Goal: Task Accomplishment & Management: Manage account settings

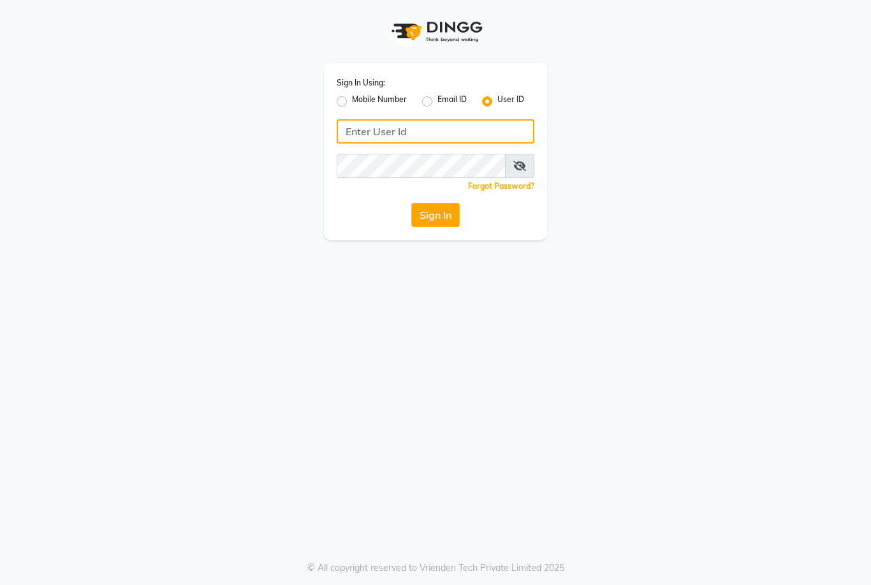
type input "marria123"
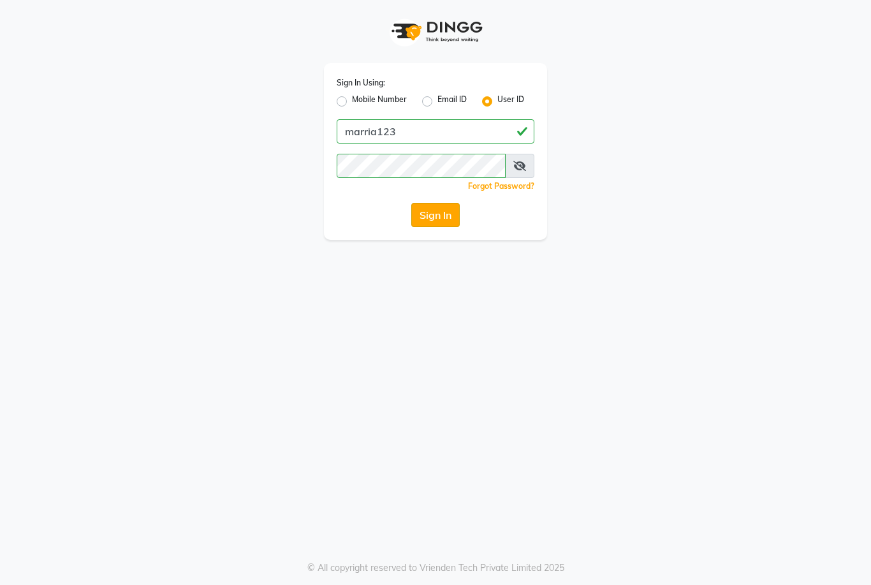
click at [447, 216] on button "Sign In" at bounding box center [435, 215] width 48 height 24
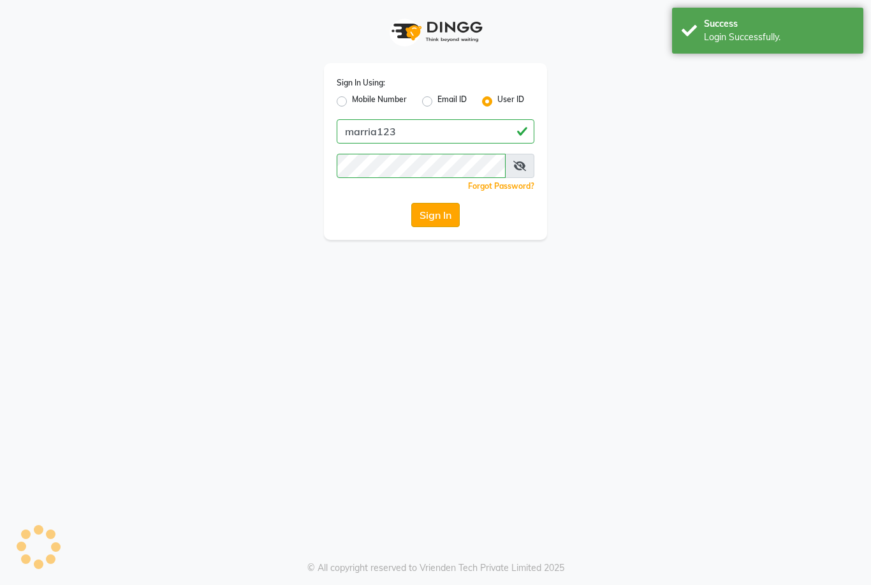
select select "service"
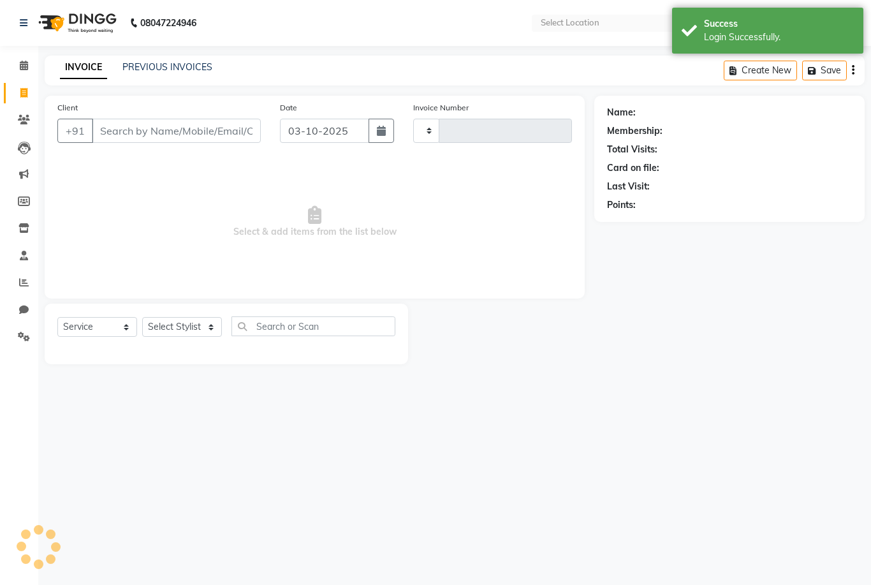
select select "en"
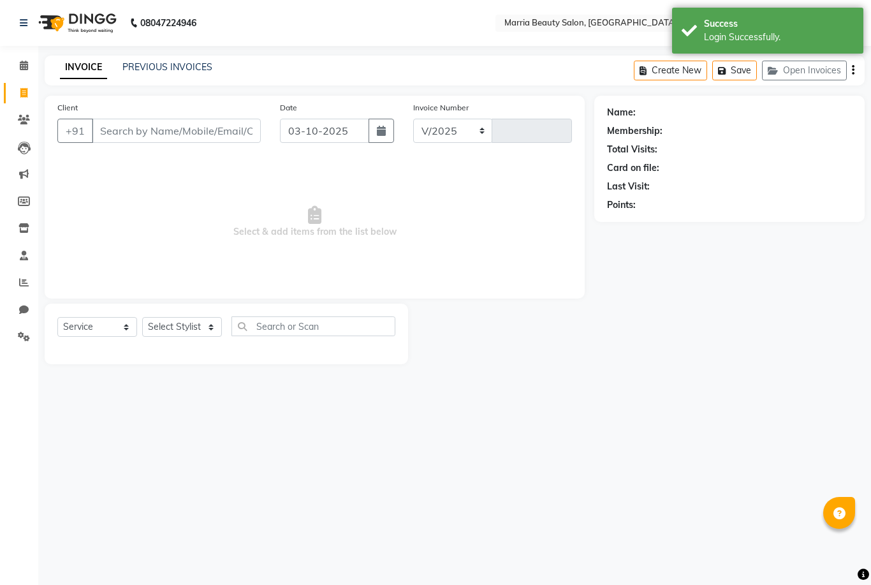
select select "8343"
type input "1130"
click at [136, 71] on link "PREVIOUS INVOICES" at bounding box center [167, 66] width 90 height 11
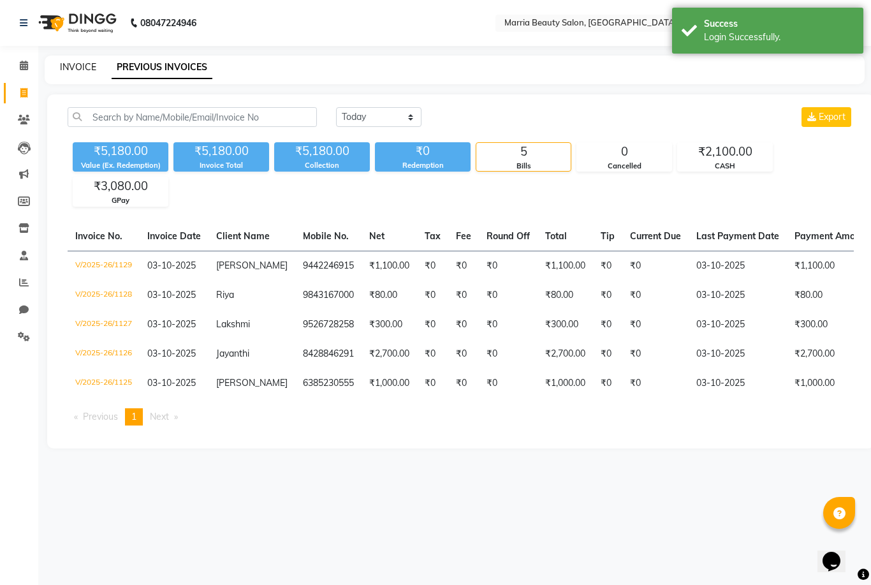
click at [81, 70] on link "INVOICE" at bounding box center [78, 66] width 36 height 11
select select "8343"
select select "service"
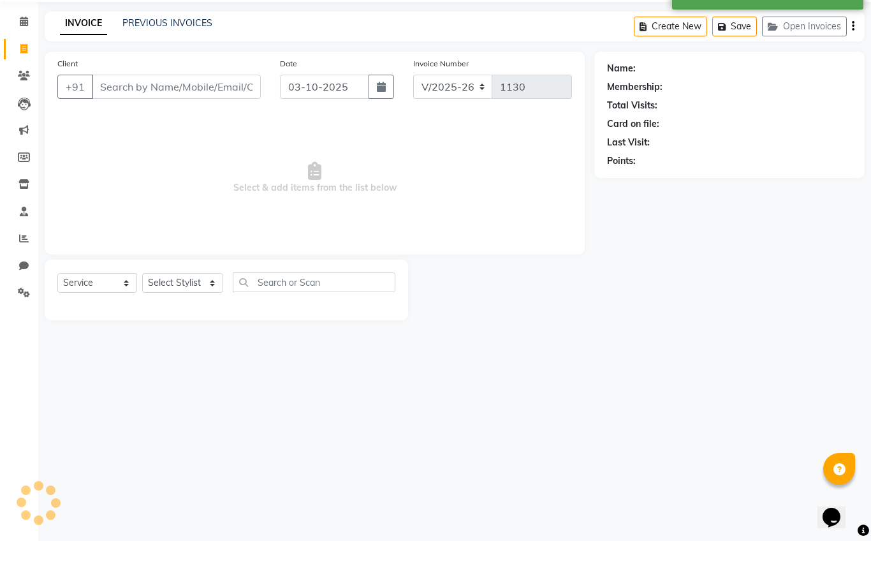
click at [170, 119] on input "Client" at bounding box center [176, 131] width 169 height 24
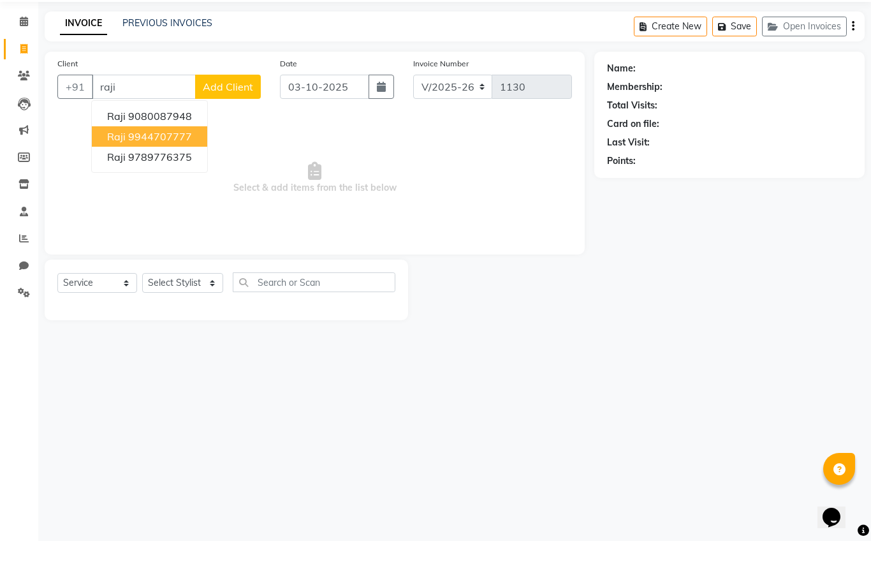
click at [158, 174] on ngb-highlight "9944707777" at bounding box center [160, 180] width 64 height 13
type input "9944707777"
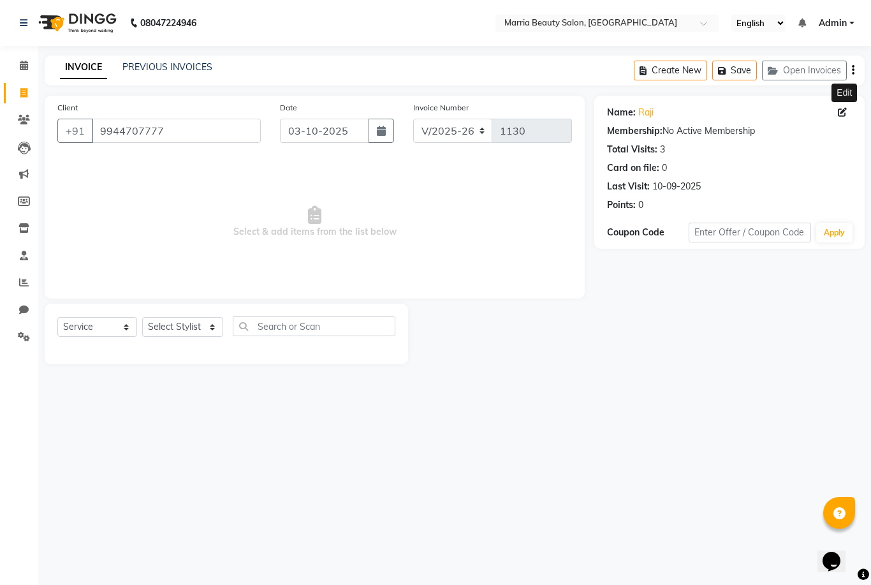
click at [841, 106] on span at bounding box center [845, 112] width 14 height 13
click at [26, 115] on icon at bounding box center [24, 120] width 12 height 10
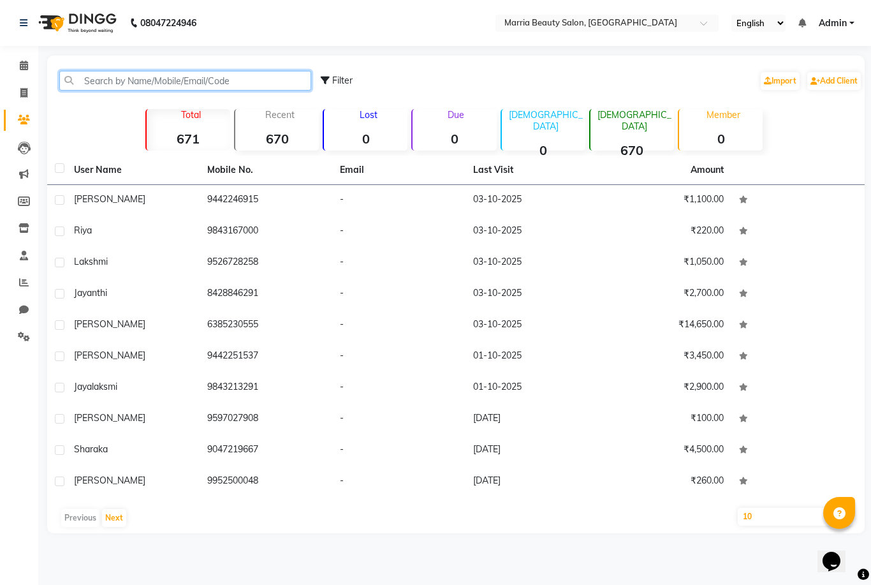
click at [186, 80] on input "text" at bounding box center [185, 81] width 252 height 20
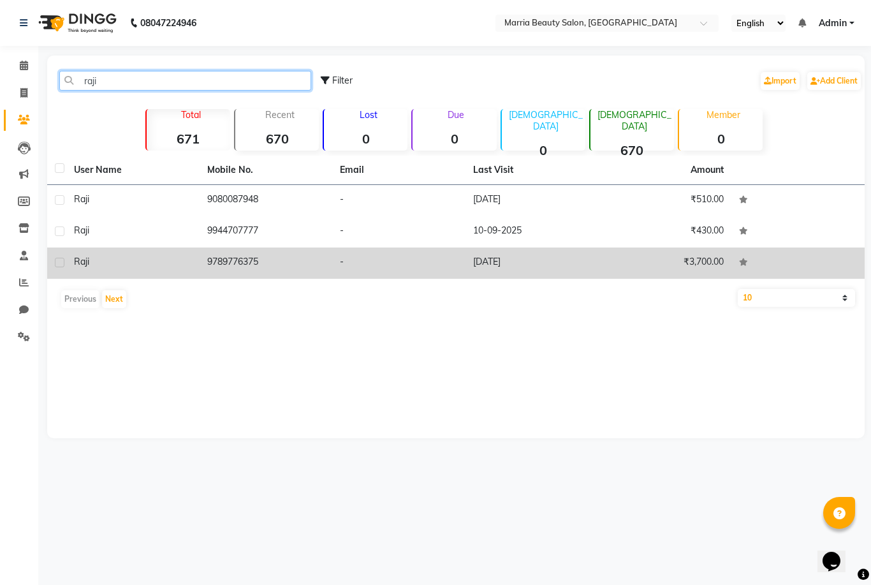
type input "raji"
click at [250, 269] on td "9789776375" at bounding box center [266, 262] width 133 height 31
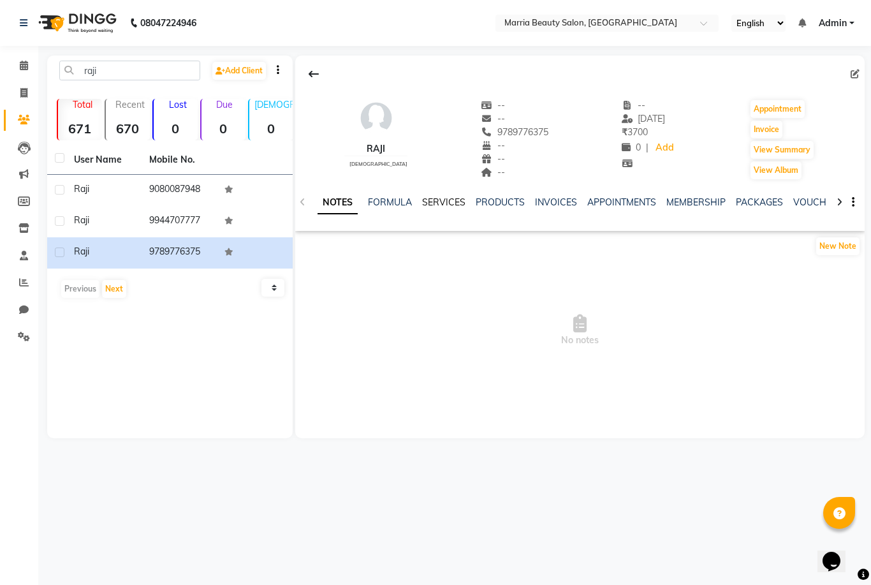
click at [436, 202] on link "SERVICES" at bounding box center [443, 201] width 43 height 11
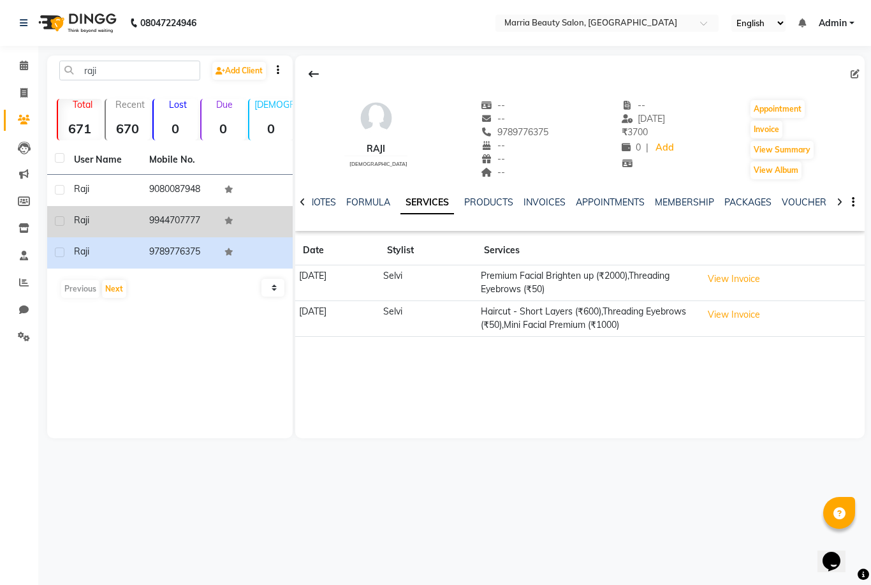
click at [218, 224] on td at bounding box center [254, 221] width 75 height 31
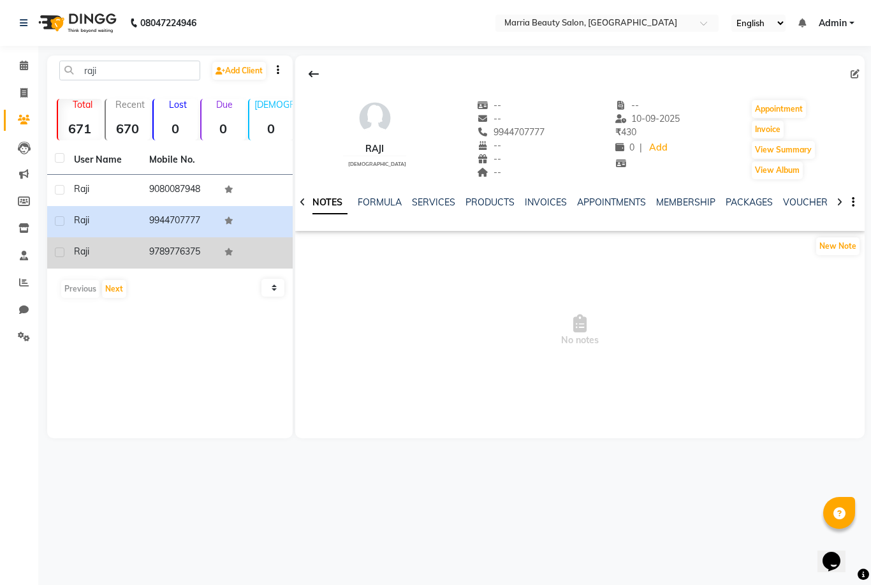
click at [193, 244] on td "9789776375" at bounding box center [179, 252] width 75 height 31
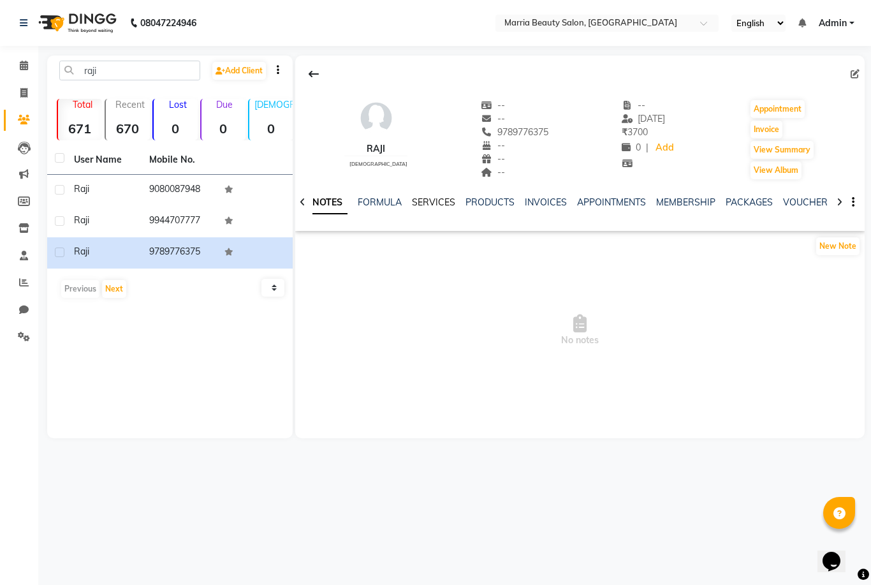
click at [441, 199] on link "SERVICES" at bounding box center [433, 201] width 43 height 11
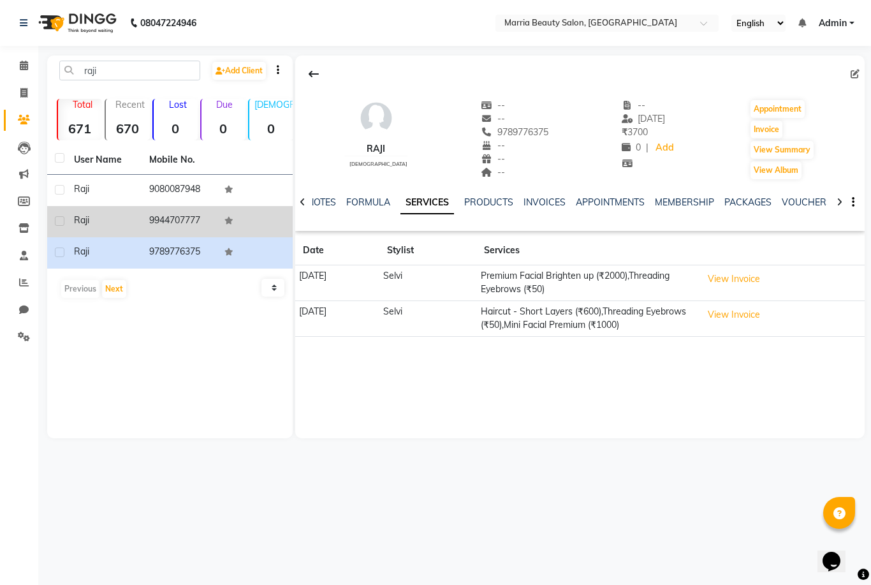
click at [189, 229] on td "9944707777" at bounding box center [179, 221] width 75 height 31
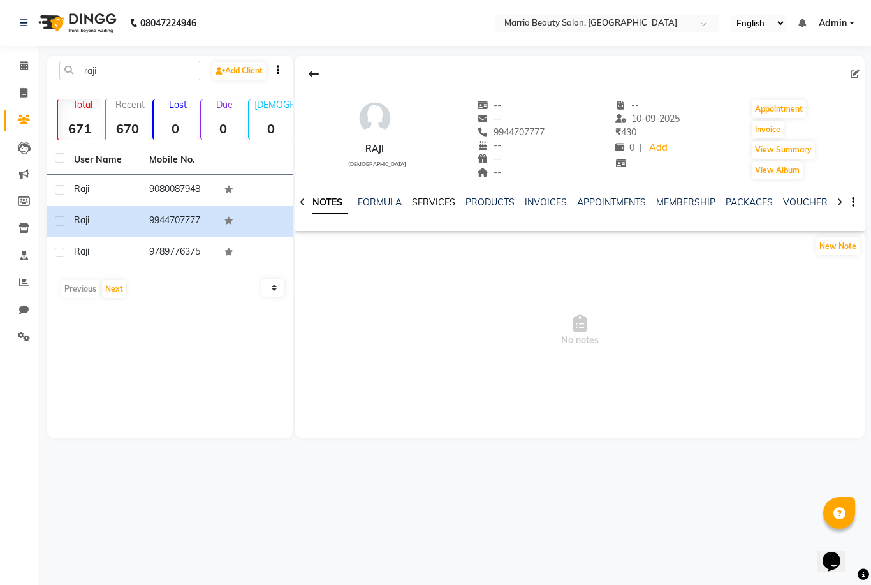
click at [427, 201] on link "SERVICES" at bounding box center [433, 201] width 43 height 11
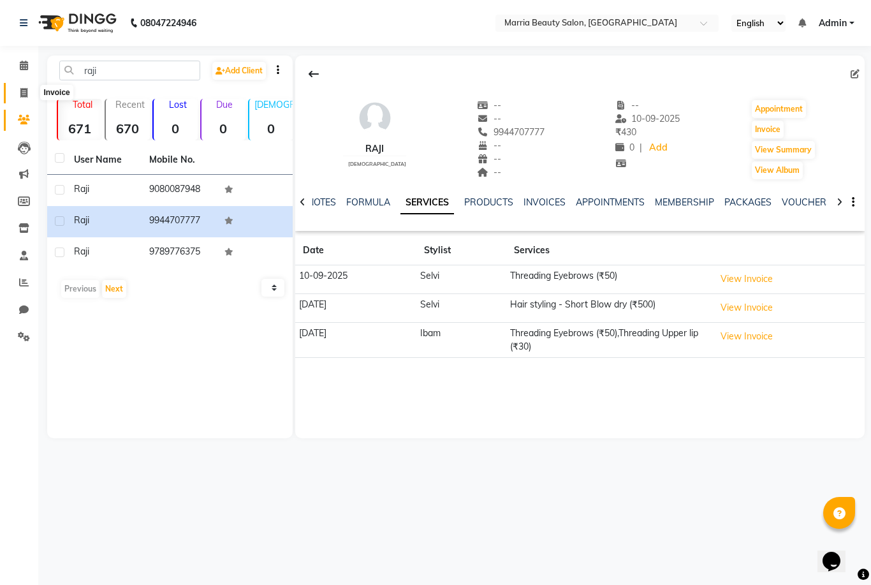
click at [27, 92] on icon at bounding box center [23, 93] width 7 height 10
select select "service"
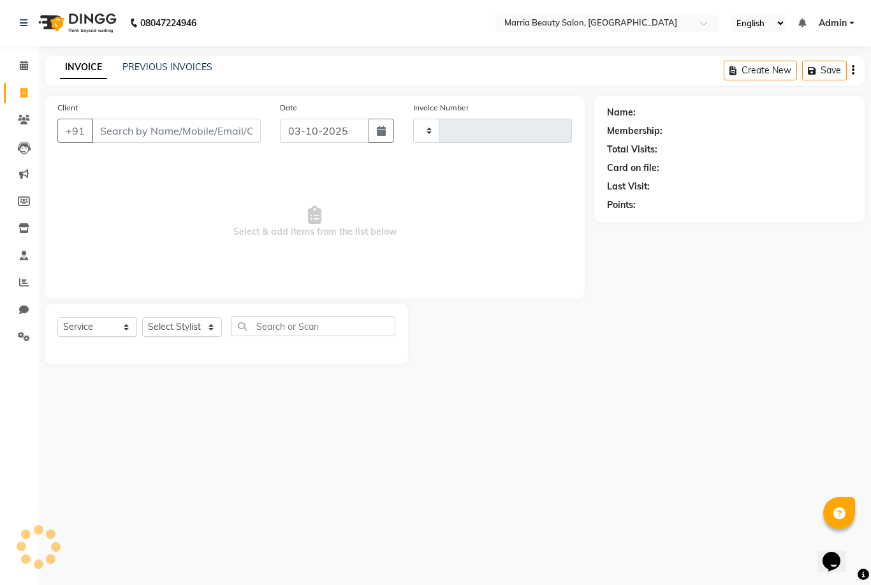
type input "1130"
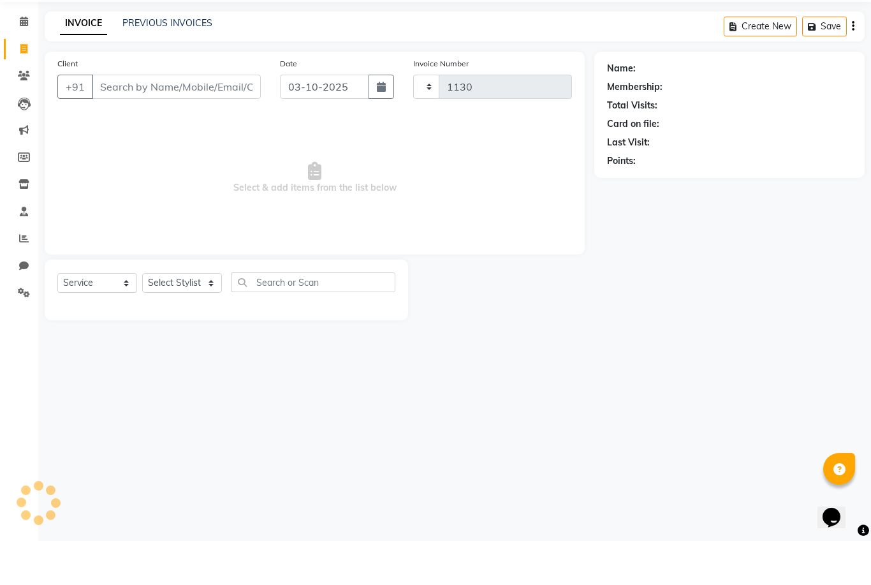
select select "8343"
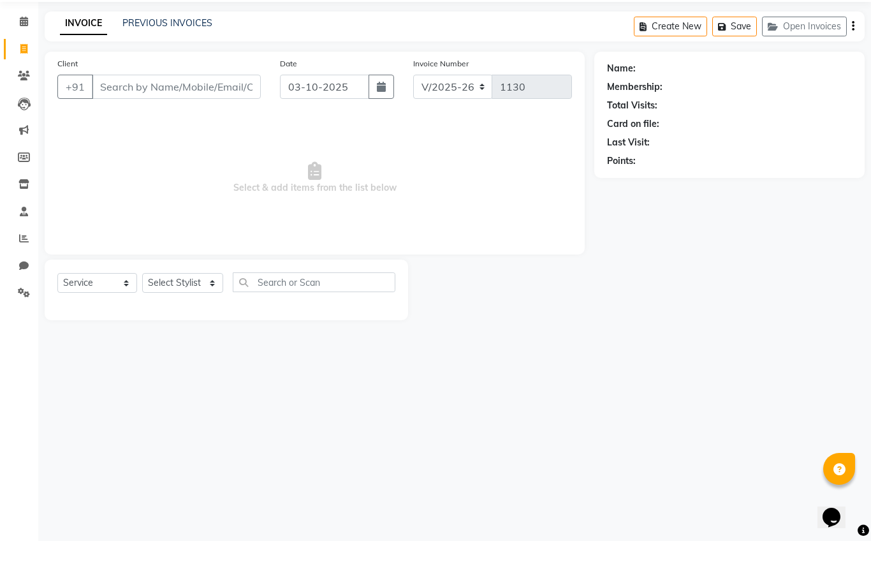
click at [181, 119] on input "Client" at bounding box center [176, 131] width 169 height 24
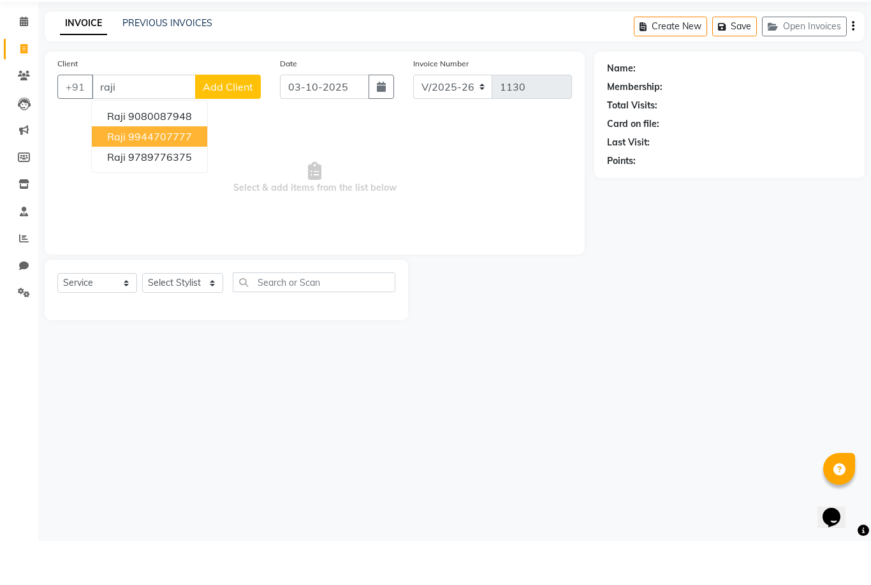
click at [171, 174] on ngb-highlight "9944707777" at bounding box center [160, 180] width 64 height 13
type input "9944707777"
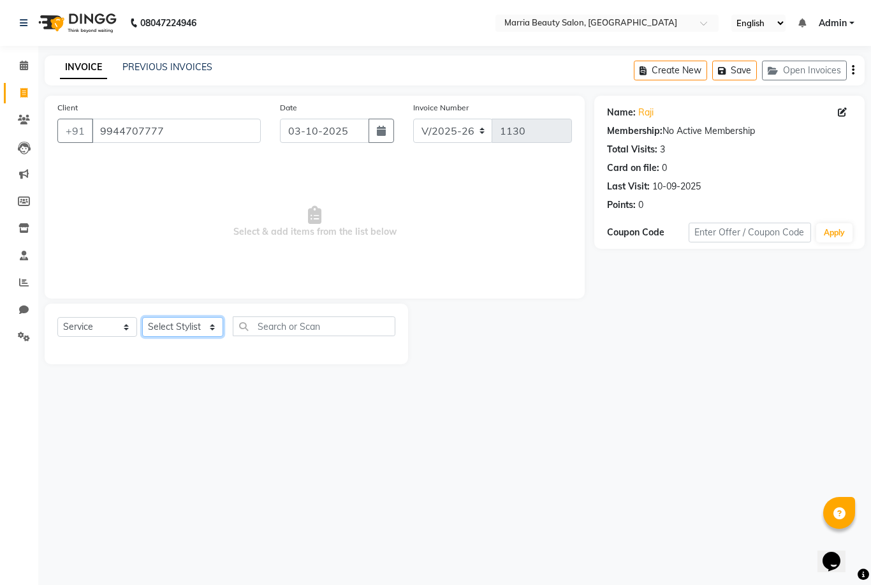
click at [177, 329] on select "Select Stylist Ashwini Ibam kala Marria Nikhita sandhiya Selvi shreya joju" at bounding box center [182, 327] width 81 height 20
select select "85630"
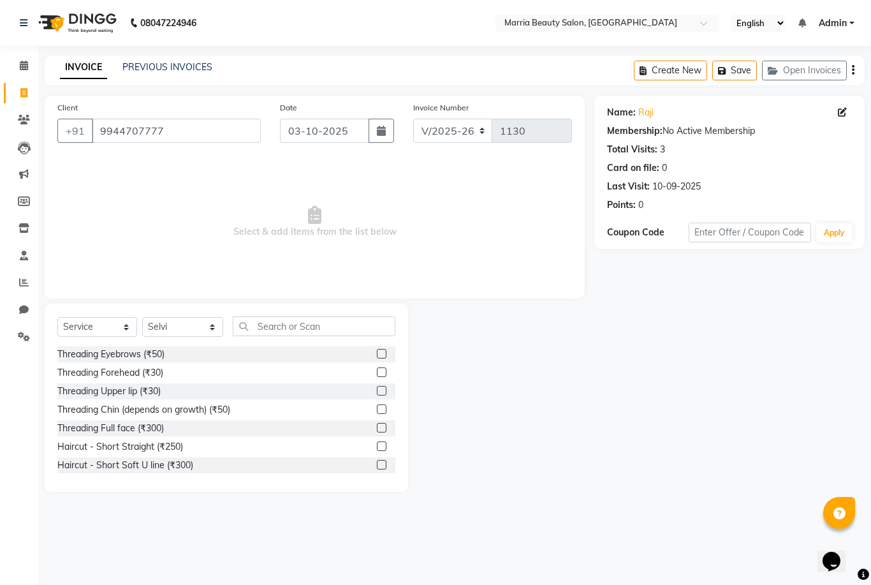
click at [317, 336] on div "Select Service Product Membership Package Voucher Prepaid Gift Card Select Styl…" at bounding box center [226, 331] width 338 height 30
click at [311, 326] on input "text" at bounding box center [314, 326] width 163 height 20
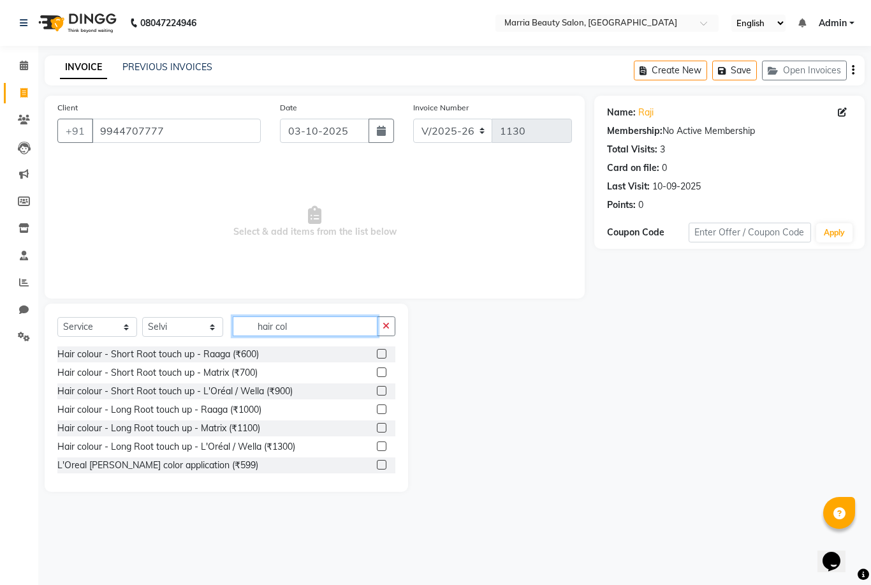
type input "hair col"
click at [379, 370] on label at bounding box center [382, 372] width 10 height 10
click at [379, 370] on input "checkbox" at bounding box center [381, 373] width 8 height 8
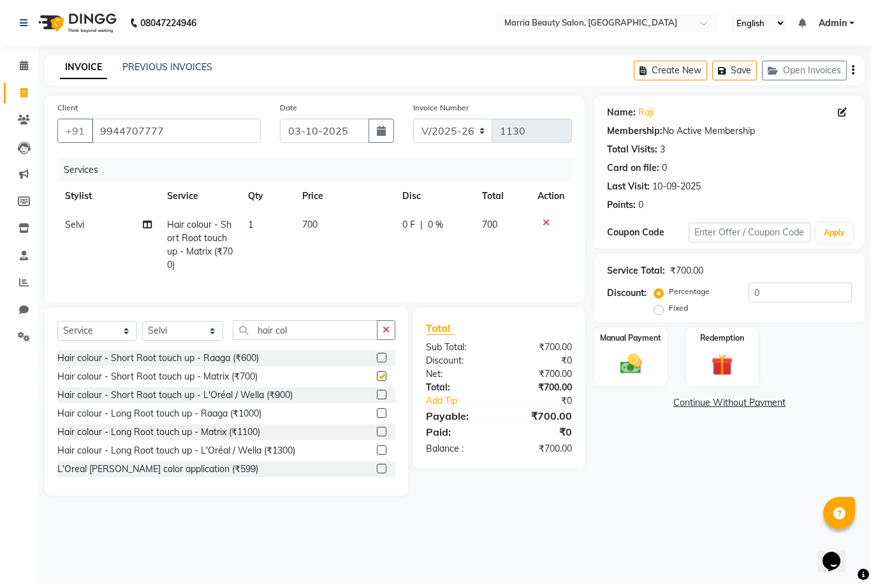
checkbox input "false"
click at [305, 215] on td "700" at bounding box center [345, 244] width 101 height 69
select select "85630"
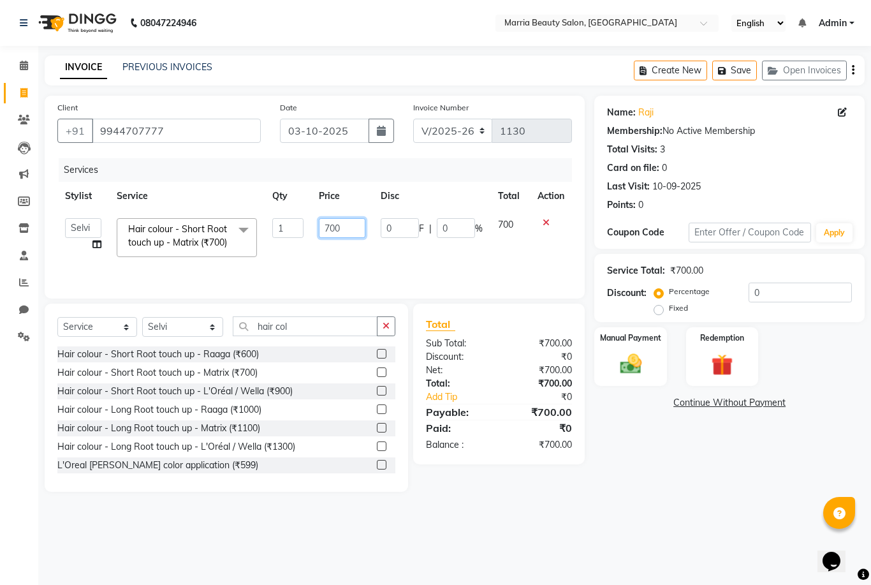
click at [329, 228] on input "700" at bounding box center [342, 228] width 47 height 20
type input "1050"
click at [318, 290] on div "Client +91 9944707777 Date 03-10-2025 Invoice Number V/2025 V/2025-26 1130 Serv…" at bounding box center [315, 197] width 540 height 203
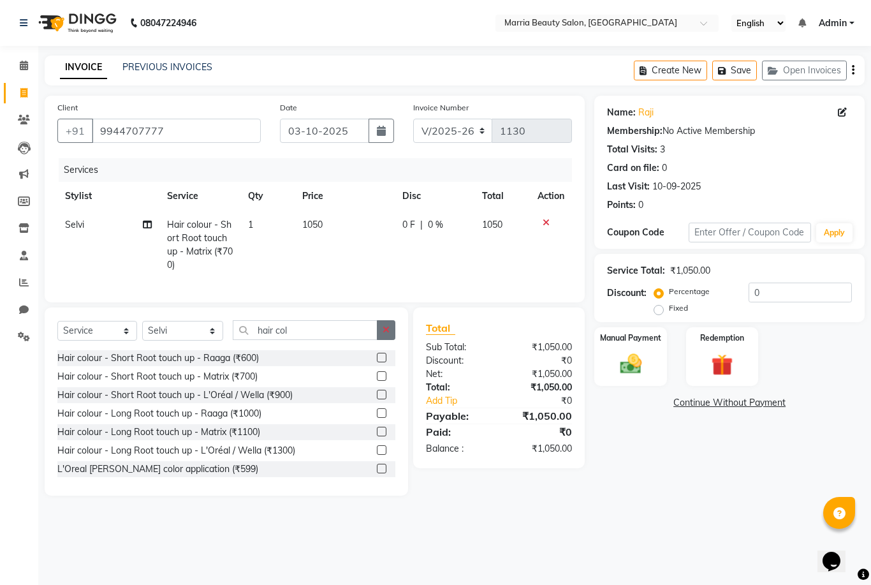
click at [384, 332] on icon "button" at bounding box center [386, 329] width 7 height 9
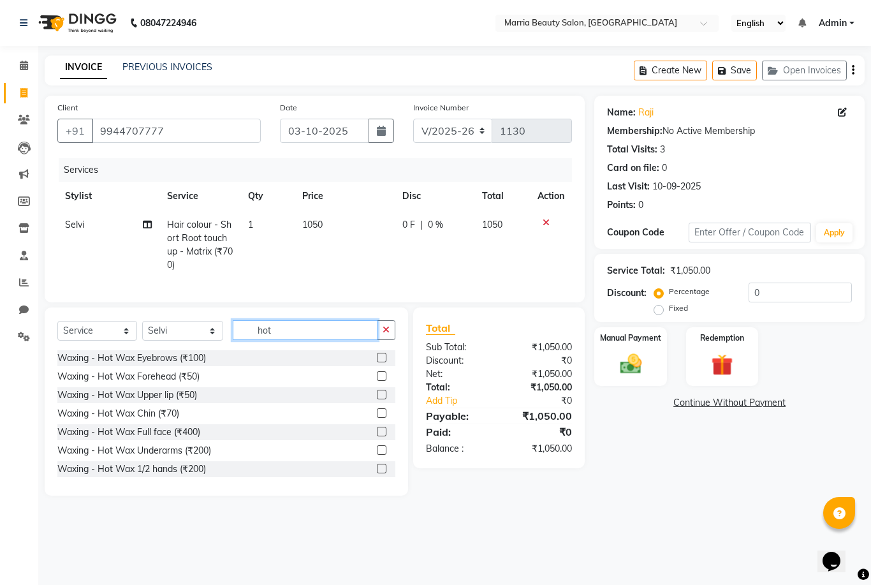
type input "hot"
click at [381, 448] on label at bounding box center [382, 450] width 10 height 10
click at [381, 448] on input "checkbox" at bounding box center [381, 450] width 8 height 8
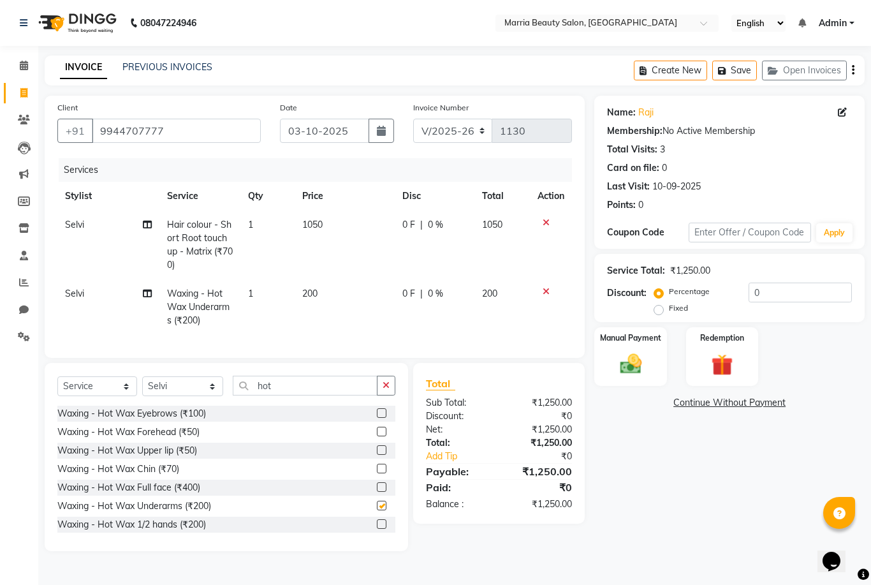
checkbox input "false"
click at [389, 381] on icon "button" at bounding box center [386, 385] width 7 height 9
click at [379, 412] on label at bounding box center [382, 413] width 10 height 10
click at [379, 412] on input "checkbox" at bounding box center [381, 413] width 8 height 8
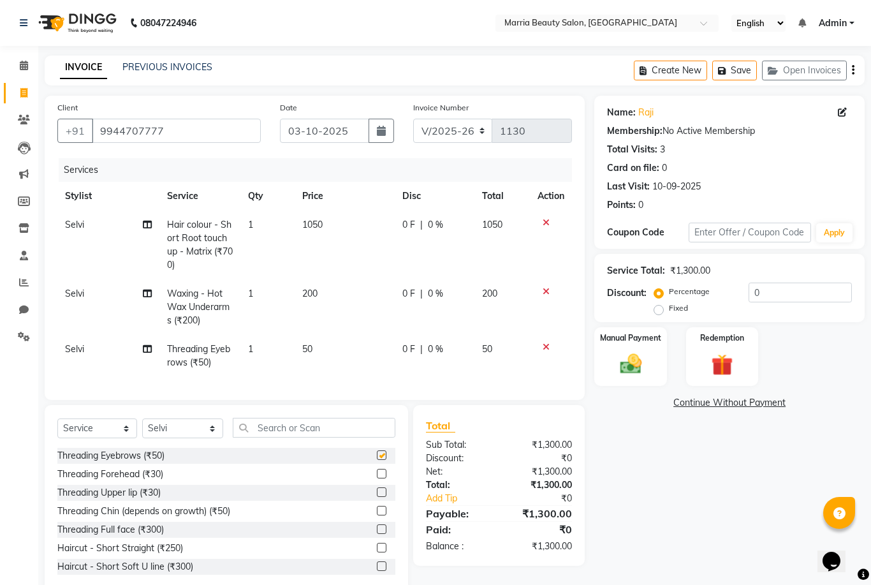
checkbox input "false"
click at [634, 344] on div "Manual Payment" at bounding box center [630, 356] width 75 height 61
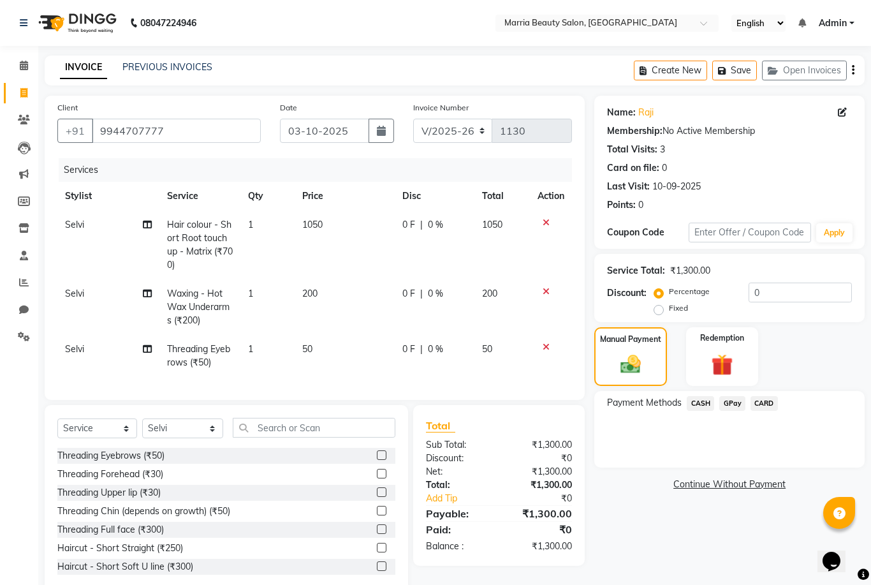
click at [728, 399] on span "GPay" at bounding box center [732, 403] width 26 height 15
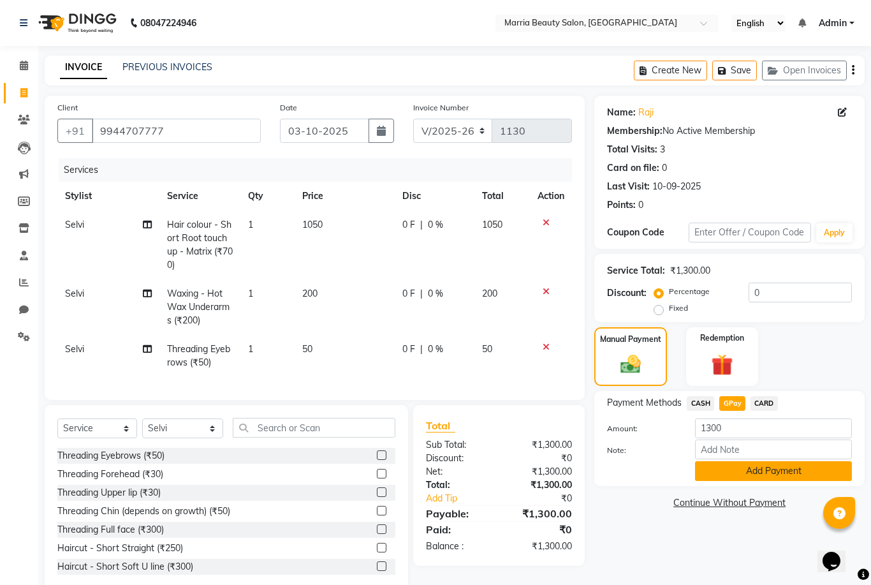
click at [722, 473] on button "Add Payment" at bounding box center [773, 471] width 157 height 20
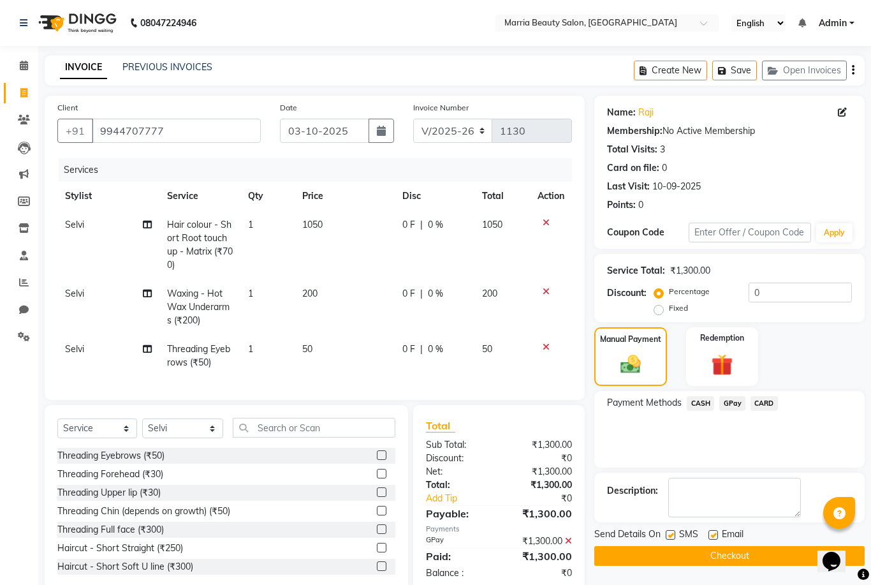
click at [713, 534] on label at bounding box center [713, 535] width 10 height 10
click at [713, 534] on input "checkbox" at bounding box center [712, 535] width 8 height 8
checkbox input "false"
click at [670, 536] on label at bounding box center [671, 535] width 10 height 10
click at [670, 536] on input "checkbox" at bounding box center [670, 535] width 8 height 8
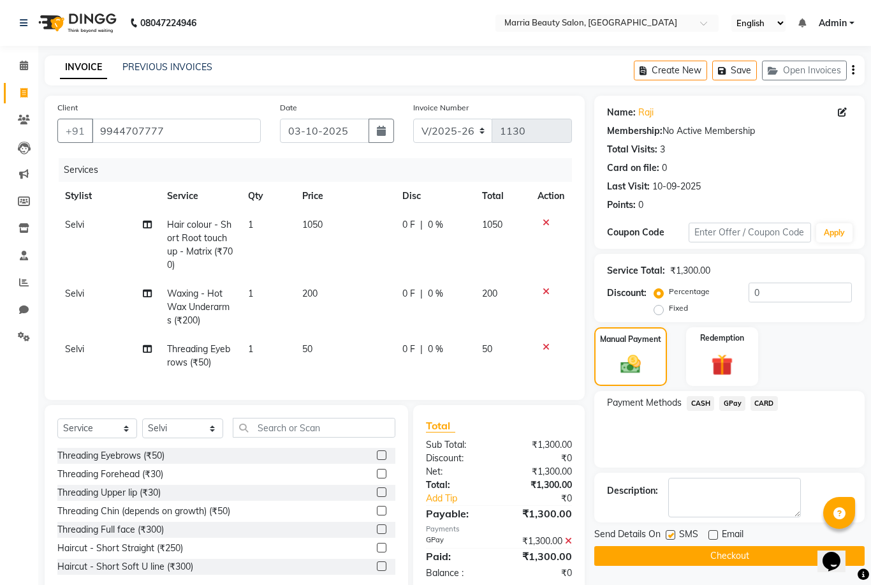
checkbox input "false"
click at [662, 555] on button "Checkout" at bounding box center [729, 556] width 270 height 20
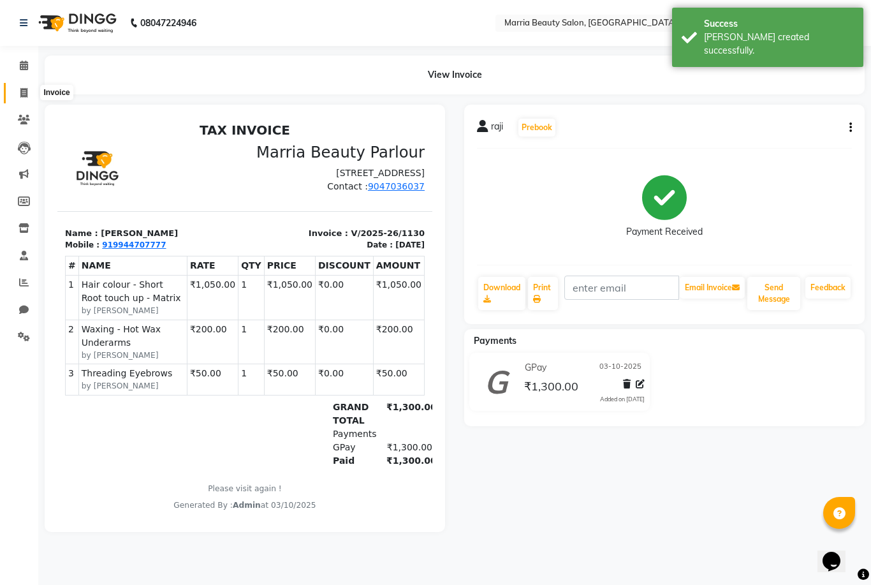
click at [22, 98] on span at bounding box center [24, 93] width 22 height 15
select select "service"
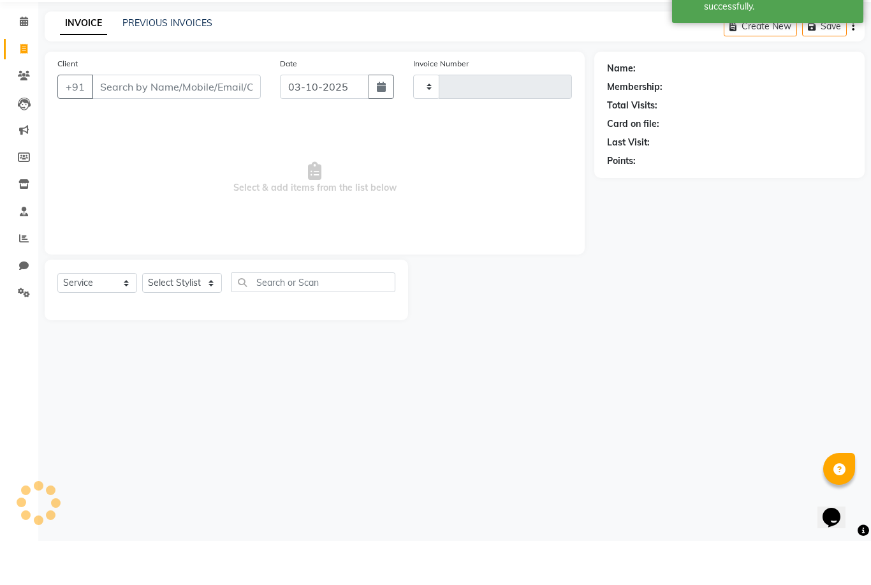
type input "1131"
select select "8343"
click at [133, 119] on input "Client" at bounding box center [176, 131] width 169 height 24
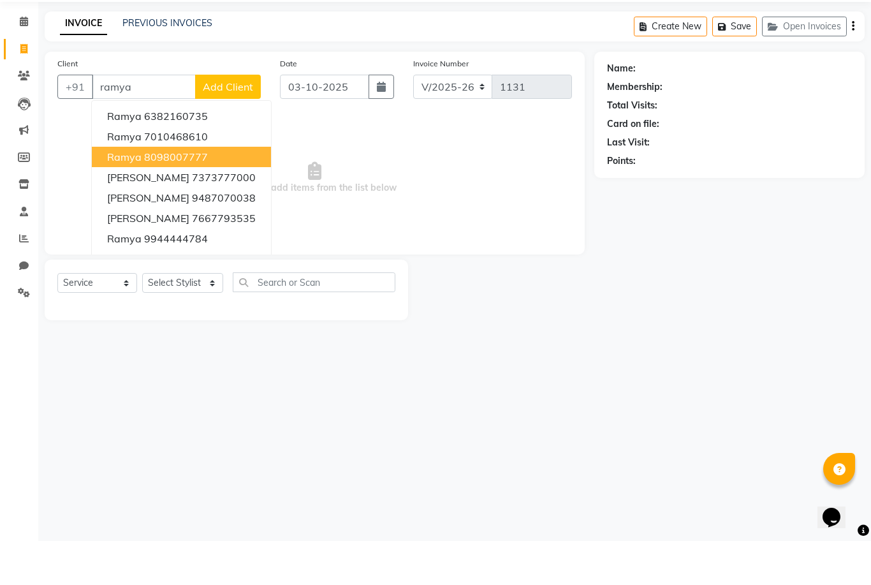
click at [124, 191] on button "Ramya 8098007777" at bounding box center [181, 201] width 179 height 20
type input "8098007777"
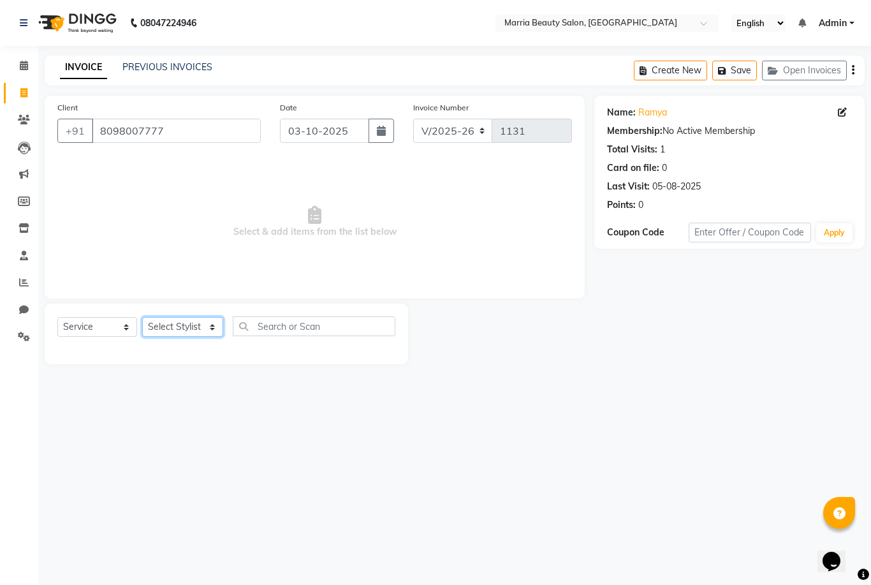
click at [170, 330] on select "Select Stylist Ashwini Ibam kala Marria Nikhita sandhiya Selvi shreya joju" at bounding box center [182, 327] width 81 height 20
select select "85629"
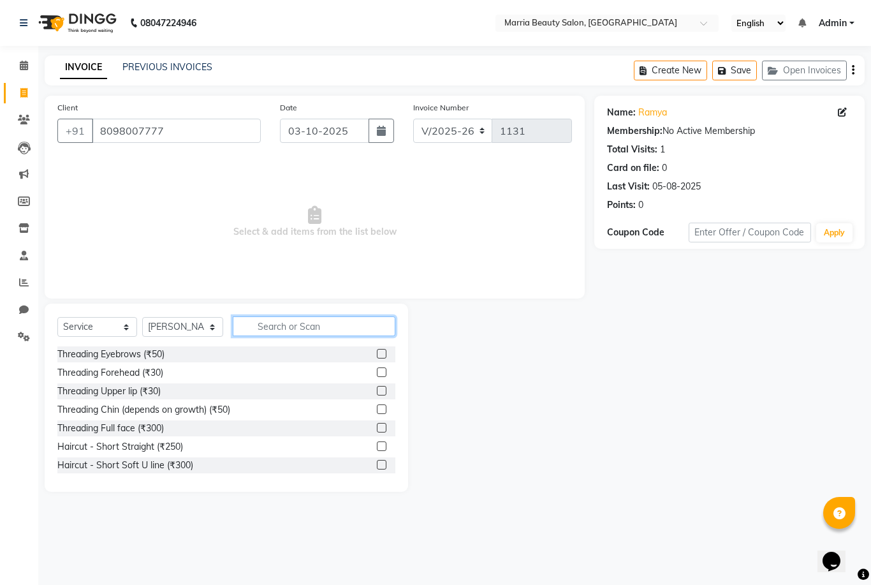
click at [311, 326] on input "text" at bounding box center [314, 326] width 163 height 20
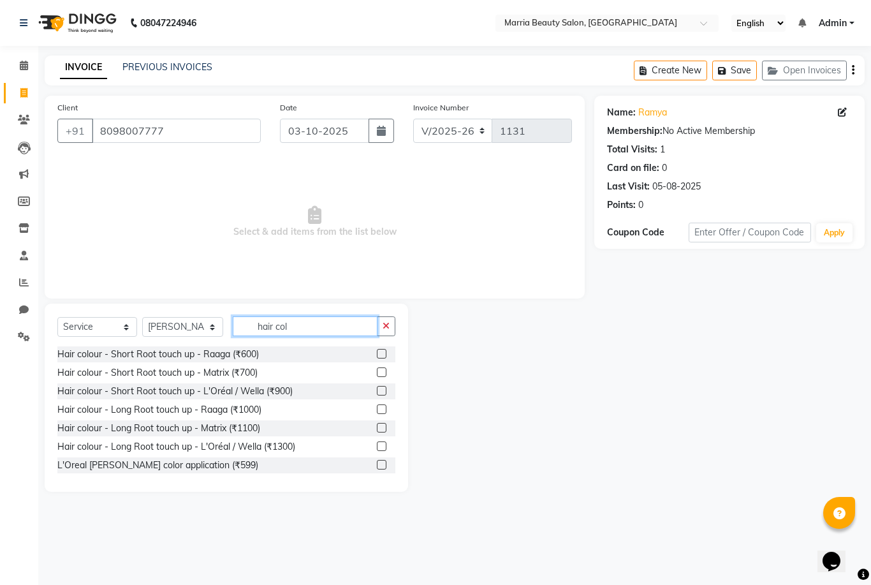
type input "hair col"
click at [379, 372] on label at bounding box center [382, 372] width 10 height 10
click at [379, 372] on input "checkbox" at bounding box center [381, 373] width 8 height 8
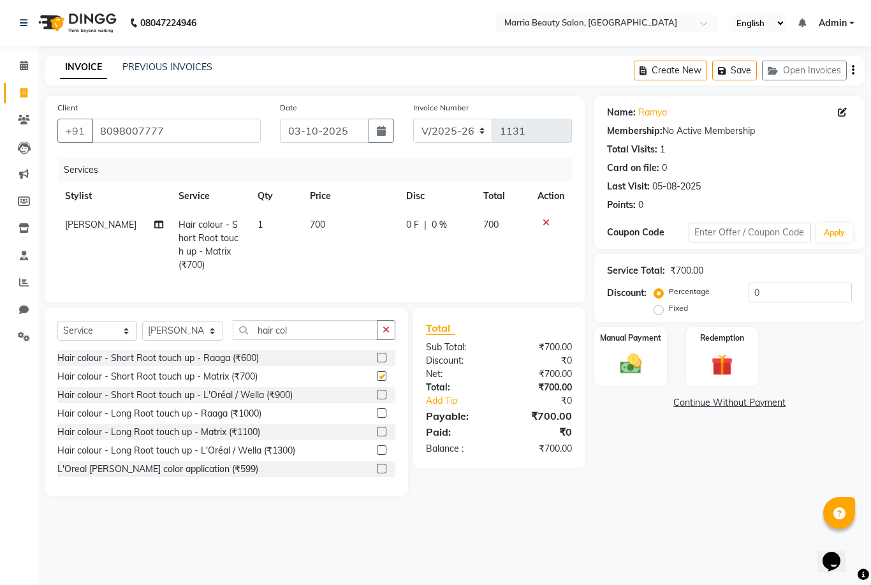
checkbox input "false"
click at [314, 224] on span "700" at bounding box center [317, 224] width 15 height 11
select select "85629"
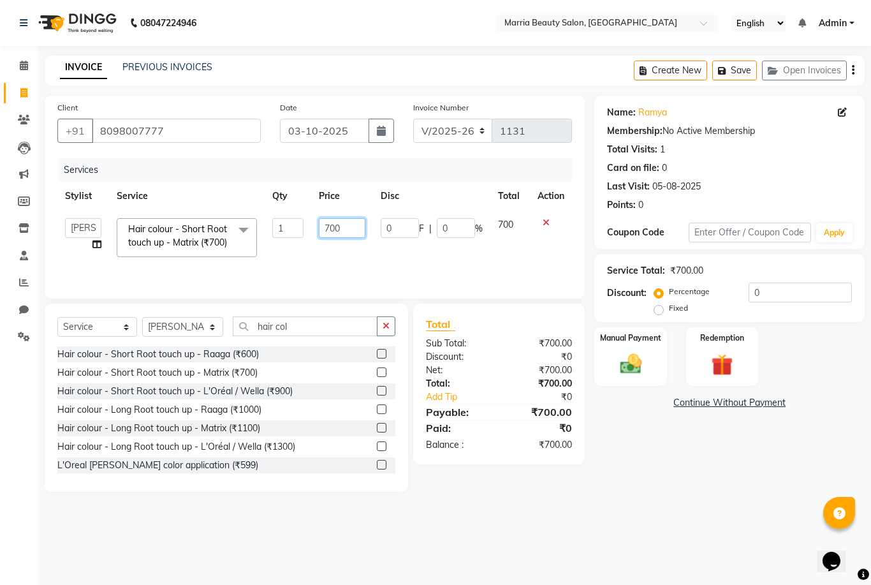
click at [336, 228] on input "700" at bounding box center [342, 228] width 47 height 20
type input "1150"
click at [354, 265] on td "1150" at bounding box center [342, 237] width 62 height 54
select select "85629"
click at [381, 336] on button "button" at bounding box center [386, 326] width 18 height 20
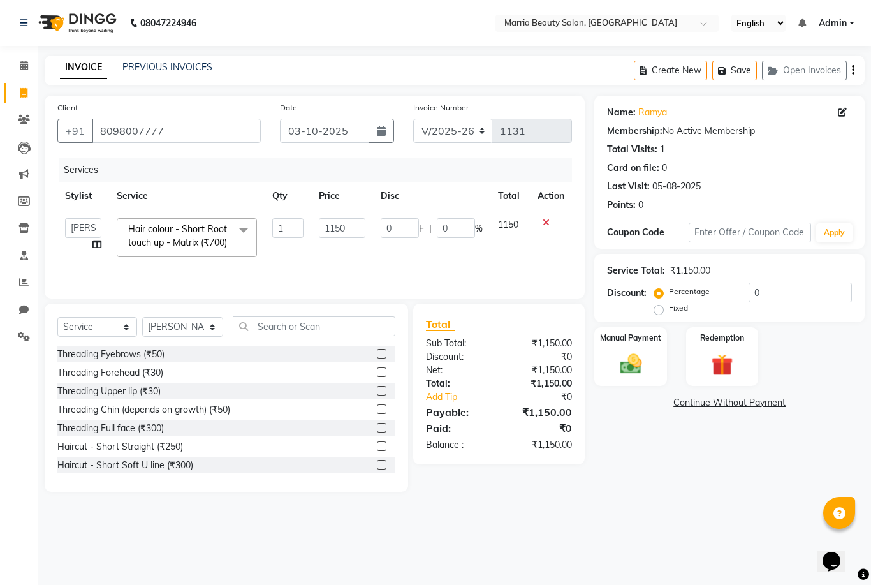
click at [379, 356] on label at bounding box center [382, 354] width 10 height 10
click at [379, 356] on input "checkbox" at bounding box center [381, 354] width 8 height 8
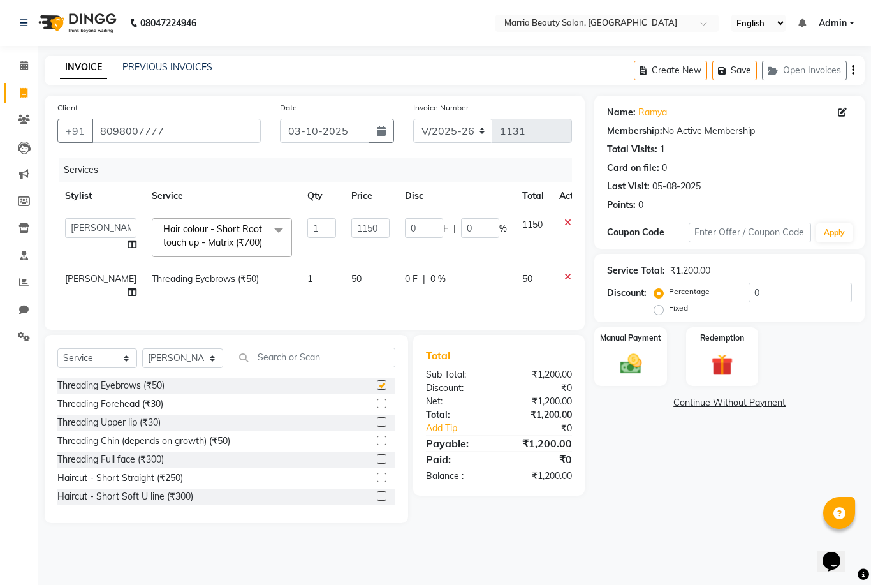
checkbox input "false"
click at [634, 364] on img at bounding box center [630, 364] width 36 height 26
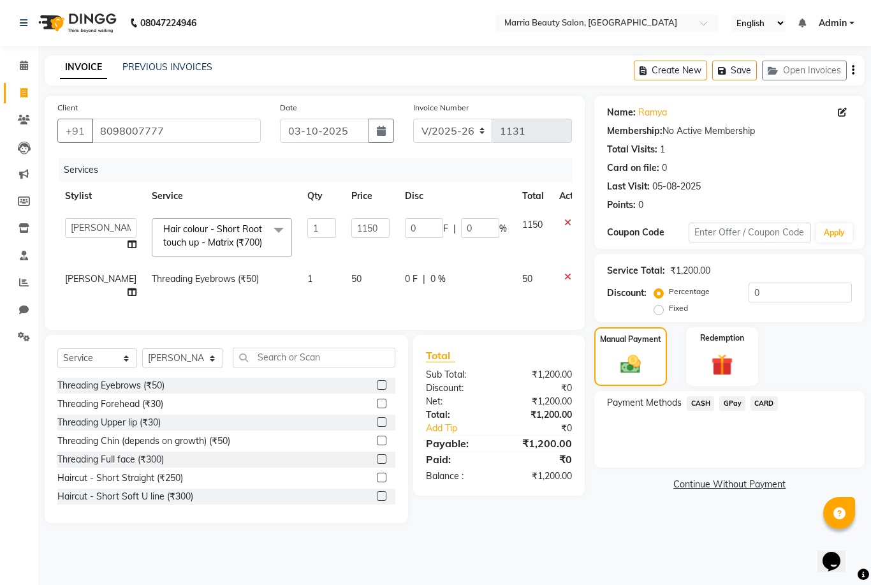
click at [734, 408] on span "GPay" at bounding box center [732, 403] width 26 height 15
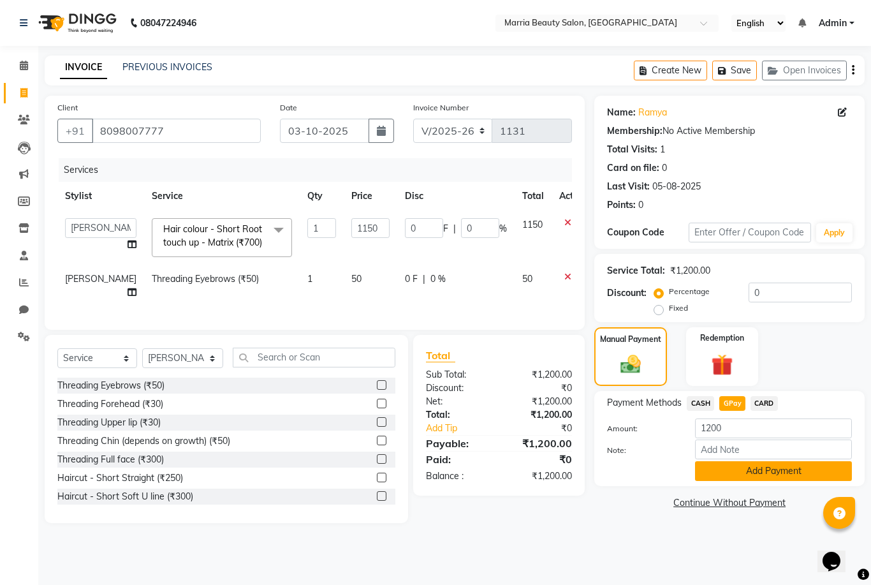
click at [750, 467] on button "Add Payment" at bounding box center [773, 471] width 157 height 20
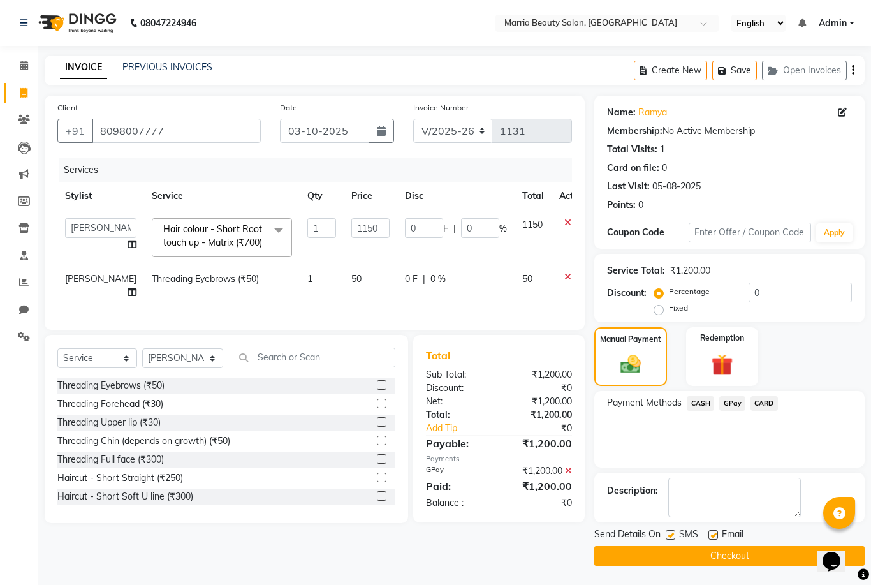
click at [716, 532] on label at bounding box center [713, 535] width 10 height 10
click at [716, 532] on input "checkbox" at bounding box center [712, 535] width 8 height 8
checkbox input "false"
click at [669, 535] on label at bounding box center [671, 535] width 10 height 10
click at [669, 535] on input "checkbox" at bounding box center [670, 535] width 8 height 8
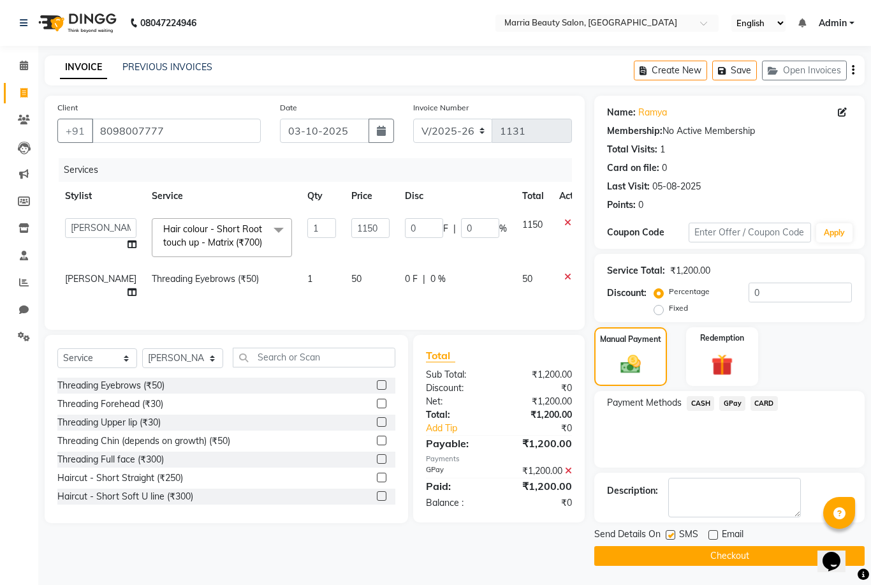
checkbox input "false"
click at [659, 546] on button "Checkout" at bounding box center [729, 556] width 270 height 20
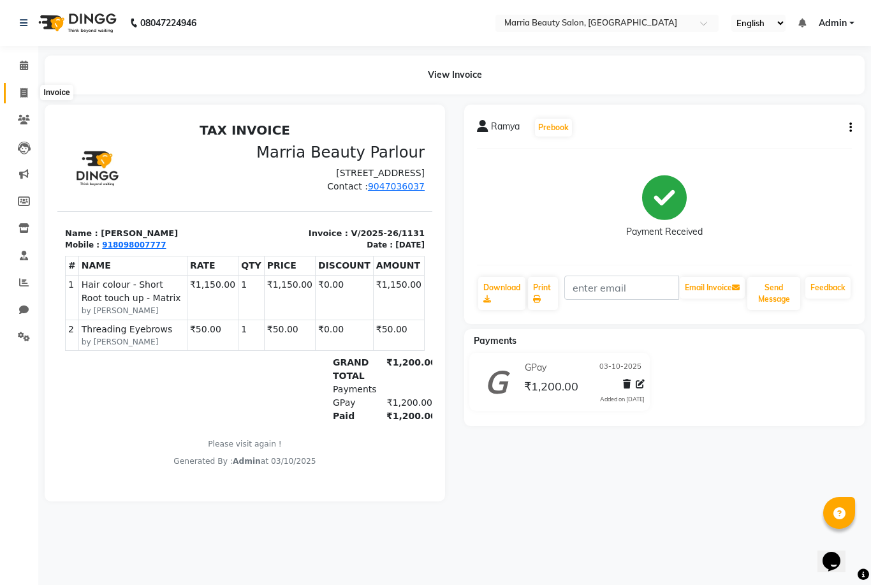
click at [18, 96] on span at bounding box center [24, 93] width 22 height 15
select select "8343"
select select "service"
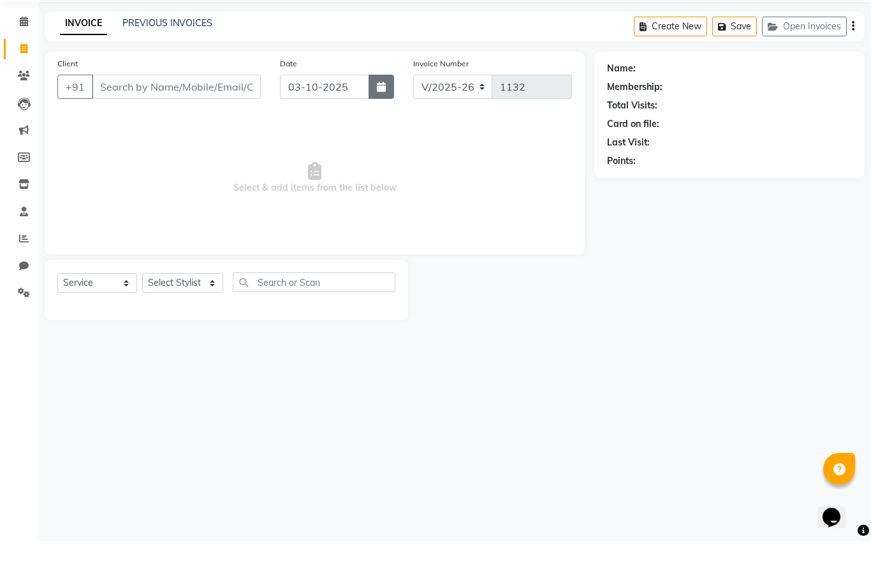
click at [379, 126] on icon "button" at bounding box center [381, 131] width 9 height 10
select select "10"
select select "2025"
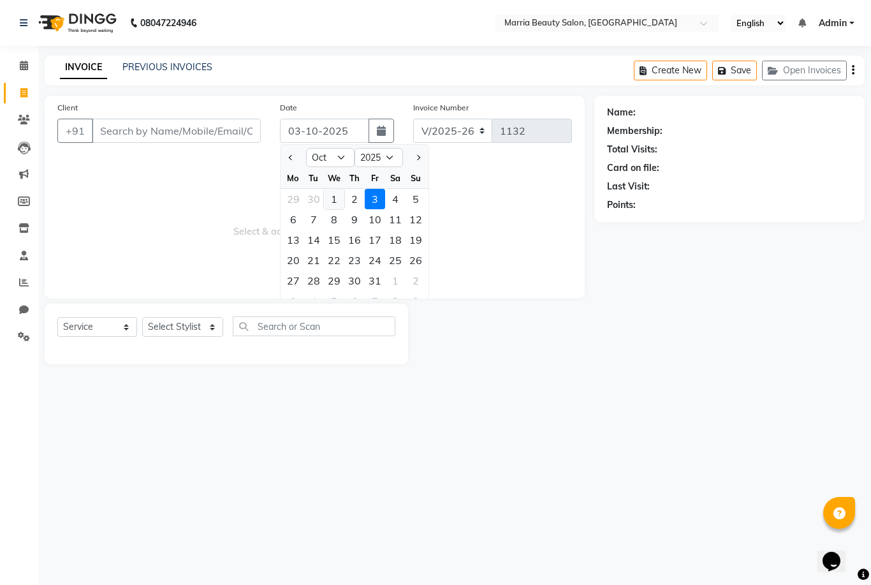
click at [337, 197] on div "1" at bounding box center [334, 199] width 20 height 20
type input "01-10-2025"
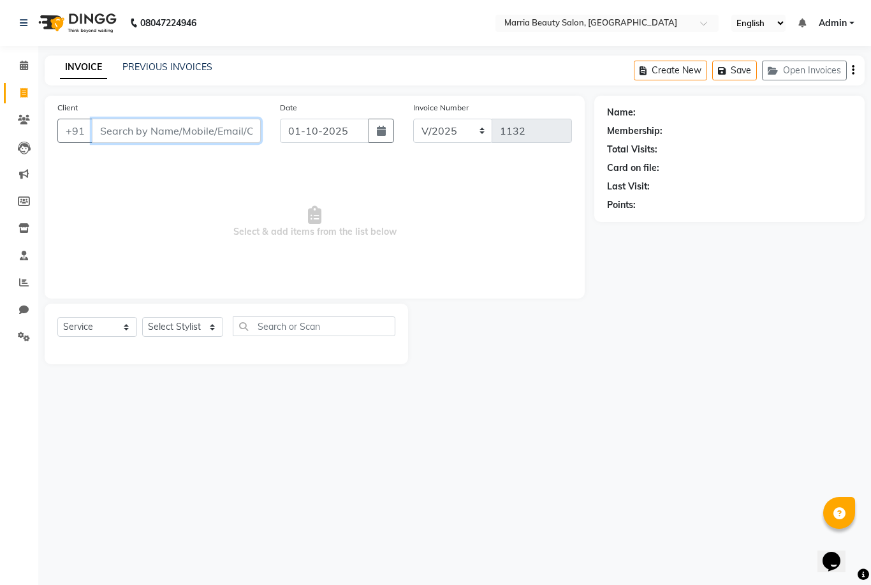
click at [210, 130] on input "Client" at bounding box center [176, 131] width 169 height 24
type input "9843062786"
click at [235, 136] on span "Add Client" at bounding box center [228, 130] width 50 height 13
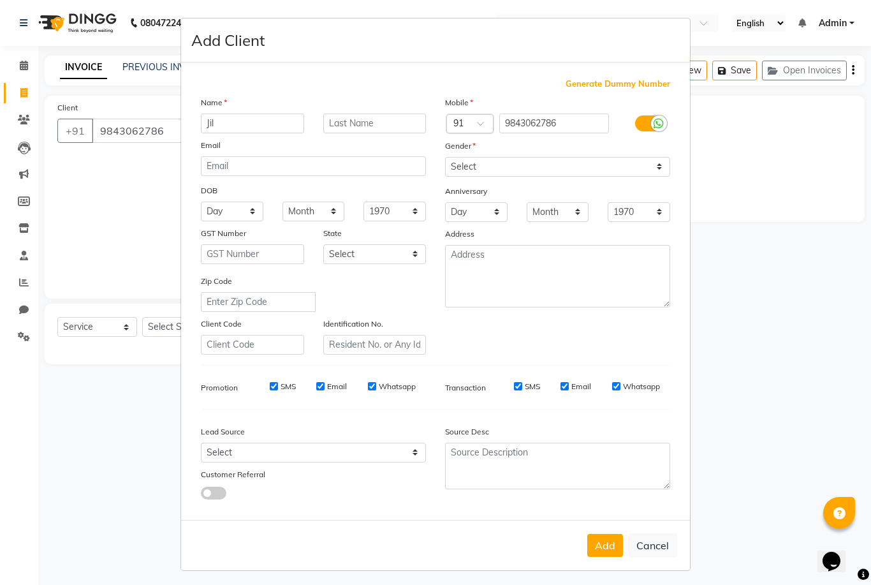
type input "Jil"
click at [566, 177] on select "Select Male Female Other Prefer Not To Say" at bounding box center [557, 167] width 225 height 20
select select "female"
click at [602, 557] on button "Add" at bounding box center [605, 545] width 36 height 23
select select
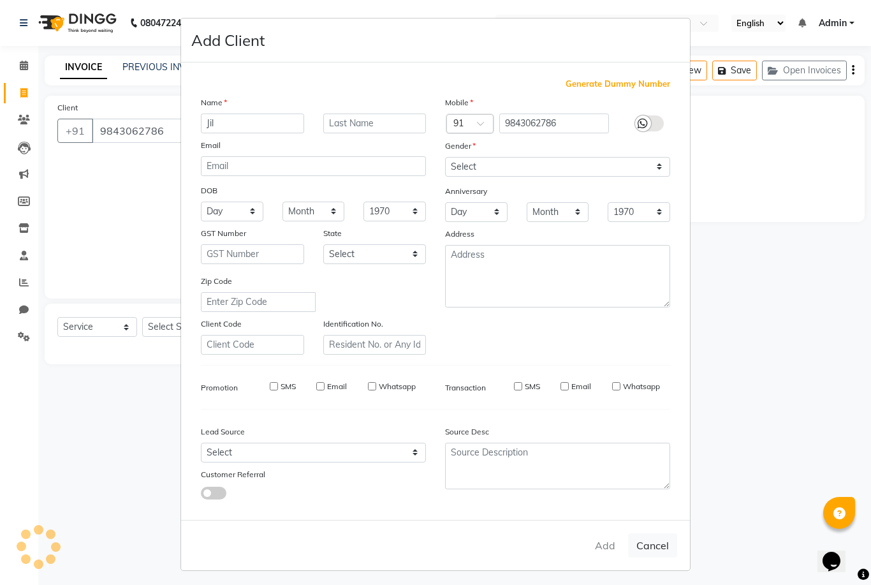
select select
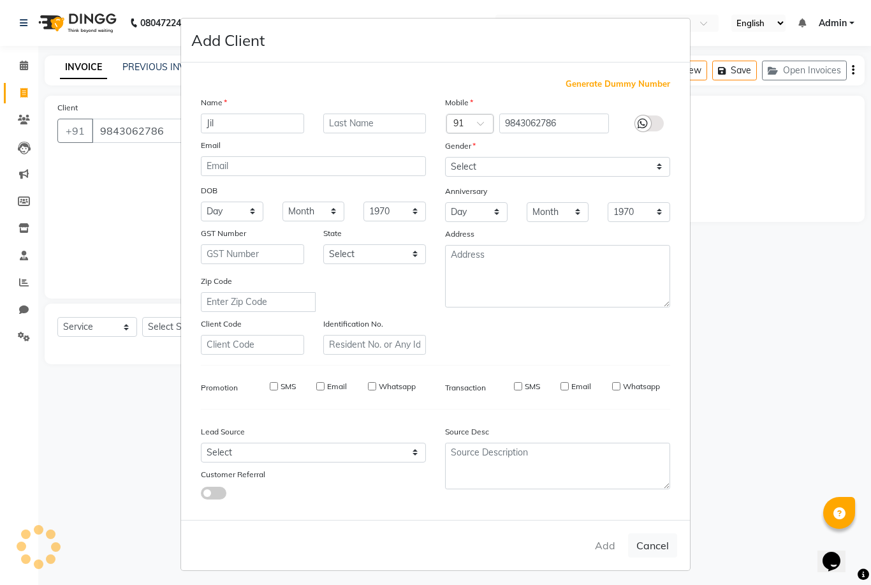
select select
checkbox input "false"
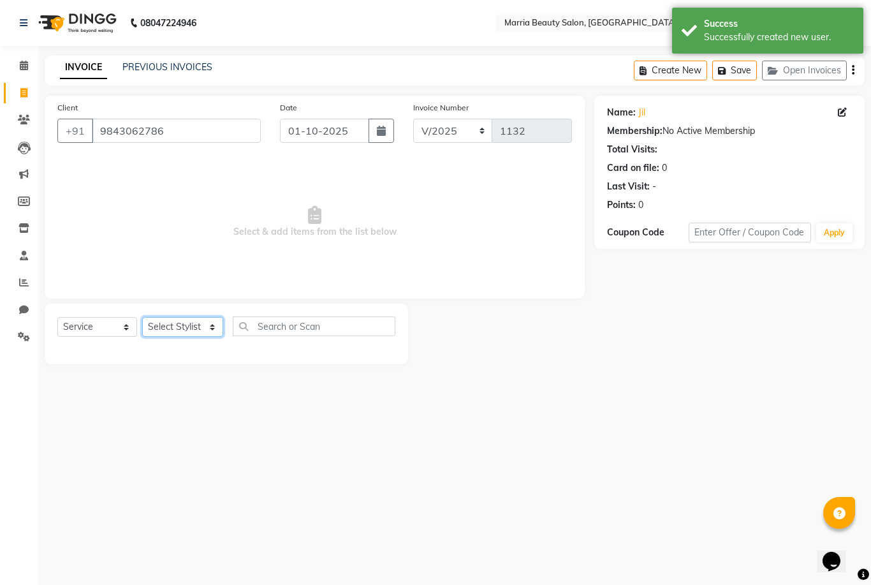
click at [182, 327] on select "Select Stylist Ashwini Ibam kala Marria Nikhita sandhiya Selvi shreya joju" at bounding box center [182, 327] width 81 height 20
select select "85629"
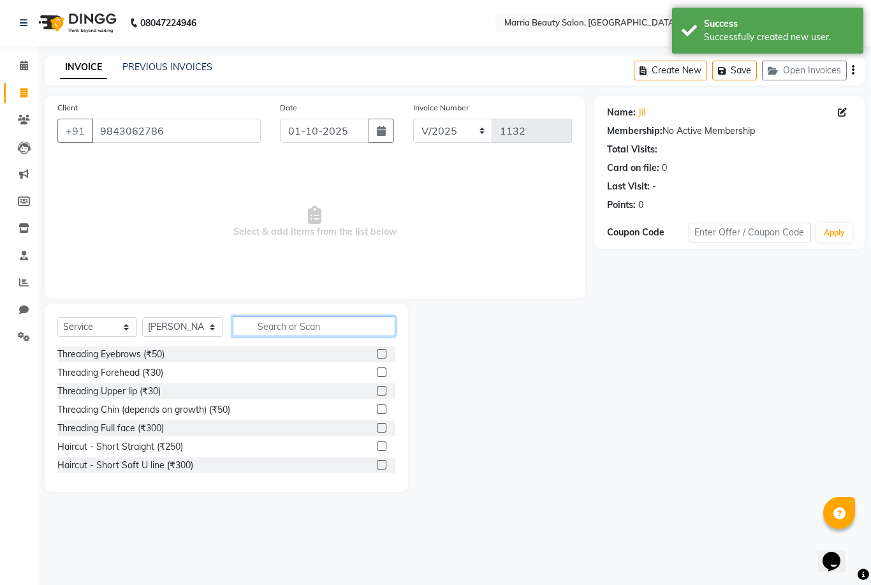
click at [323, 326] on input "text" at bounding box center [314, 326] width 163 height 20
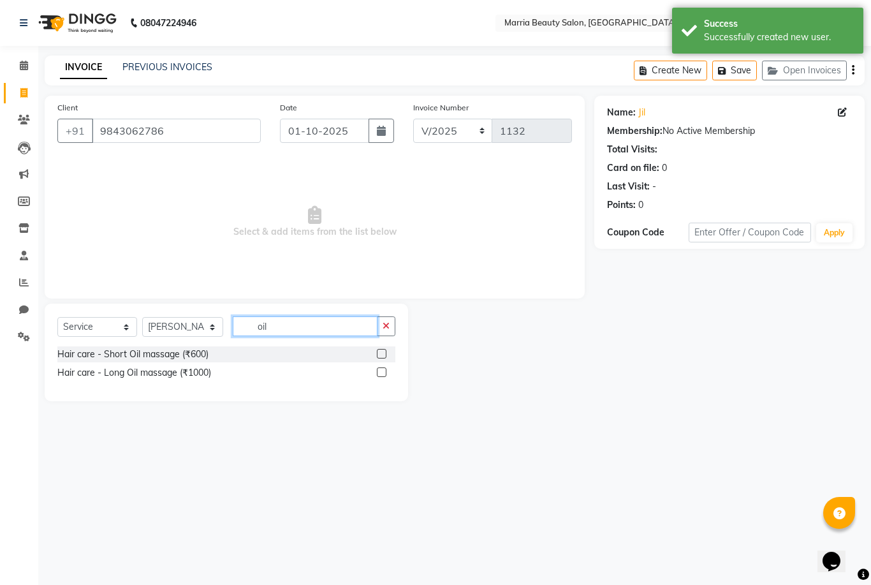
type input "oil"
click at [381, 353] on label at bounding box center [382, 354] width 10 height 10
click at [381, 353] on input "checkbox" at bounding box center [381, 354] width 8 height 8
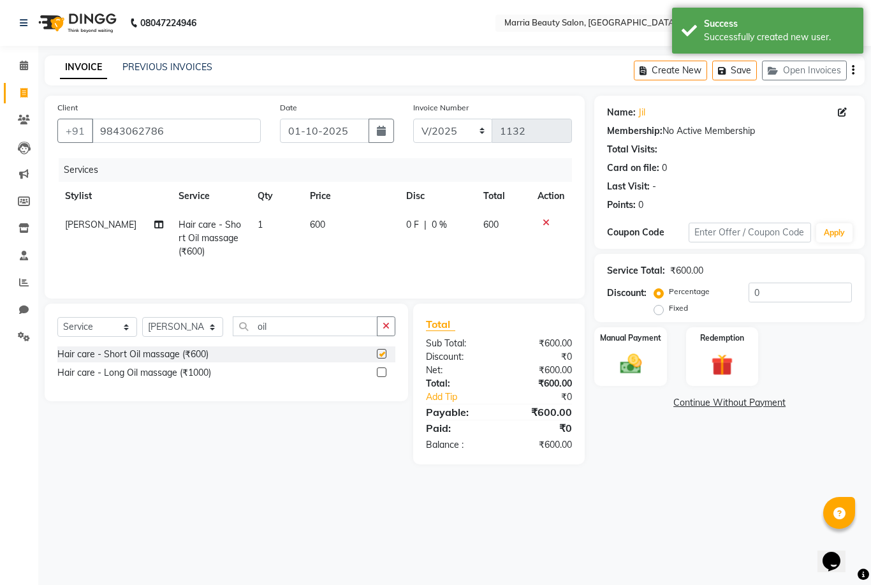
checkbox input "false"
click at [310, 224] on span "600" at bounding box center [317, 224] width 15 height 11
select select "85629"
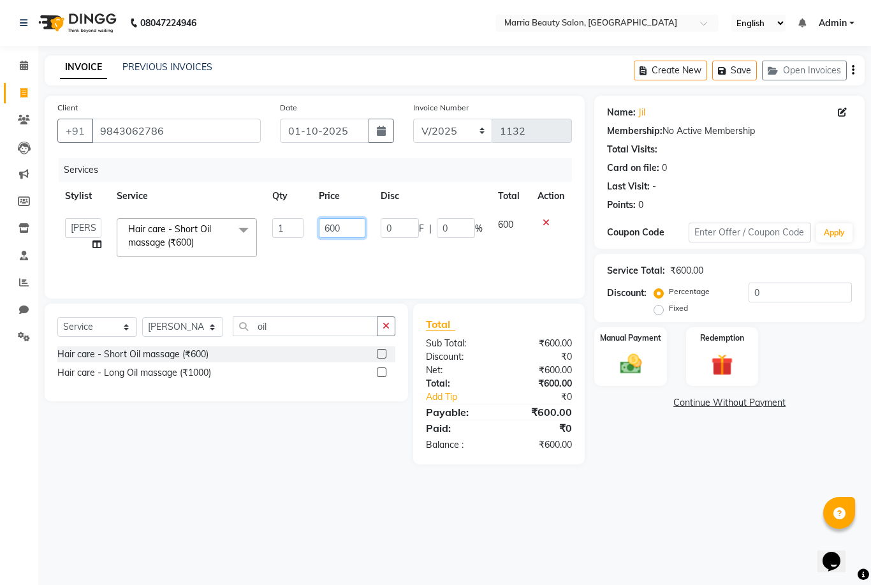
click at [331, 228] on input "600" at bounding box center [342, 228] width 47 height 20
type input "500"
click at [385, 288] on div "Client +91 9843062786 Date 01-10-2025 Invoice Number V/2025 V/2025-26 1132 Serv…" at bounding box center [315, 197] width 540 height 203
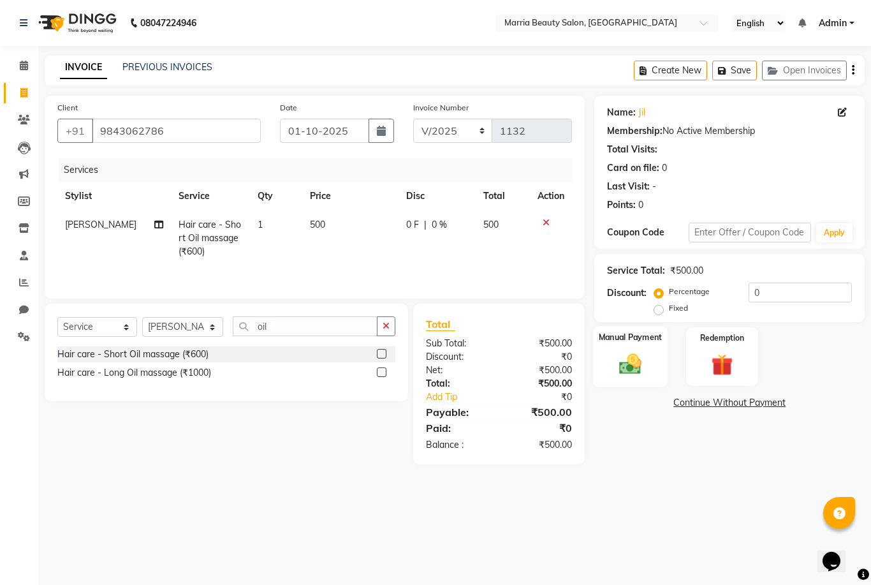
click at [610, 383] on div "Manual Payment" at bounding box center [630, 356] width 75 height 61
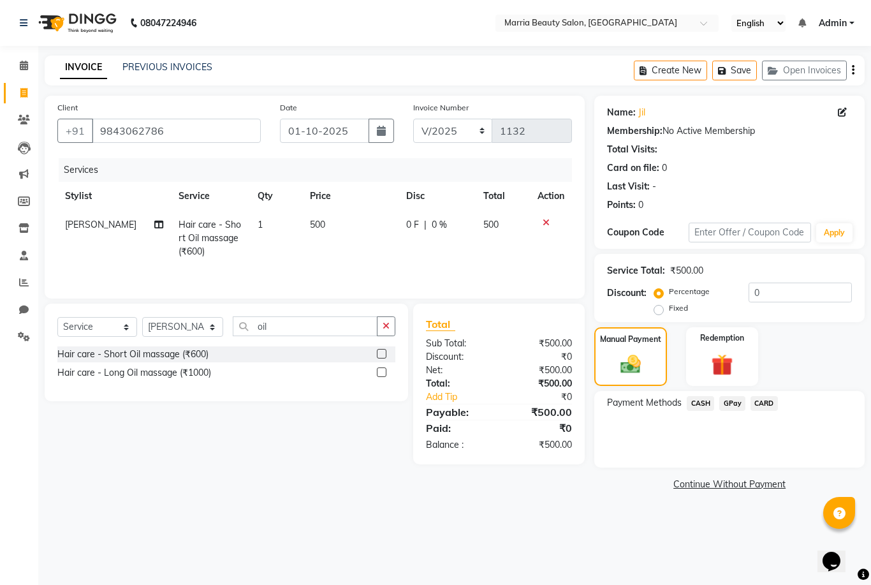
click at [701, 409] on span "CASH" at bounding box center [700, 403] width 27 height 15
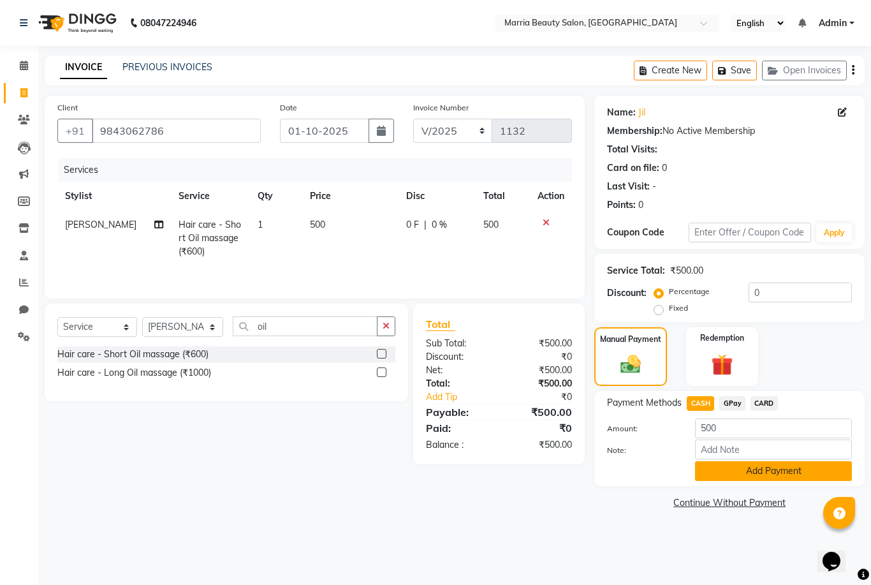
click at [710, 474] on button "Add Payment" at bounding box center [773, 471] width 157 height 20
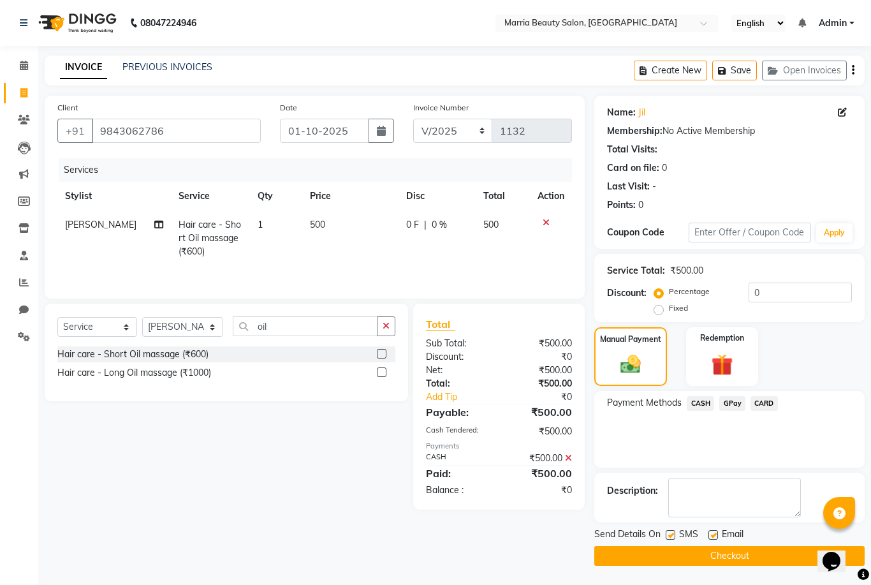
click at [717, 531] on label at bounding box center [713, 535] width 10 height 10
click at [717, 531] on input "checkbox" at bounding box center [712, 535] width 8 height 8
checkbox input "false"
click at [670, 531] on label at bounding box center [671, 535] width 10 height 10
click at [670, 531] on input "checkbox" at bounding box center [670, 535] width 8 height 8
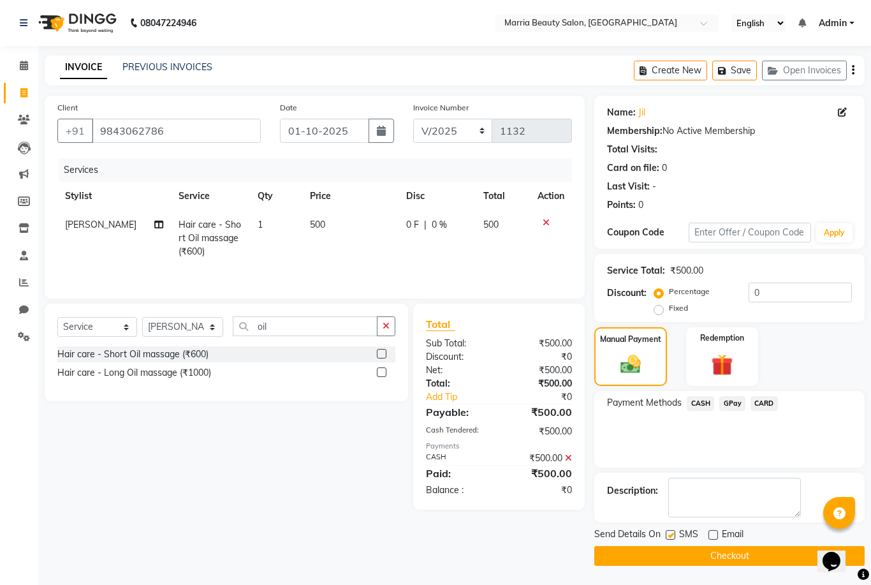
checkbox input "false"
click at [665, 557] on button "Checkout" at bounding box center [729, 556] width 270 height 20
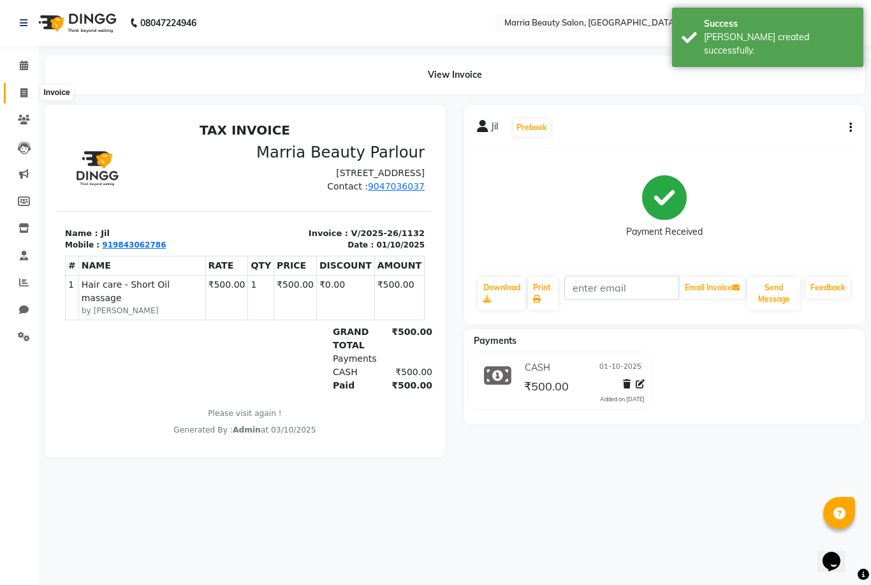
click at [29, 94] on span at bounding box center [24, 93] width 22 height 15
select select "service"
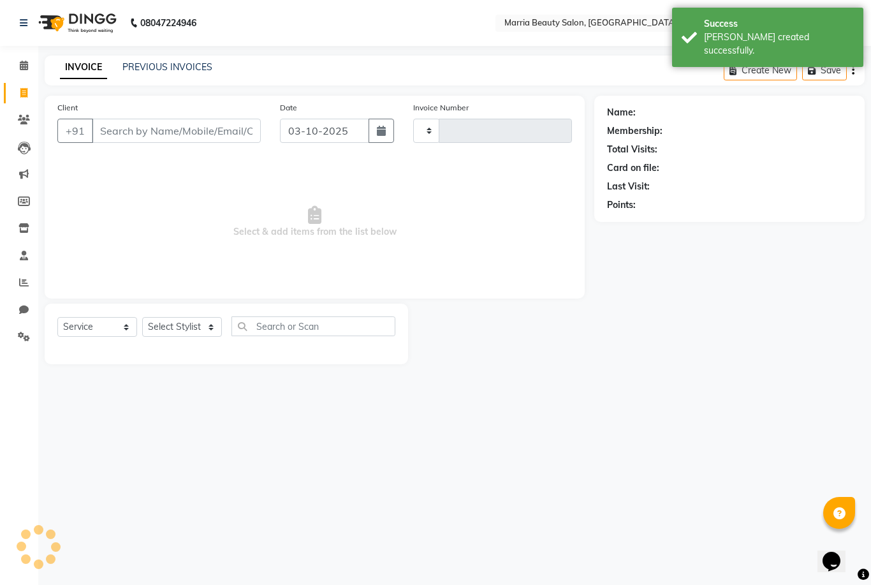
type input "1133"
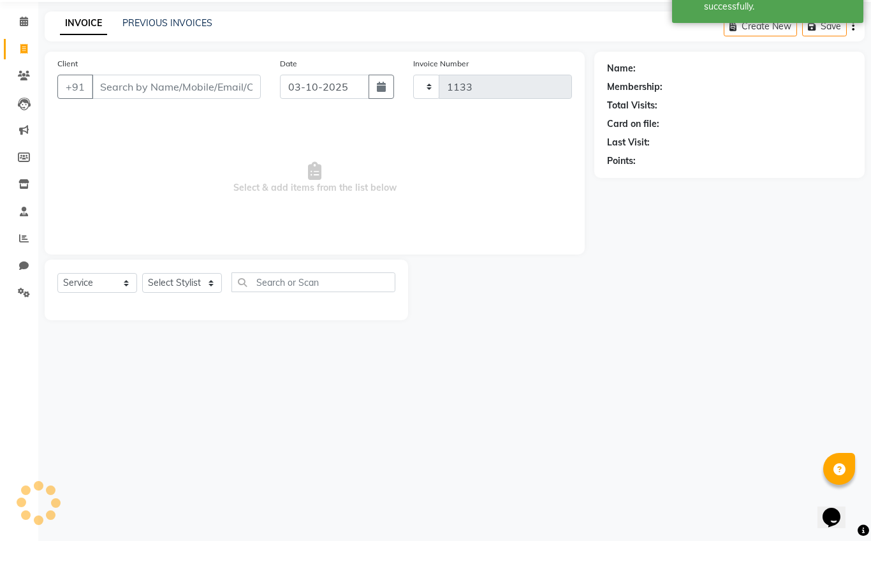
select select "8343"
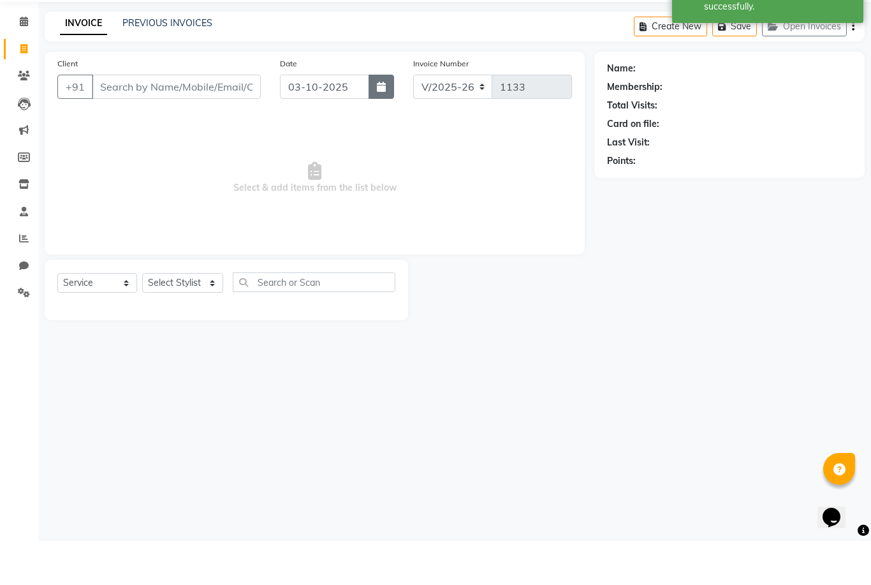
click at [385, 126] on icon "button" at bounding box center [381, 131] width 9 height 10
select select "10"
select select "2025"
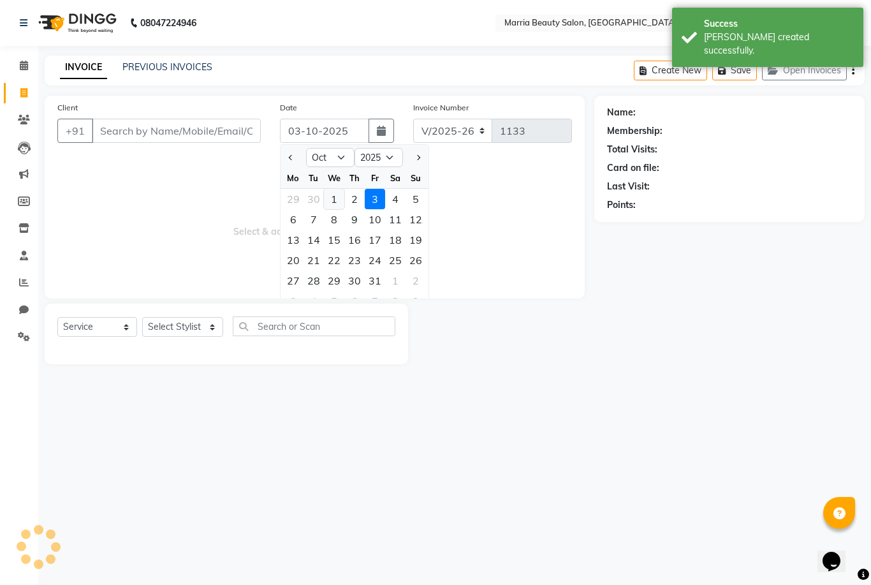
click at [330, 198] on div "1" at bounding box center [334, 199] width 20 height 20
type input "01-10-2025"
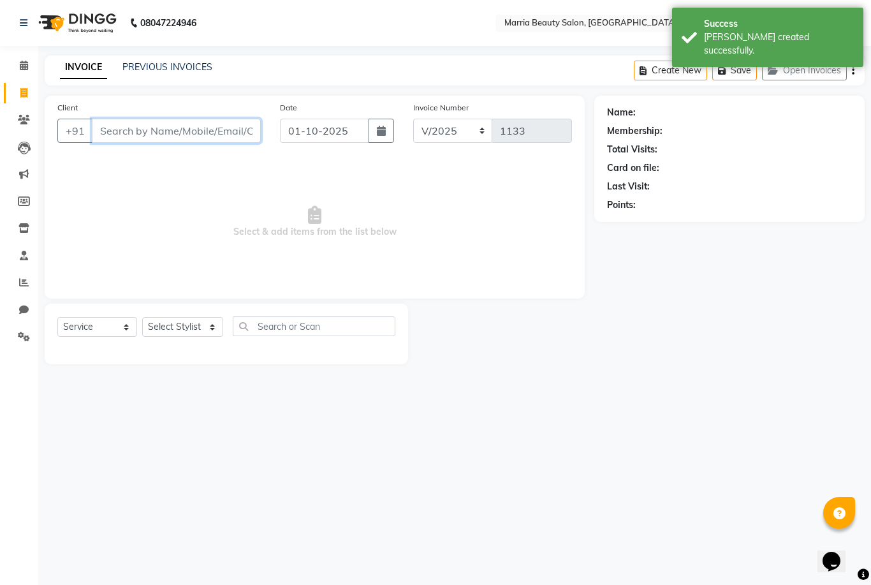
click at [233, 130] on input "Client" at bounding box center [176, 131] width 169 height 24
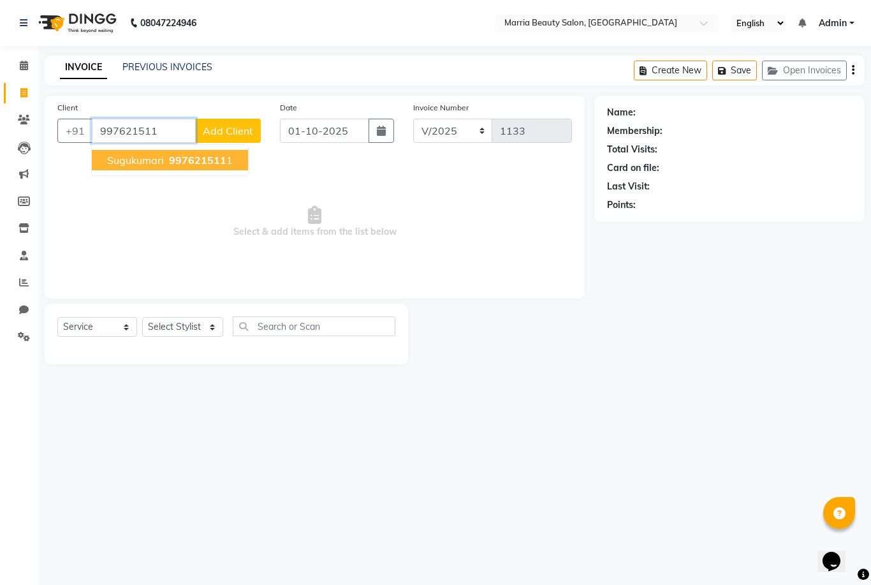
click at [216, 165] on span "997621511" at bounding box center [197, 160] width 57 height 13
type input "9976215111"
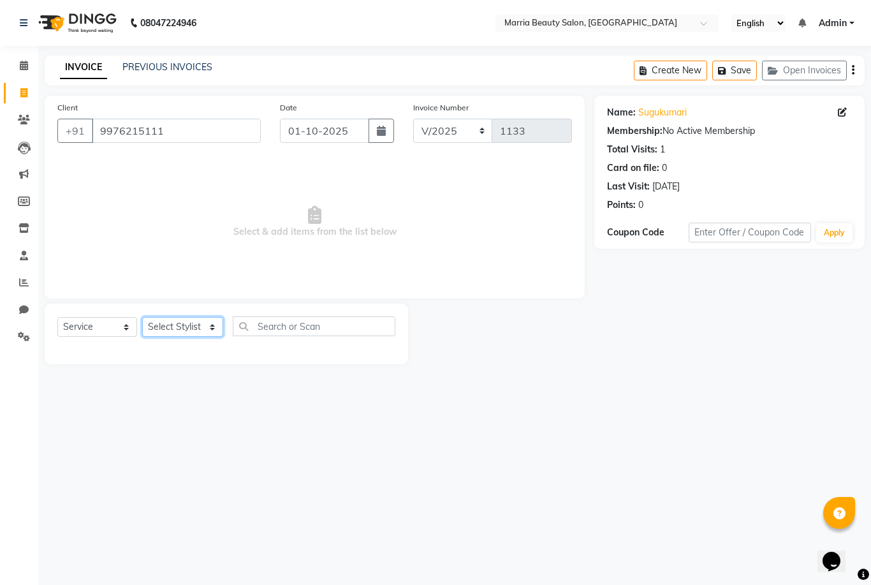
click at [161, 336] on select "Select Stylist Ashwini Ibam kala Marria Nikhita sandhiya Selvi shreya joju" at bounding box center [182, 327] width 81 height 20
select select "85630"
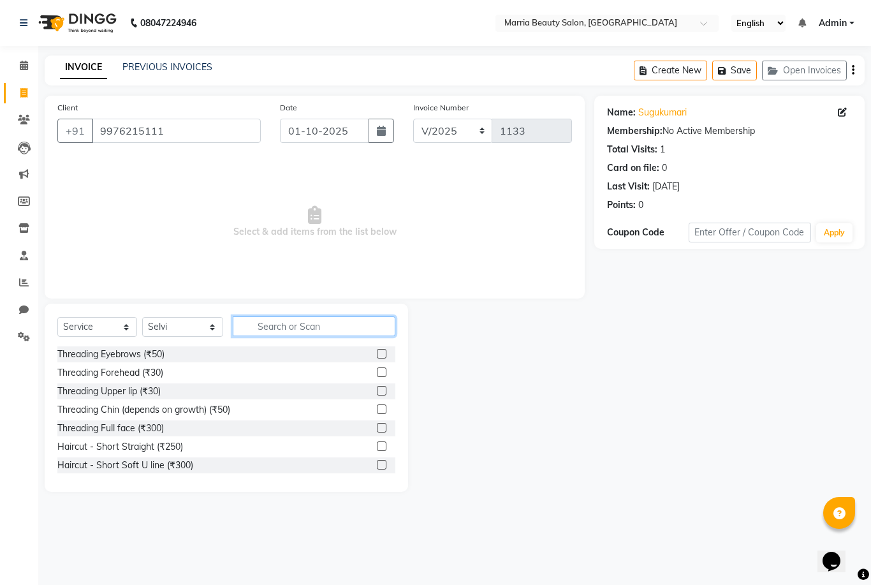
click at [332, 319] on input "text" at bounding box center [314, 326] width 163 height 20
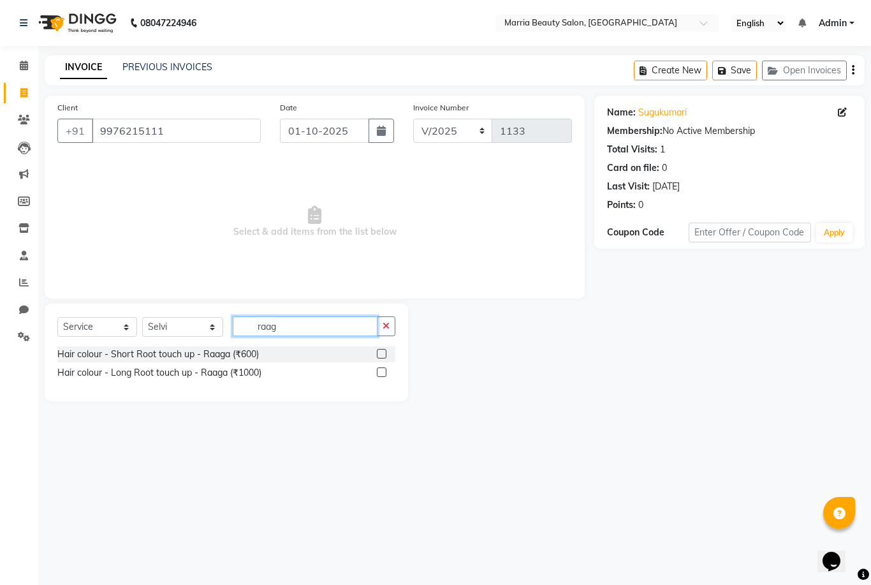
type input "raag"
click at [380, 355] on label at bounding box center [382, 354] width 10 height 10
click at [380, 355] on input "checkbox" at bounding box center [381, 354] width 8 height 8
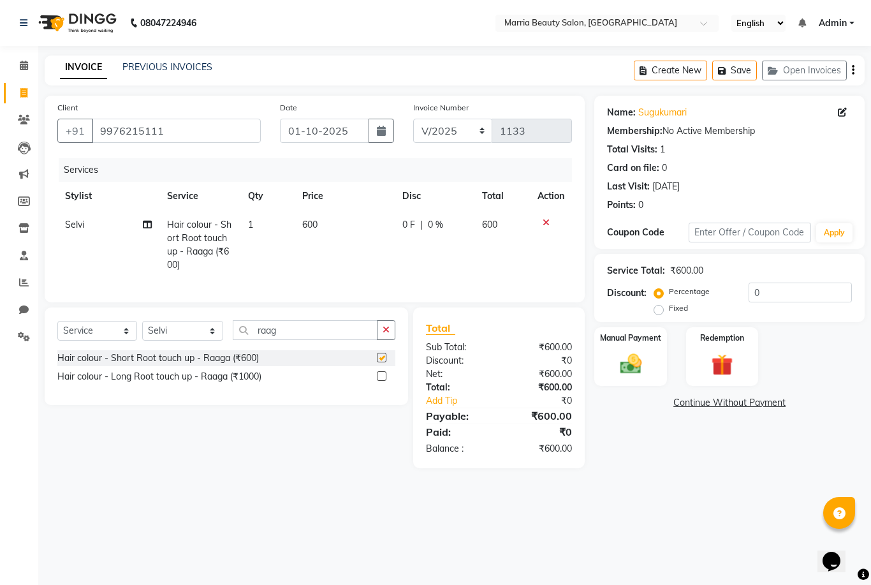
checkbox input "false"
click at [617, 342] on label "Manual Payment" at bounding box center [631, 337] width 64 height 12
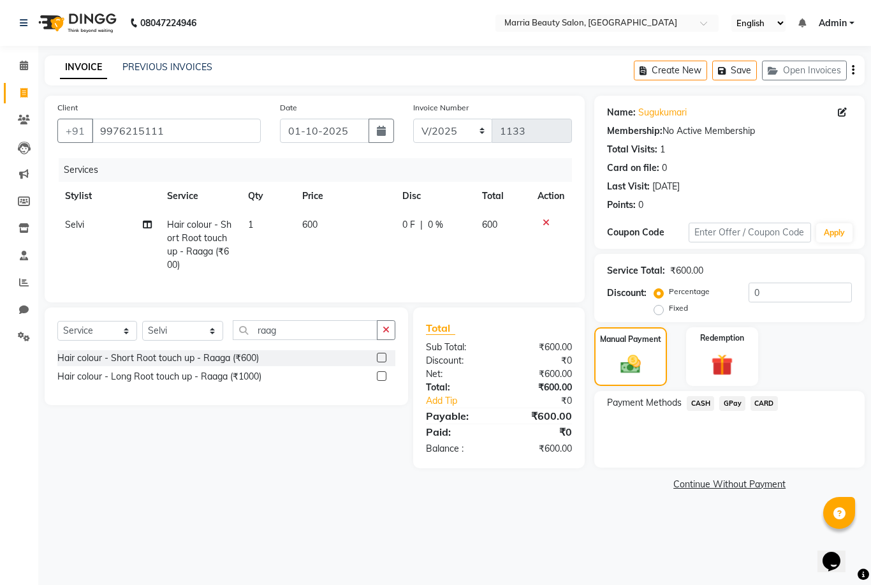
click at [696, 404] on span "CASH" at bounding box center [700, 403] width 27 height 15
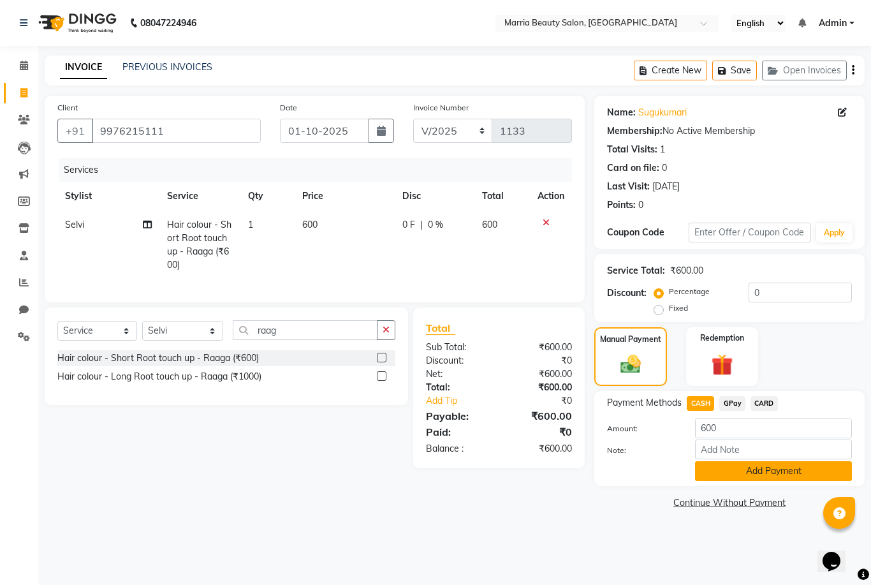
click at [726, 475] on button "Add Payment" at bounding box center [773, 471] width 157 height 20
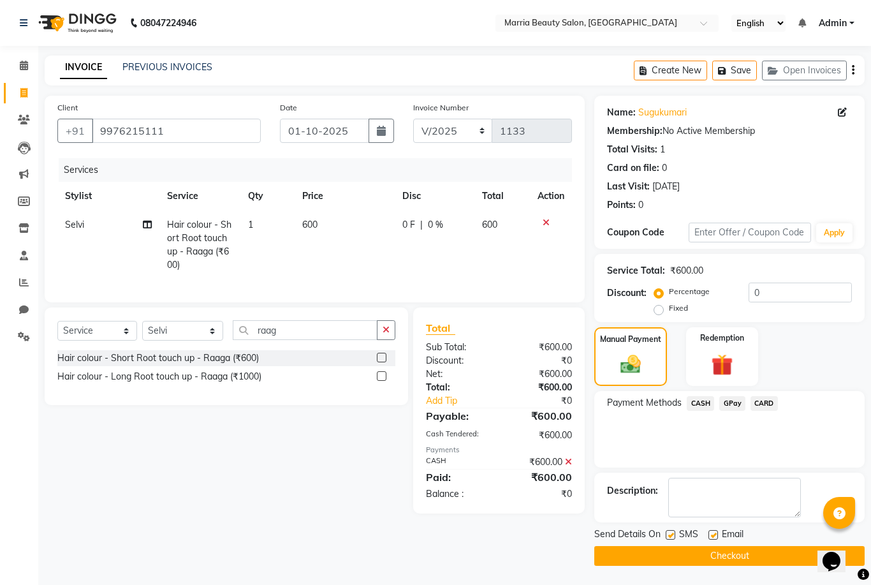
click at [712, 536] on label at bounding box center [713, 535] width 10 height 10
click at [712, 536] on input "checkbox" at bounding box center [712, 535] width 8 height 8
checkbox input "false"
click at [671, 536] on label at bounding box center [671, 535] width 10 height 10
click at [671, 536] on input "checkbox" at bounding box center [670, 535] width 8 height 8
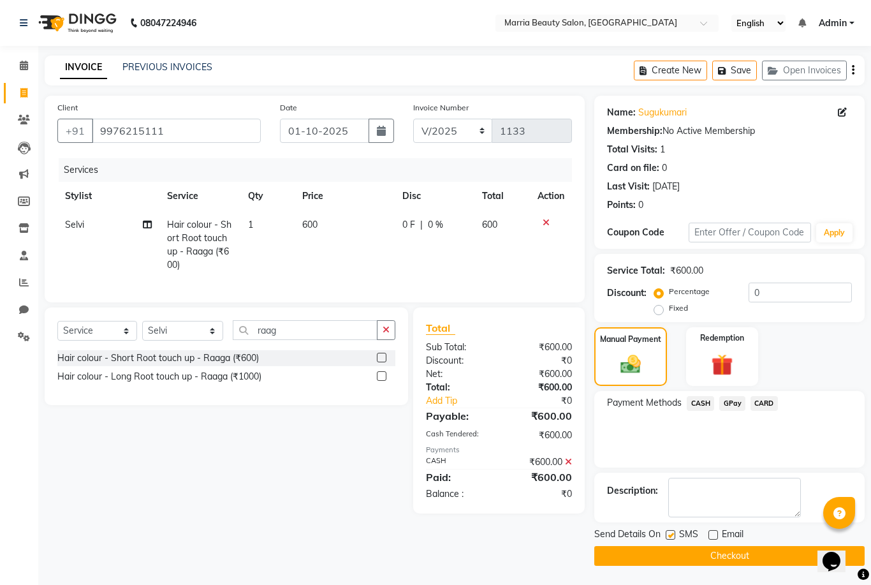
checkbox input "false"
click at [666, 552] on button "Checkout" at bounding box center [729, 556] width 270 height 20
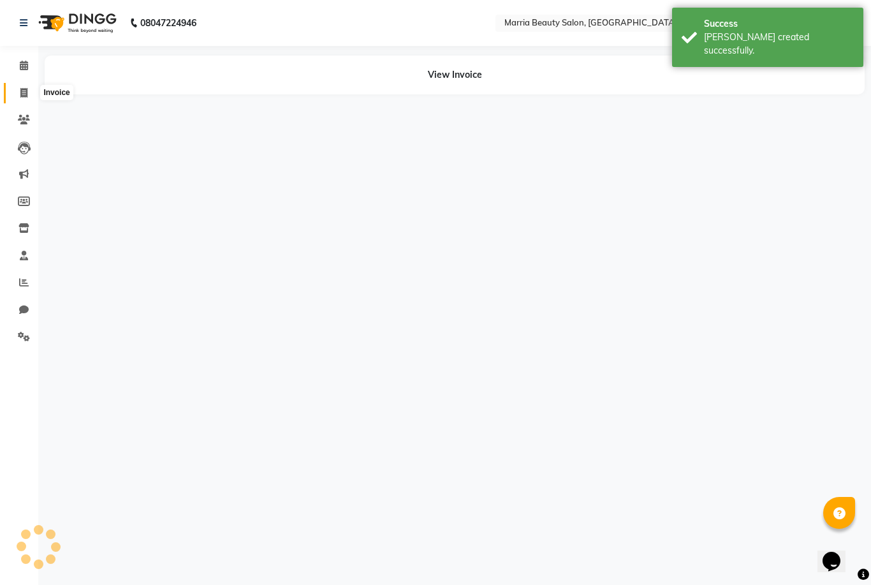
click at [22, 98] on span at bounding box center [24, 93] width 22 height 15
select select "service"
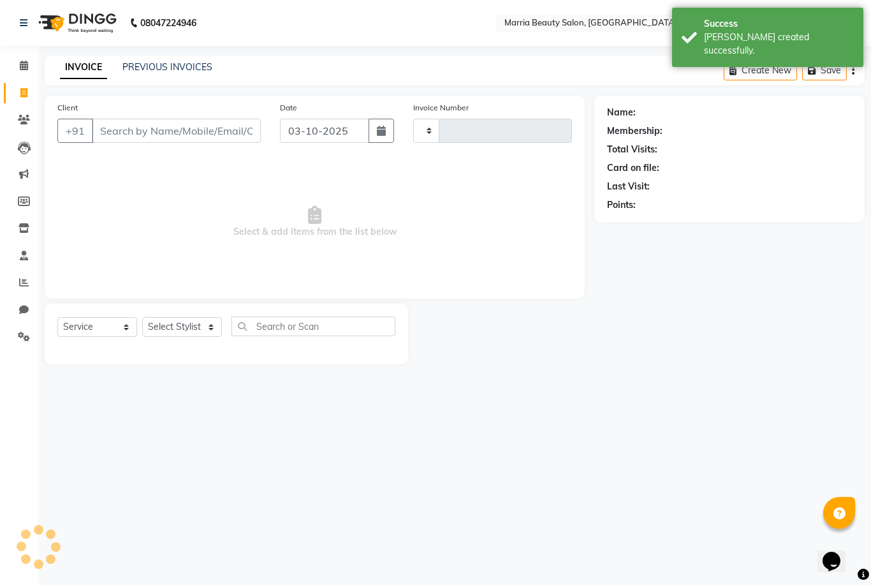
type input "1134"
select select "8343"
click at [18, 64] on span at bounding box center [24, 66] width 22 height 15
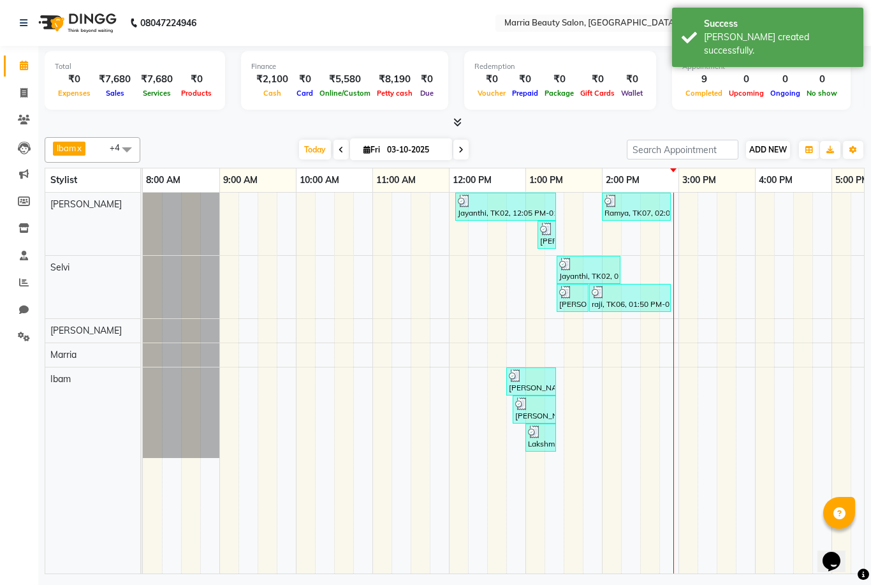
click at [754, 145] on span "ADD NEW" at bounding box center [768, 150] width 38 height 10
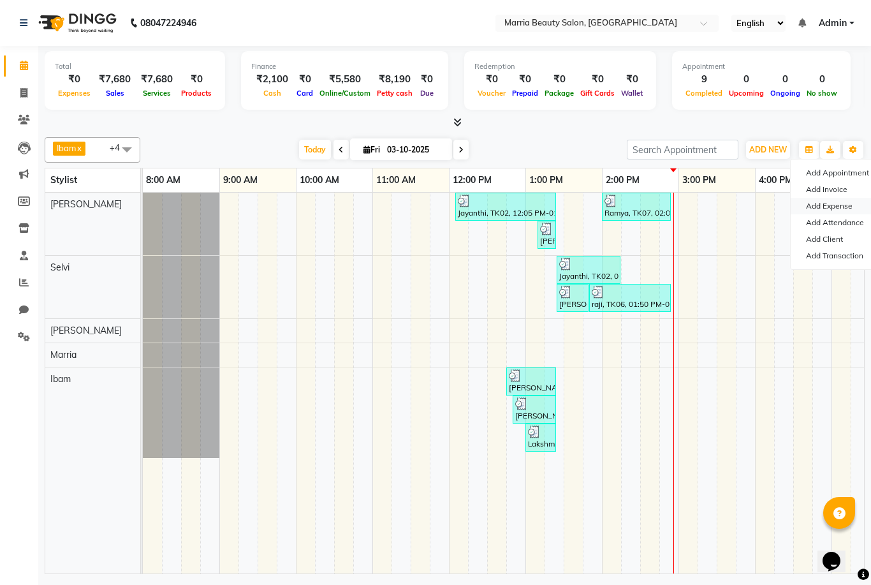
click at [837, 213] on link "Add Expense" at bounding box center [841, 206] width 101 height 17
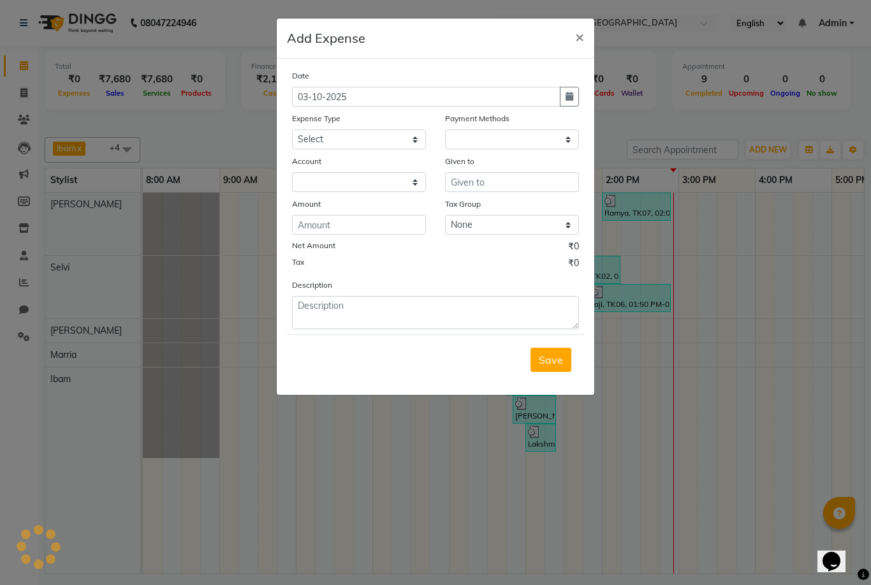
select select "1"
select select "7465"
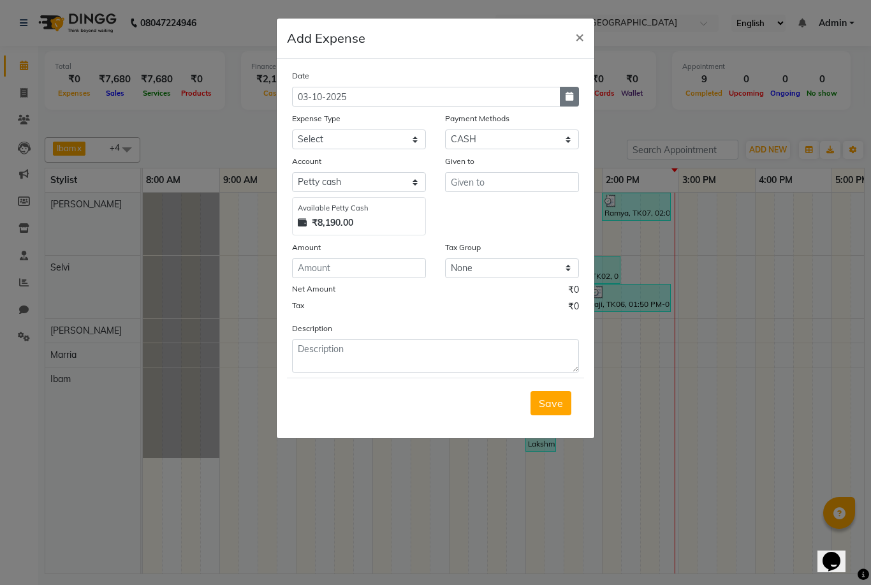
click at [576, 95] on button "button" at bounding box center [569, 97] width 19 height 20
select select "10"
select select "2025"
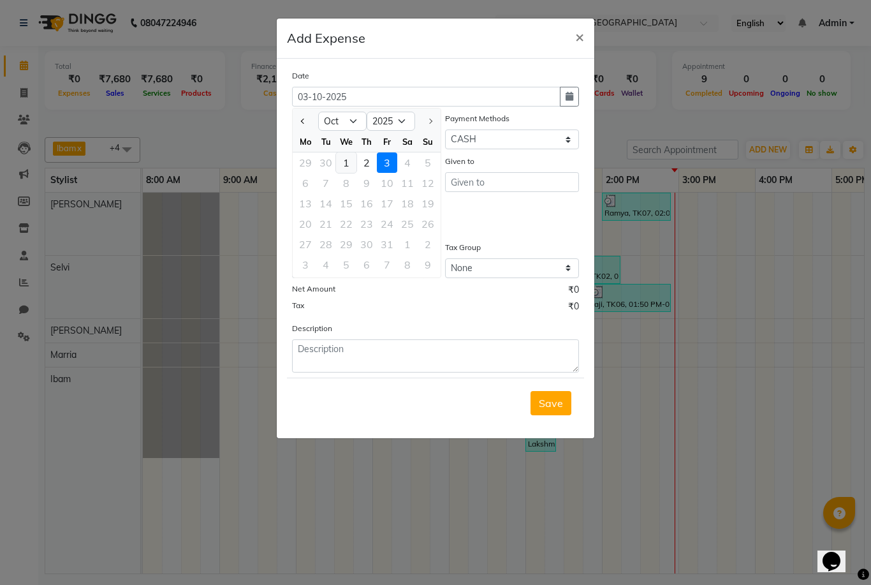
click at [350, 165] on div "1" at bounding box center [346, 162] width 20 height 20
type input "01-10-2025"
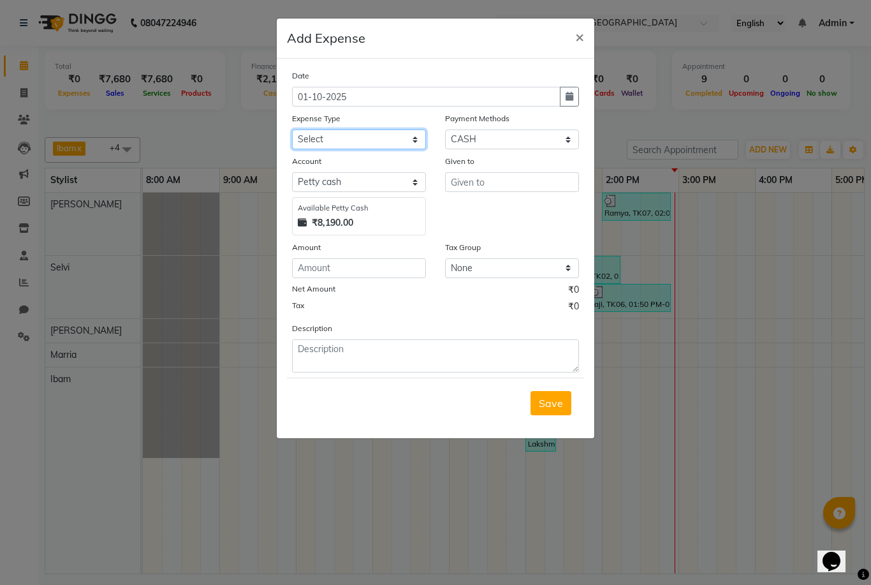
click at [350, 140] on select "Select Advance Salary food Incentive milk Miscellaneous Other Pantry Product Re…" at bounding box center [359, 139] width 134 height 20
select select "24028"
click at [482, 182] on input "text" at bounding box center [512, 182] width 134 height 20
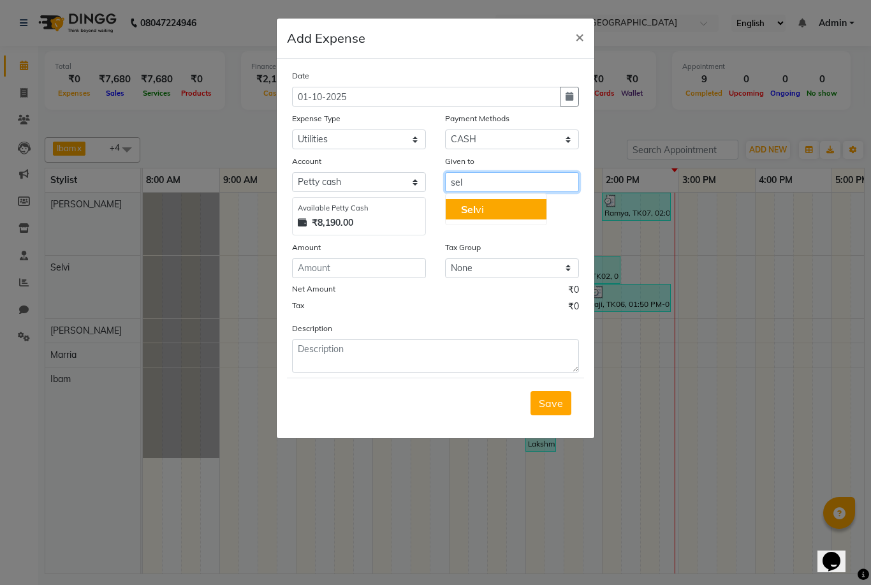
click at [485, 210] on button "Sel vi" at bounding box center [496, 209] width 101 height 20
type input "Selvi"
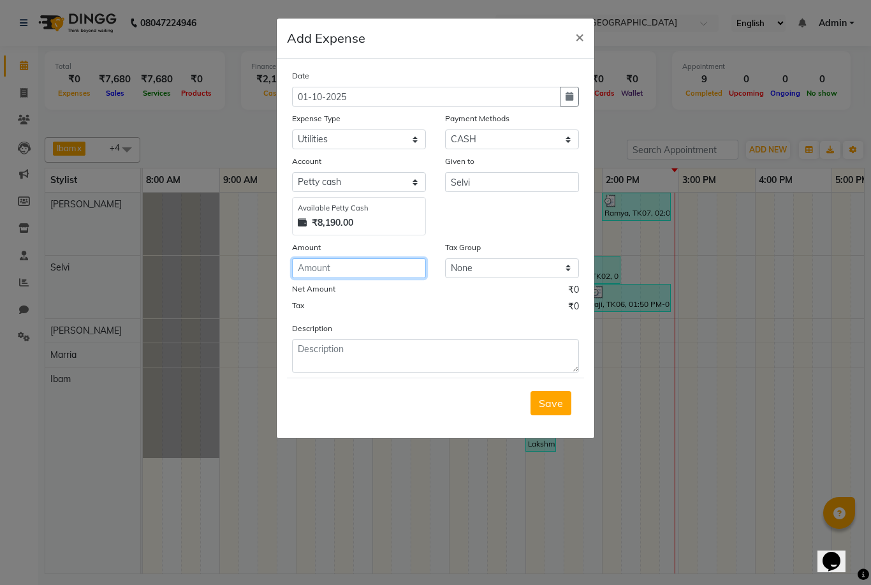
click at [380, 267] on input "number" at bounding box center [359, 268] width 134 height 20
type input "730"
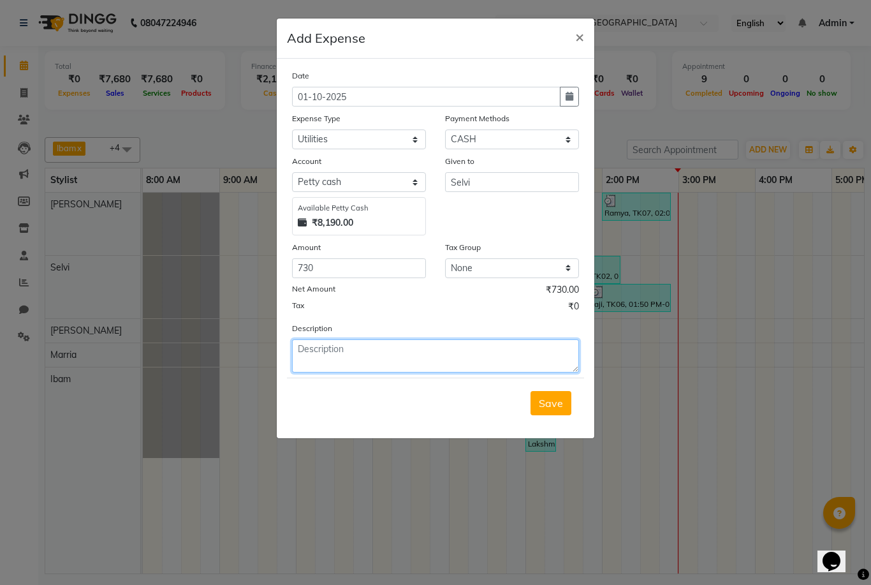
click at [493, 365] on textarea at bounding box center [435, 355] width 287 height 33
type textarea "pooja items"
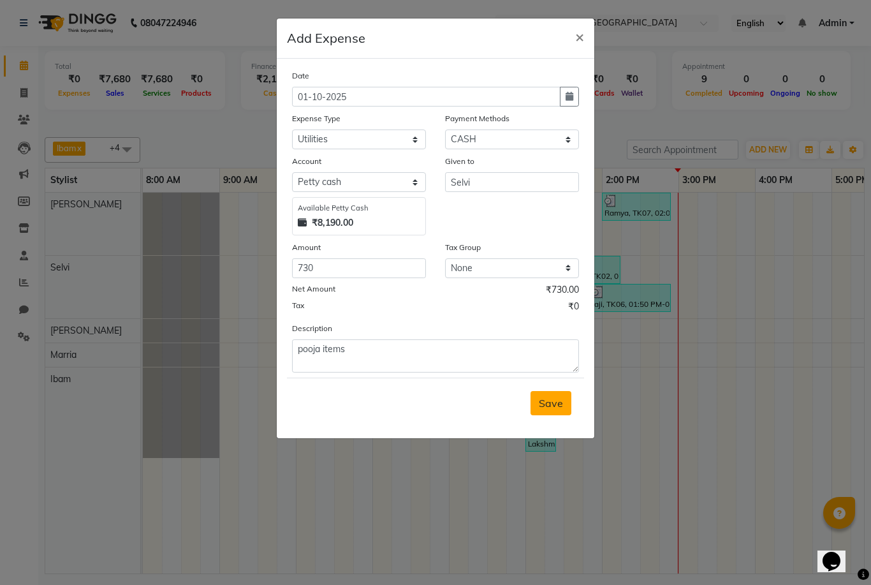
click at [550, 401] on span "Save" at bounding box center [551, 403] width 24 height 13
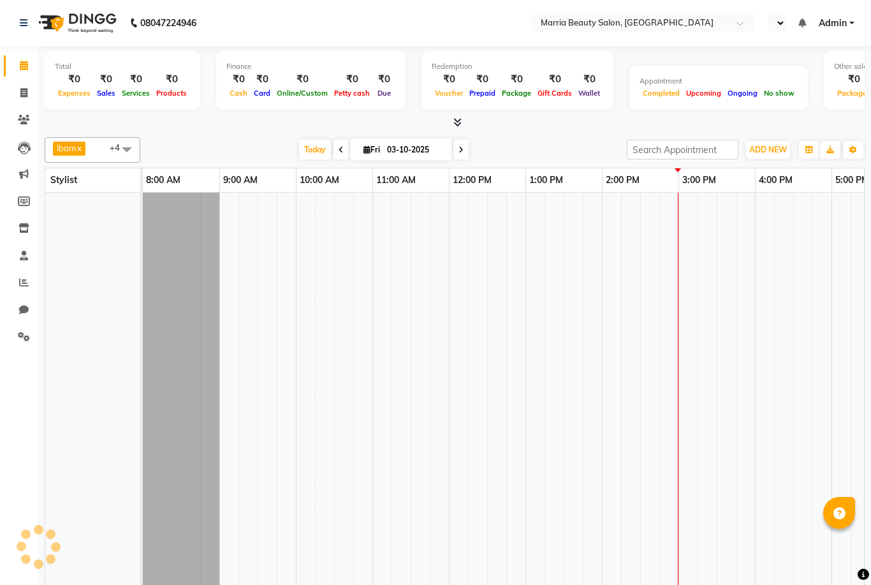
select select "en"
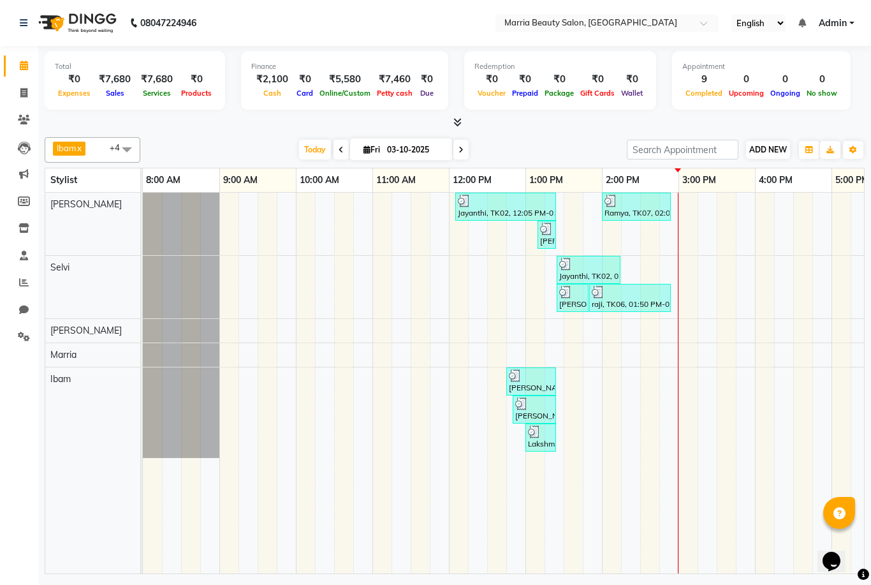
click at [781, 145] on span "ADD NEW" at bounding box center [768, 150] width 38 height 10
click at [824, 214] on link "Add Expense" at bounding box center [841, 206] width 101 height 17
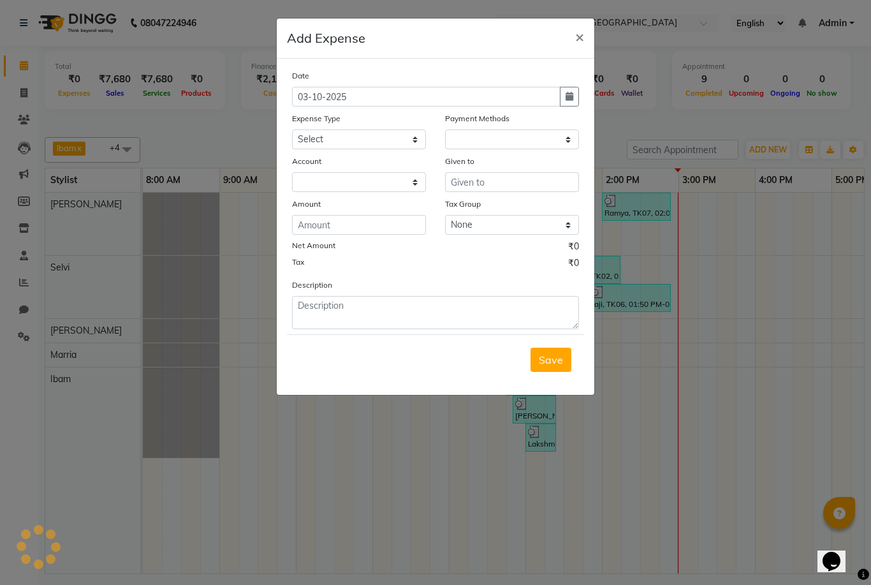
select select "1"
select select "7465"
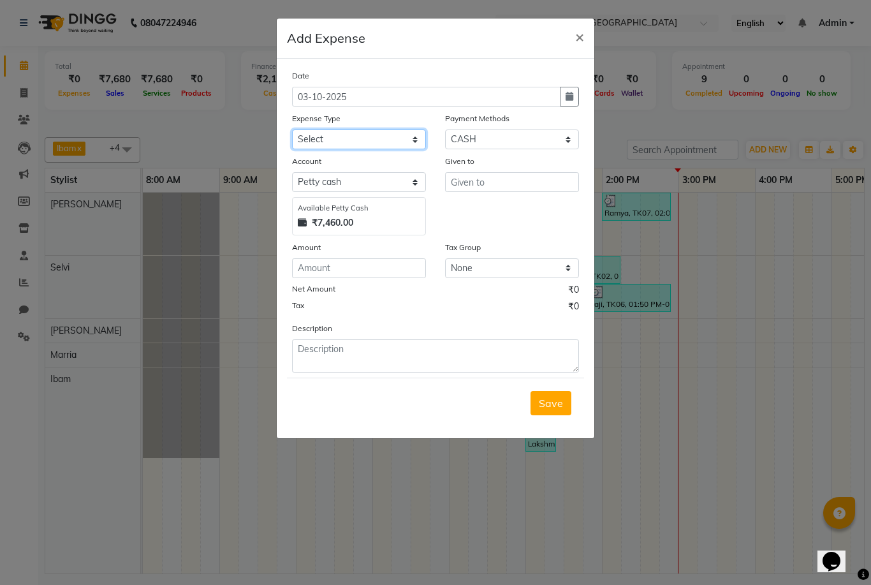
click at [337, 136] on select "Select Advance Salary food Incentive milk Miscellaneous Other Pantry Product Re…" at bounding box center [359, 139] width 134 height 20
select select "24012"
click at [486, 182] on input "text" at bounding box center [512, 182] width 134 height 20
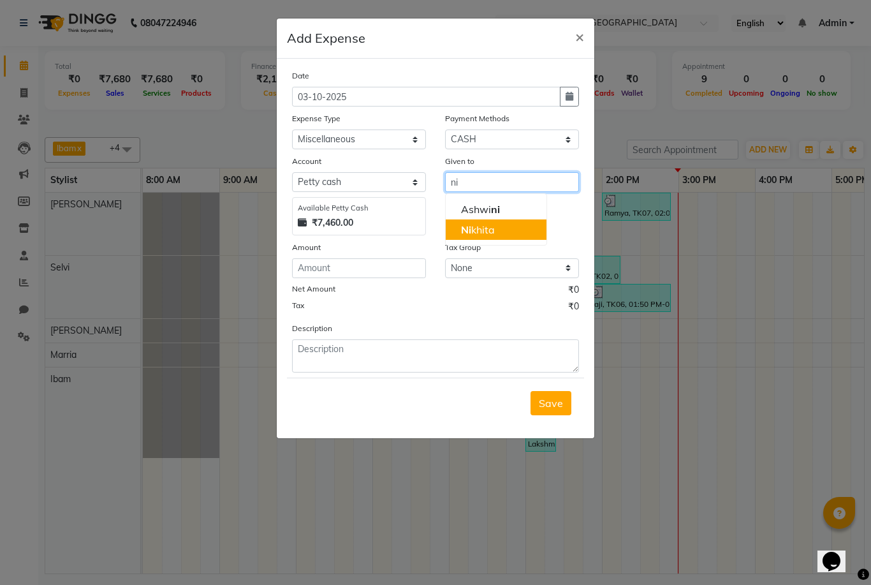
click at [487, 239] on button "Ni khita" at bounding box center [496, 229] width 101 height 20
type input "[PERSON_NAME]"
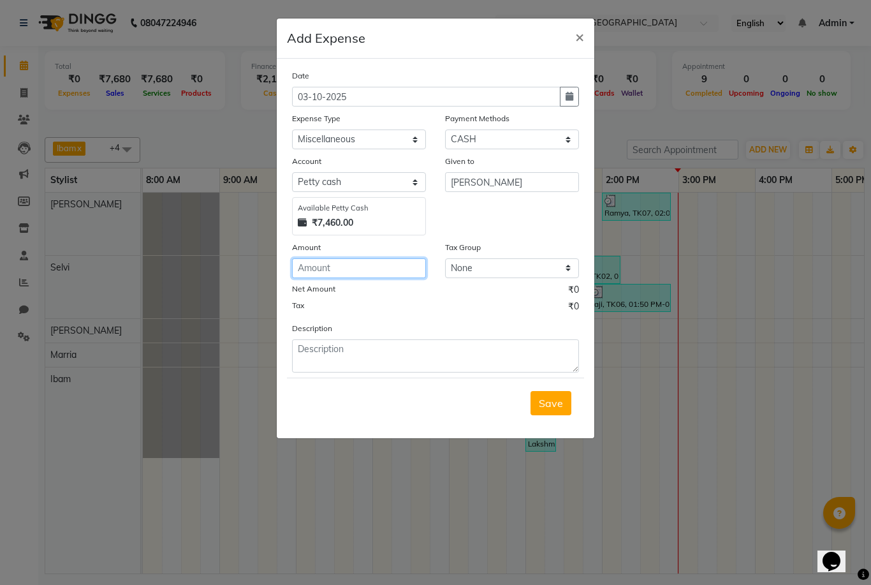
click at [369, 267] on input "number" at bounding box center [359, 268] width 134 height 20
type input "50"
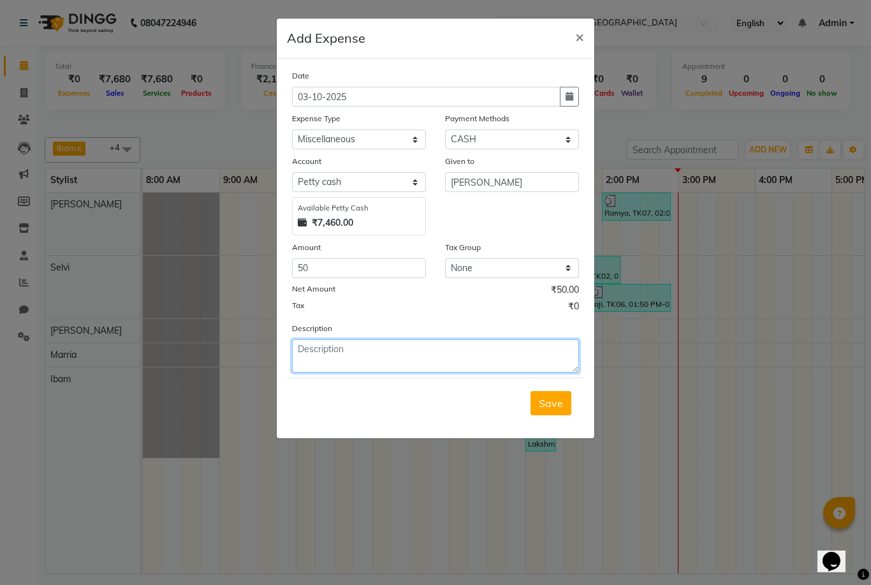
click at [367, 357] on textarea at bounding box center [435, 355] width 287 height 33
type textarea "misc"
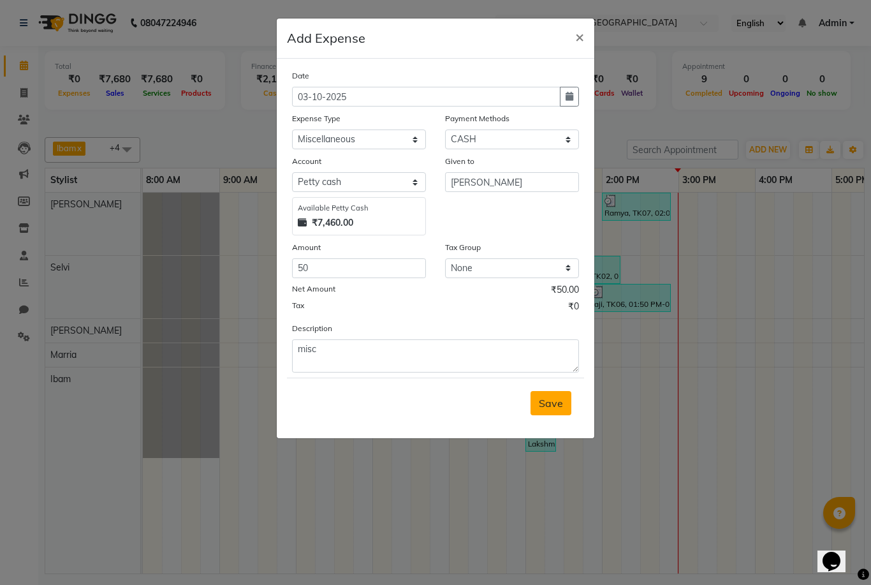
click at [552, 404] on span "Save" at bounding box center [551, 403] width 24 height 13
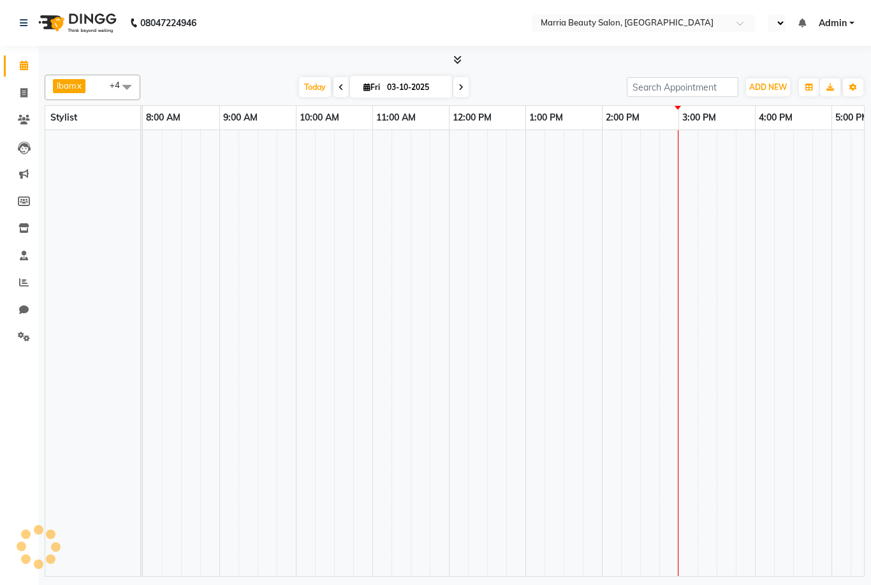
scroll to position [0, 274]
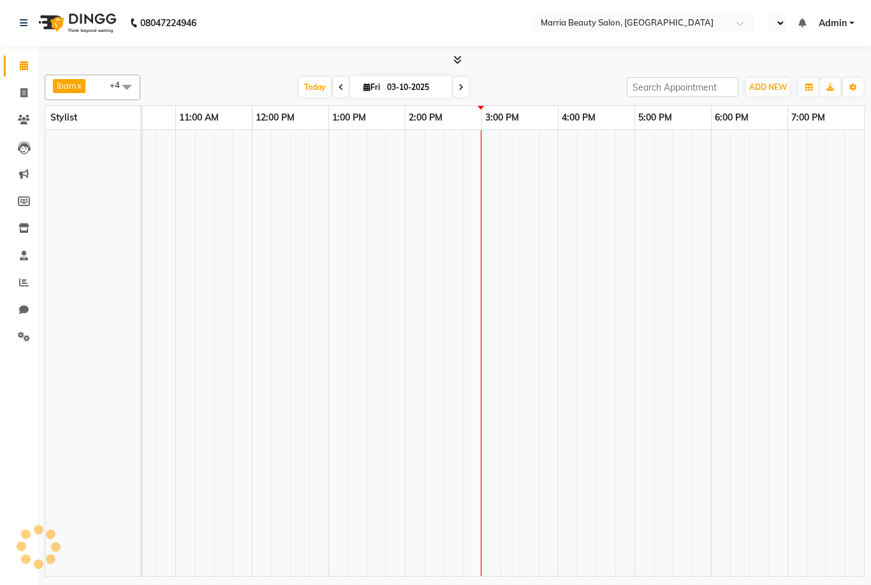
select select "en"
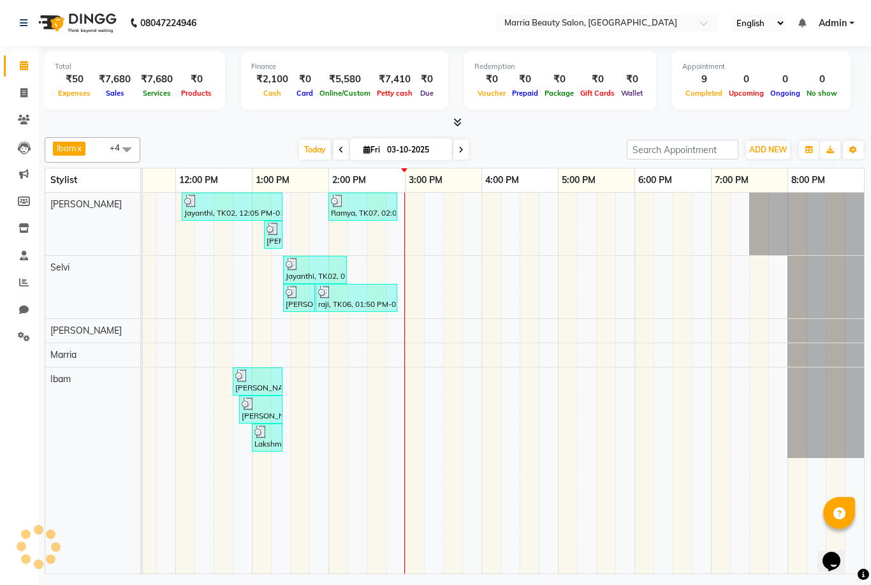
scroll to position [0, 0]
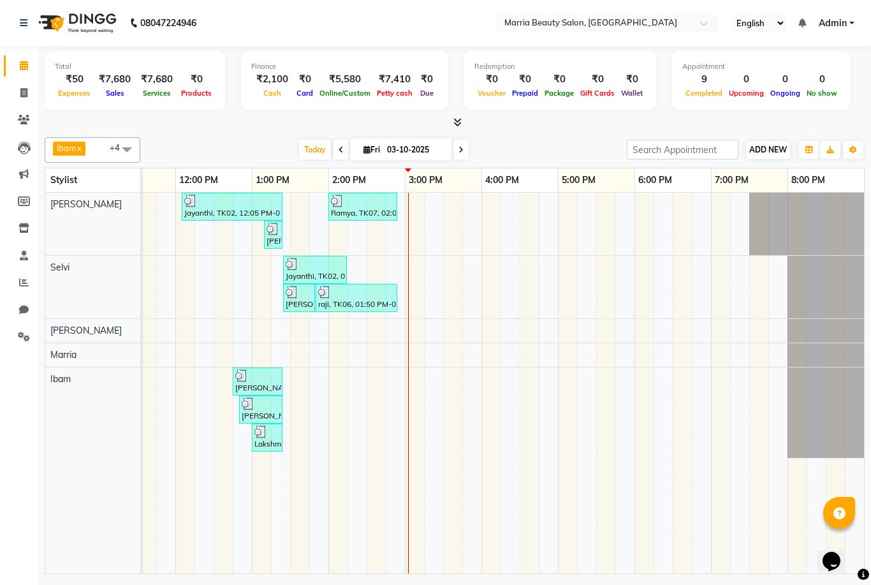
click at [774, 150] on span "ADD NEW" at bounding box center [768, 150] width 38 height 10
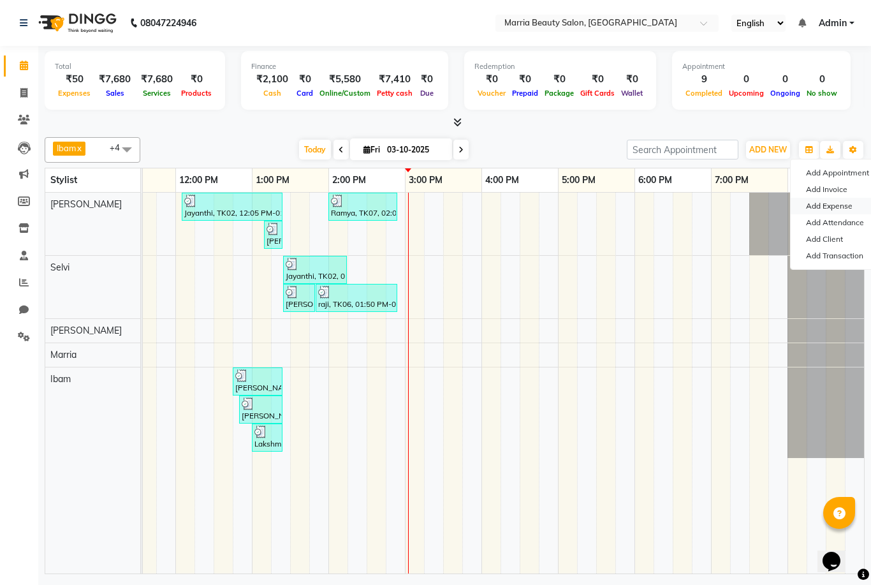
click at [811, 205] on link "Add Expense" at bounding box center [841, 206] width 101 height 17
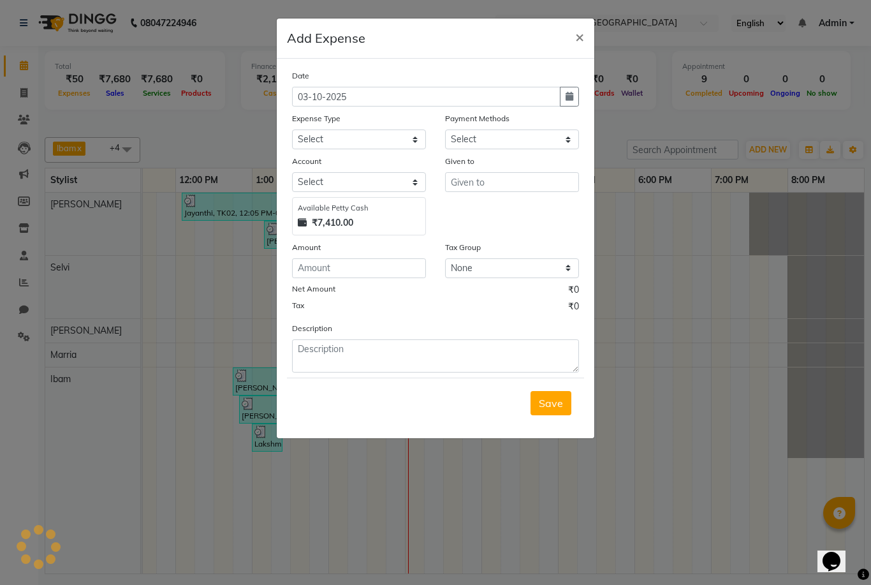
select select "1"
select select "7465"
click at [394, 140] on select "Select Advance Salary food Incentive milk Miscellaneous Other Pantry Product Re…" at bounding box center [359, 139] width 134 height 20
select select "24021"
click at [469, 182] on input "text" at bounding box center [512, 182] width 134 height 20
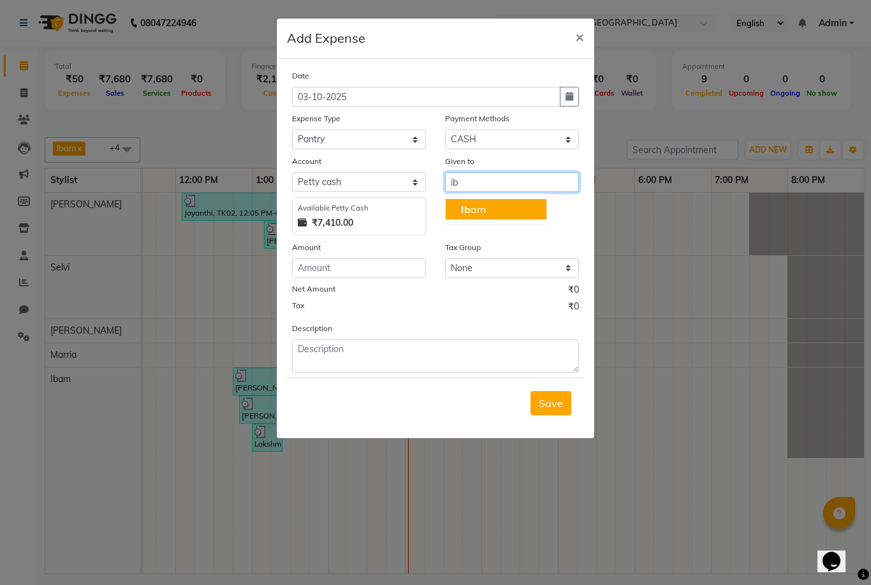
click at [477, 200] on button "Ib am" at bounding box center [496, 209] width 101 height 20
type input "Ibam"
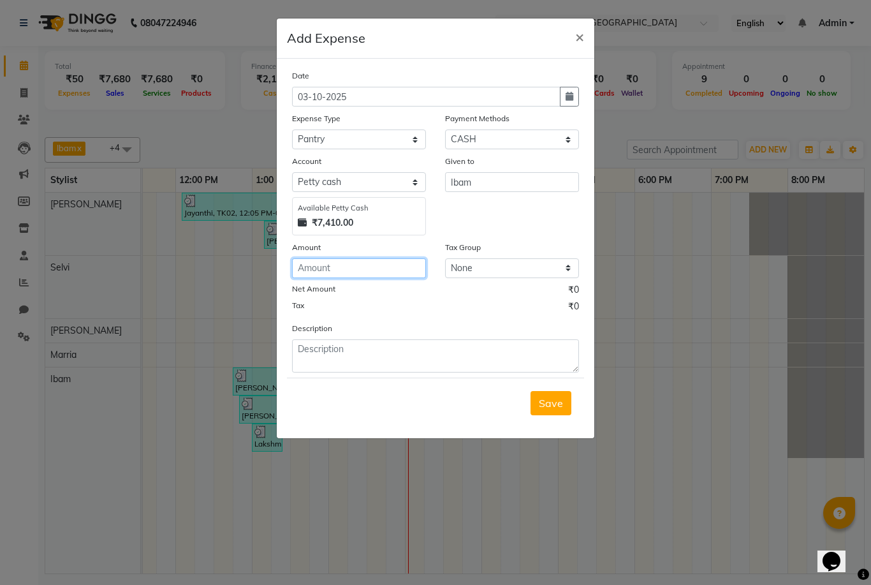
click at [367, 267] on input "number" at bounding box center [359, 268] width 134 height 20
type input "60"
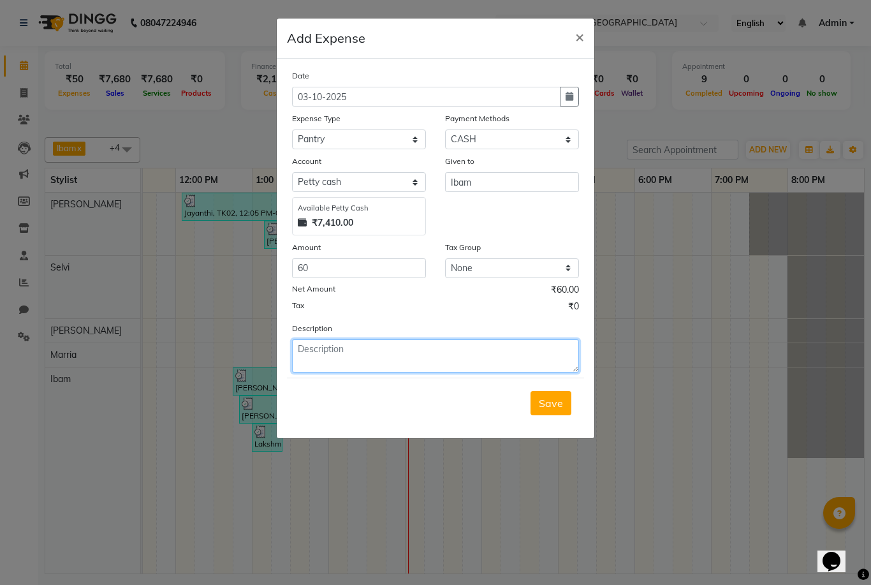
click at [364, 357] on textarea at bounding box center [435, 355] width 287 height 33
type textarea "garbage bag"
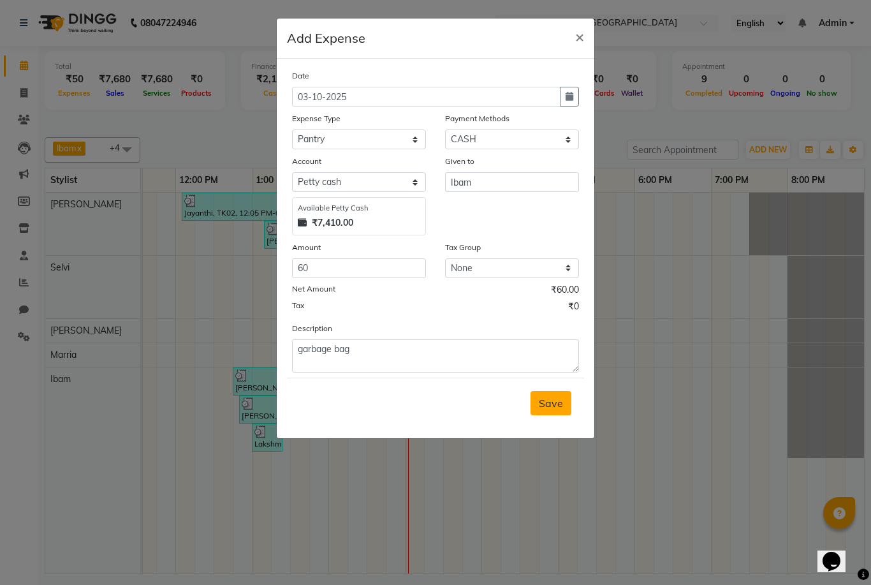
click at [537, 404] on button "Save" at bounding box center [551, 403] width 41 height 24
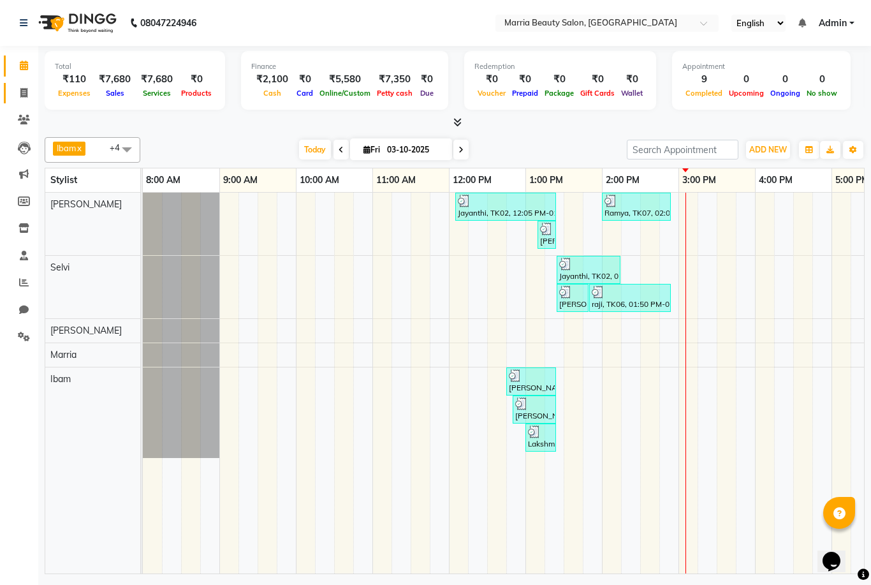
click at [26, 96] on icon at bounding box center [23, 93] width 7 height 10
select select "service"
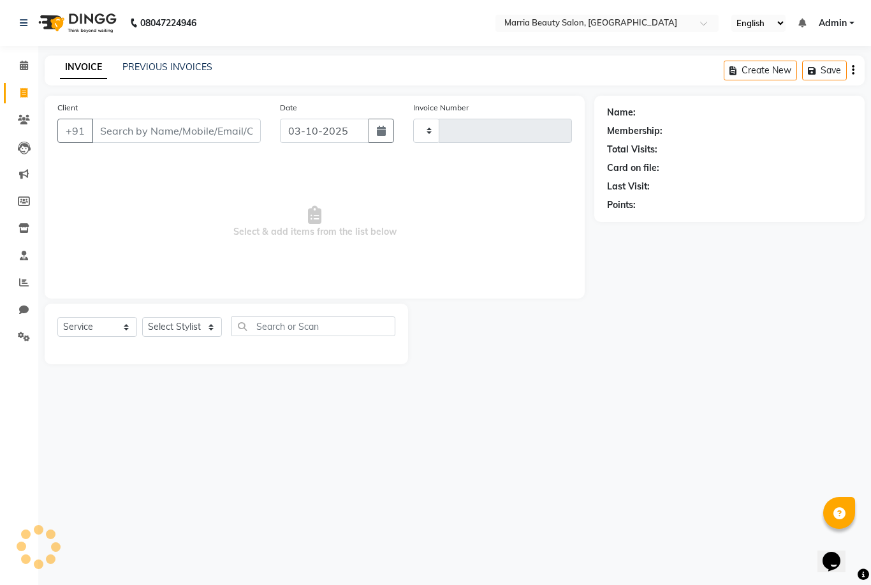
type input "1134"
select select "8343"
click at [149, 72] on link "PREVIOUS INVOICES" at bounding box center [167, 66] width 90 height 11
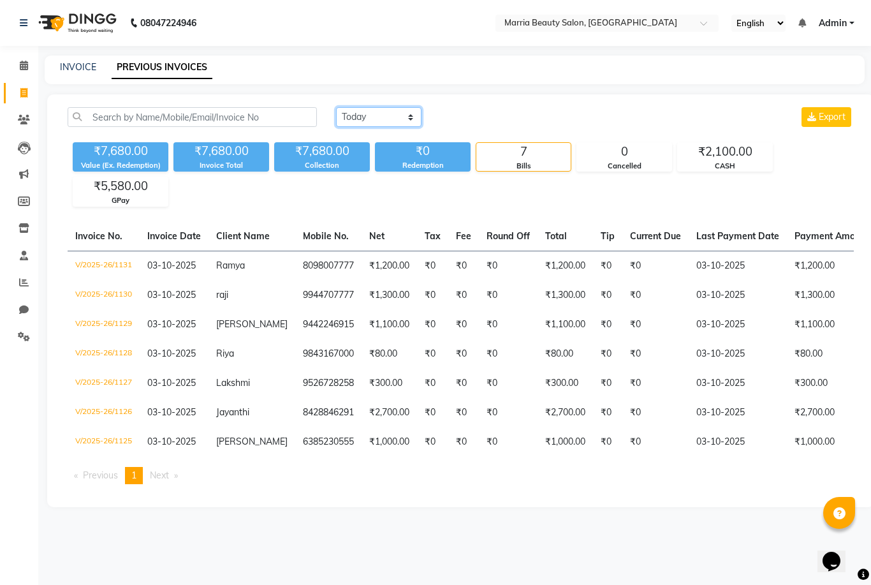
click at [347, 115] on select "Today Yesterday Custom Range" at bounding box center [378, 117] width 85 height 20
select select "range"
click at [466, 110] on input "03-10-2025" at bounding box center [482, 117] width 89 height 18
select select "10"
select select "2025"
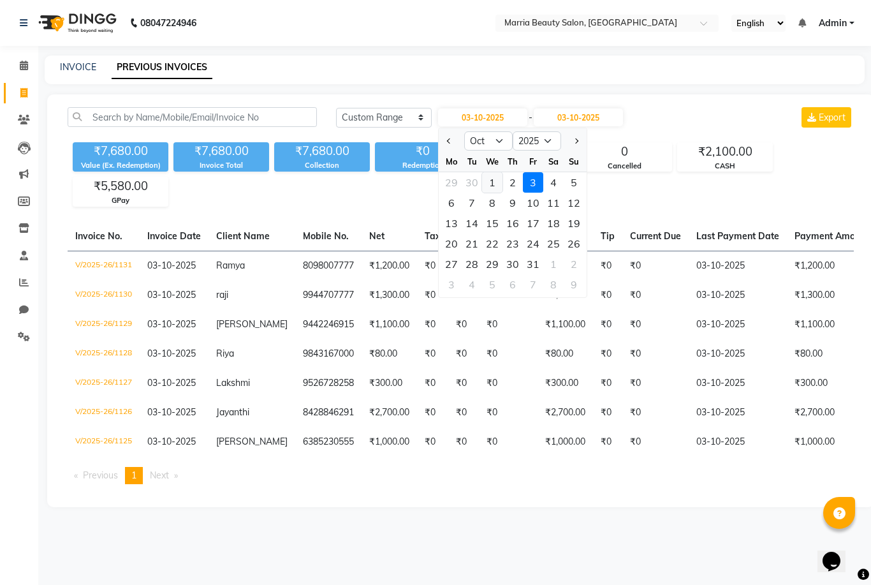
click at [483, 183] on div "1" at bounding box center [492, 182] width 20 height 20
type input "01-10-2025"
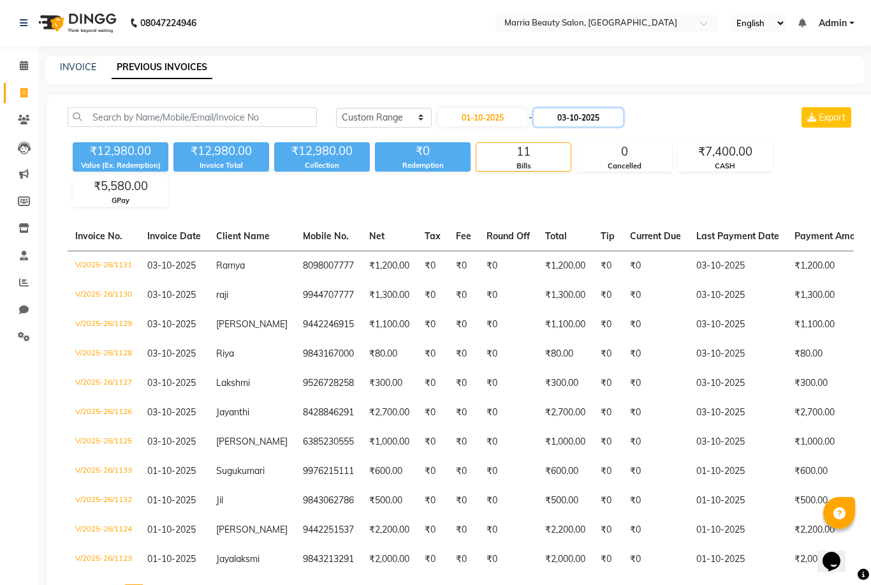
click at [589, 112] on input "03-10-2025" at bounding box center [578, 117] width 89 height 18
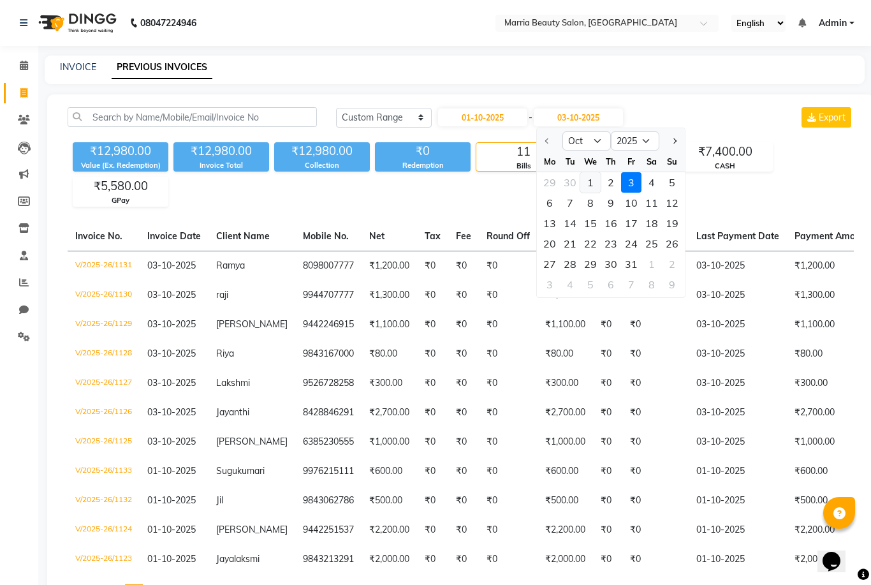
click at [582, 189] on div "1" at bounding box center [590, 182] width 20 height 20
type input "01-10-2025"
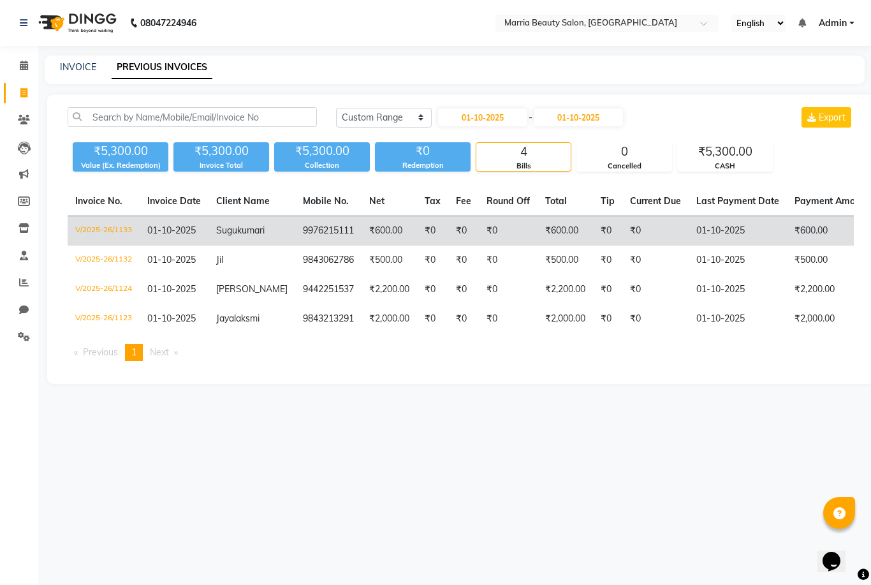
click at [728, 237] on td "01-10-2025" at bounding box center [738, 231] width 98 height 30
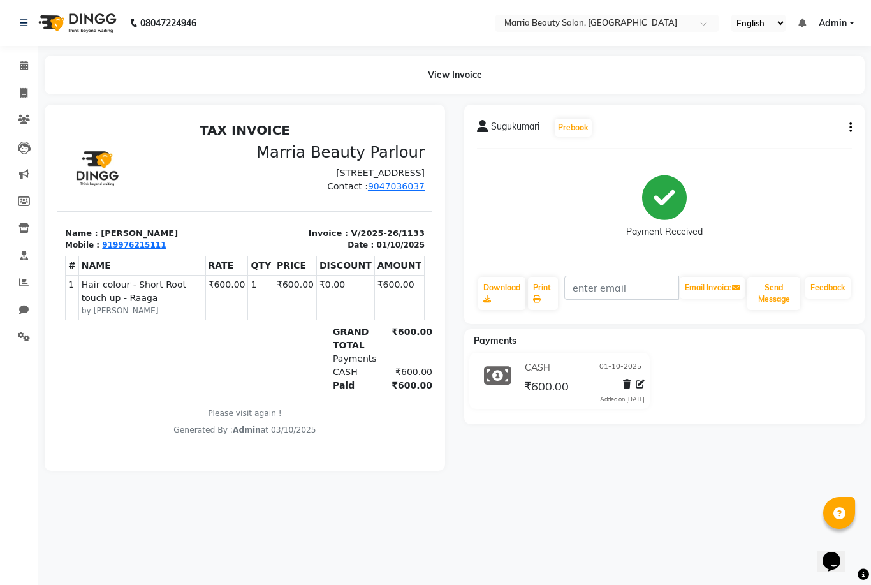
click at [854, 142] on div "Sugukumari Prebook Payment Received Download Print Email Invoice Send Message F…" at bounding box center [664, 214] width 400 height 219
click at [851, 128] on icon "button" at bounding box center [850, 128] width 3 height 1
click at [789, 147] on div "Edit Invoice" at bounding box center [786, 144] width 87 height 16
select select "service"
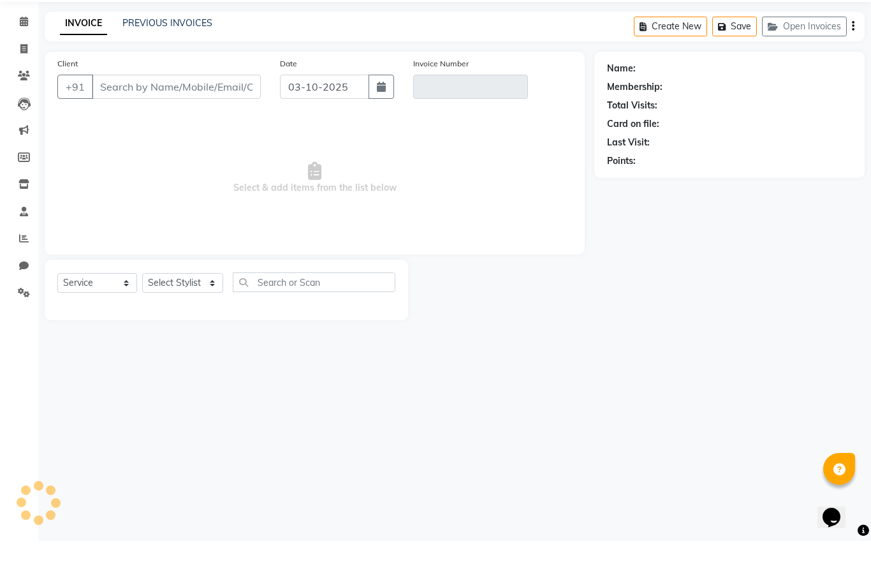
type input "9976215111"
type input "V/2025-26/1133"
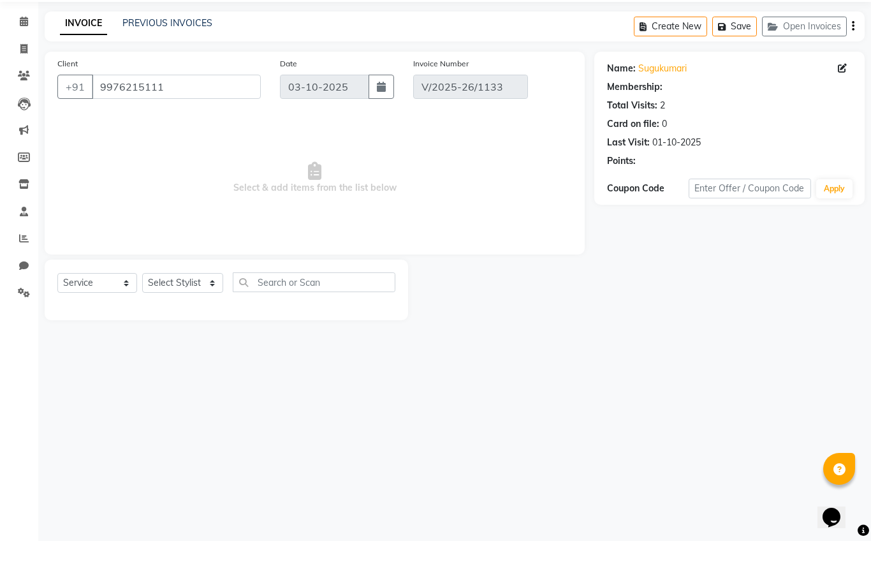
type input "01-10-2025"
select select "select"
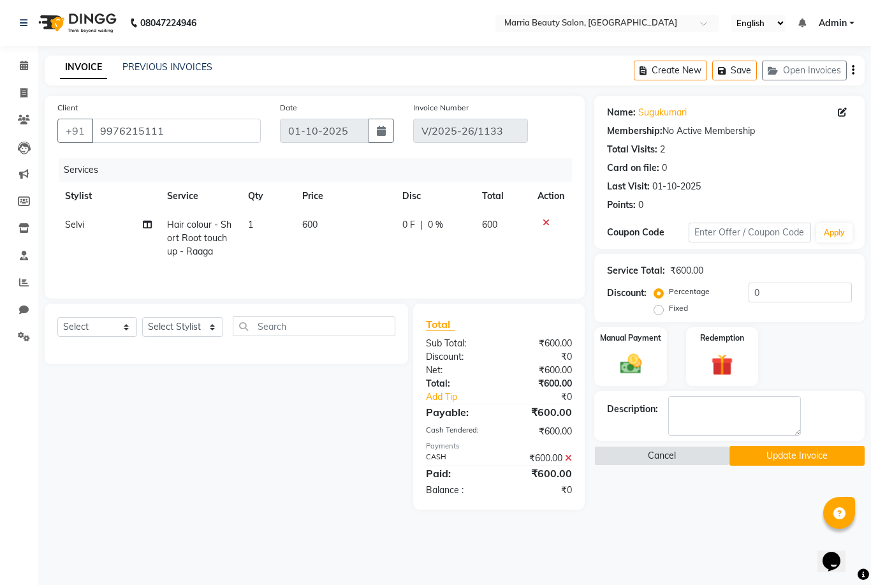
click at [572, 456] on icon at bounding box center [568, 457] width 7 height 9
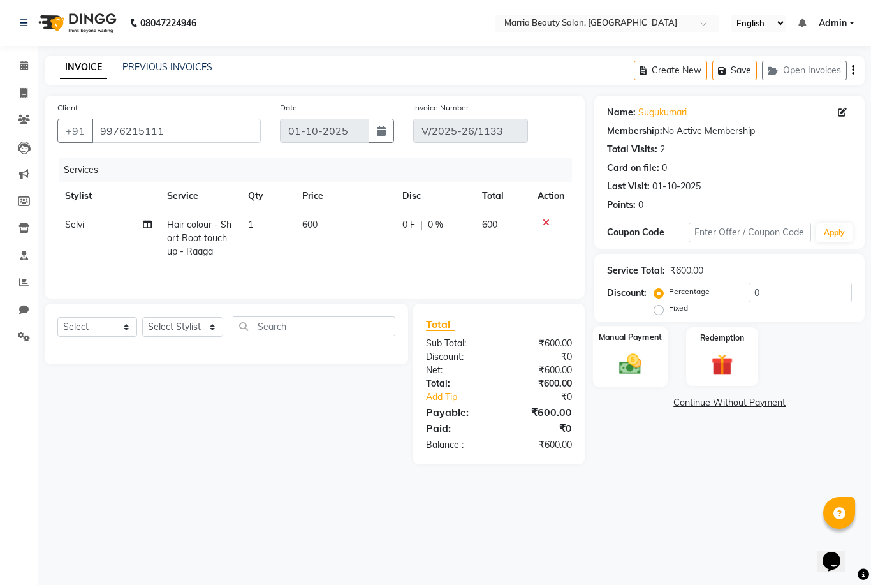
click at [636, 369] on img at bounding box center [630, 364] width 36 height 26
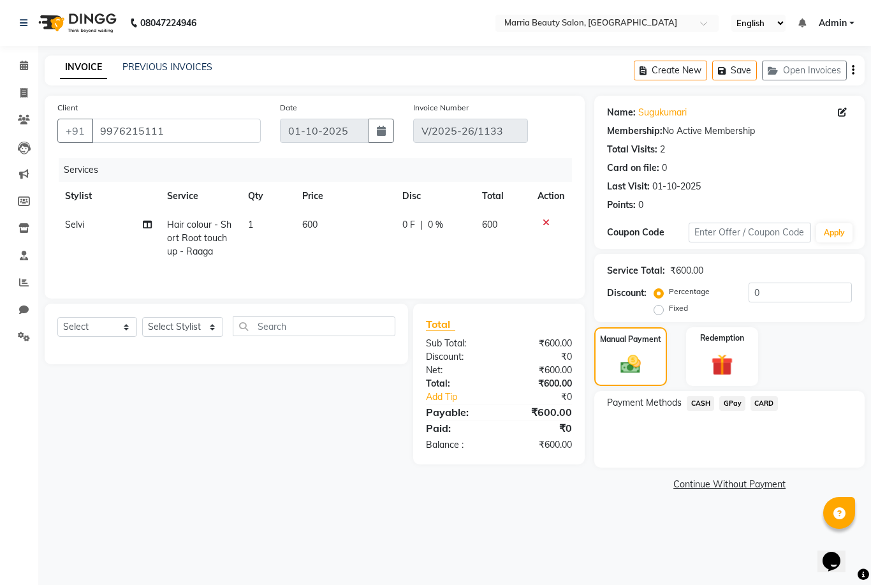
click at [736, 408] on span "GPay" at bounding box center [732, 403] width 26 height 15
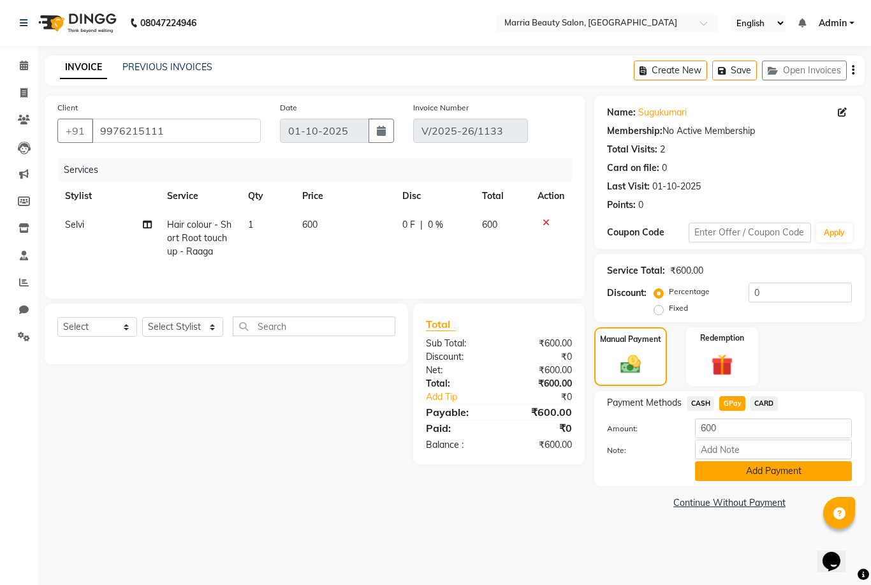
click at [719, 474] on button "Add Payment" at bounding box center [773, 471] width 157 height 20
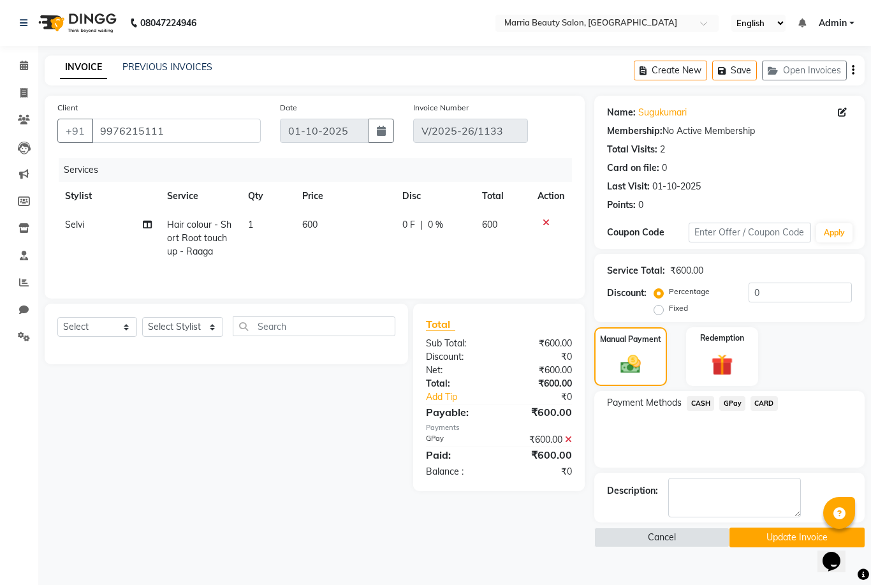
click at [752, 536] on button "Update Invoice" at bounding box center [797, 537] width 135 height 20
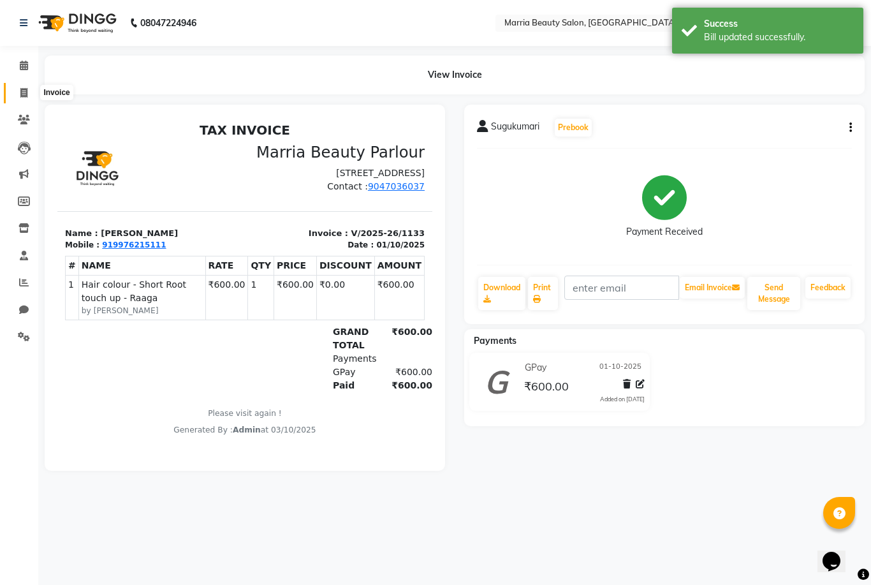
click at [17, 95] on span at bounding box center [24, 93] width 22 height 15
select select "service"
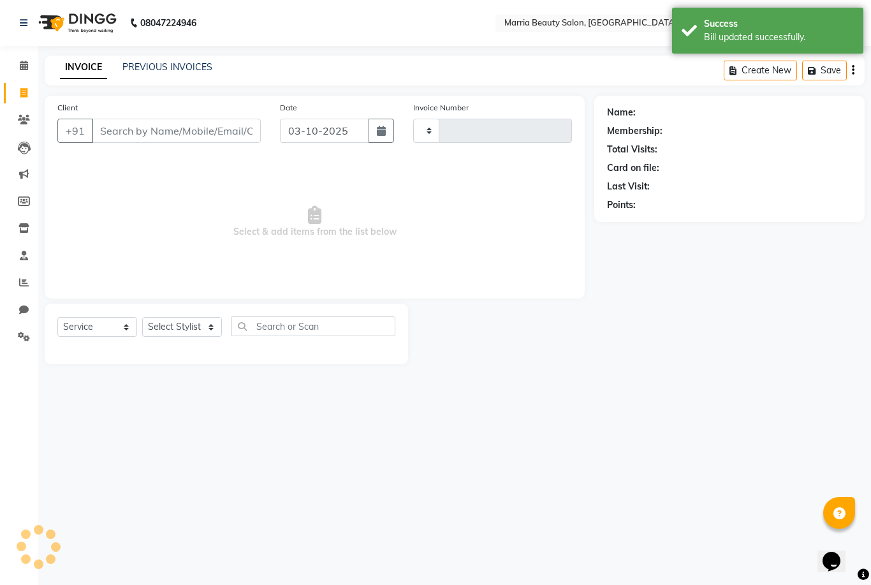
type input "1134"
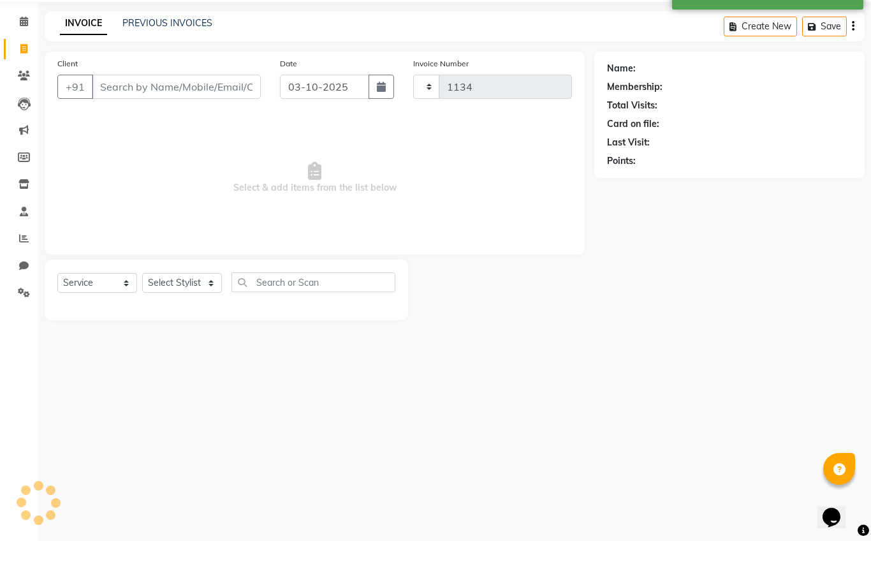
select select "8343"
click at [28, 61] on icon at bounding box center [24, 66] width 8 height 10
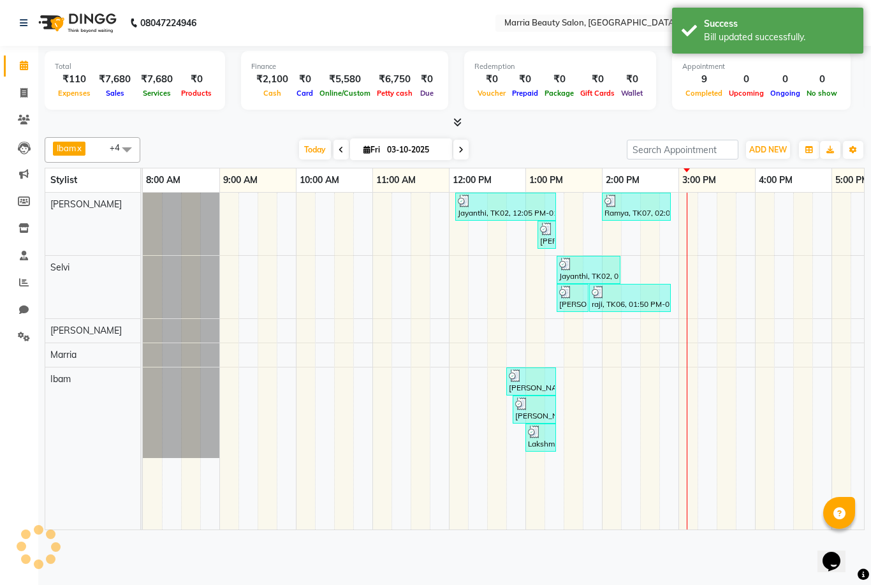
click at [26, 64] on icon at bounding box center [24, 66] width 8 height 10
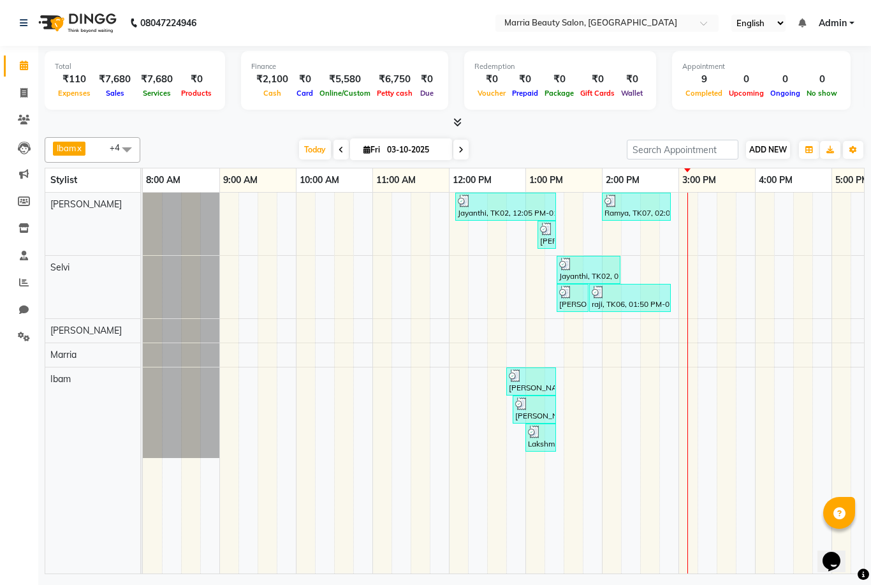
click at [779, 145] on span "ADD NEW" at bounding box center [768, 150] width 38 height 10
click at [839, 205] on link "Add Expense" at bounding box center [841, 206] width 101 height 17
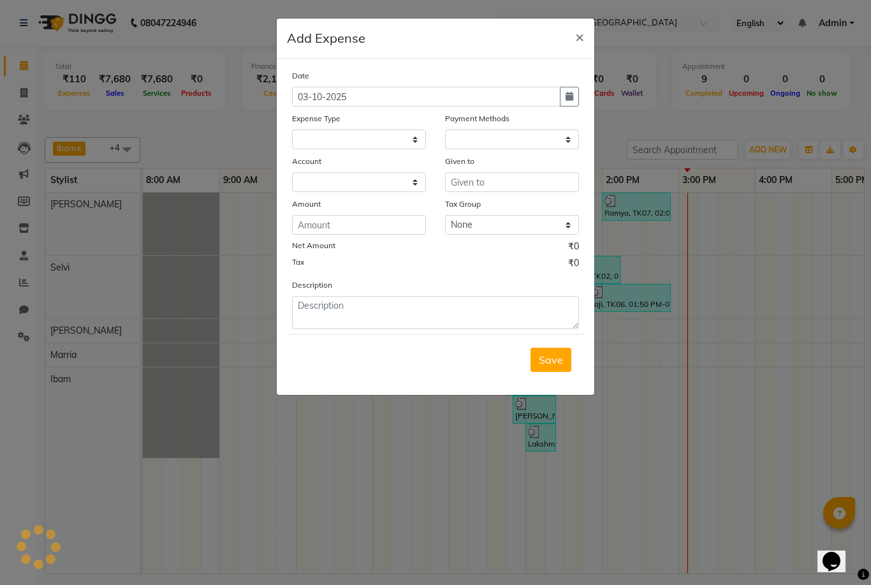
select select "1"
select select "7465"
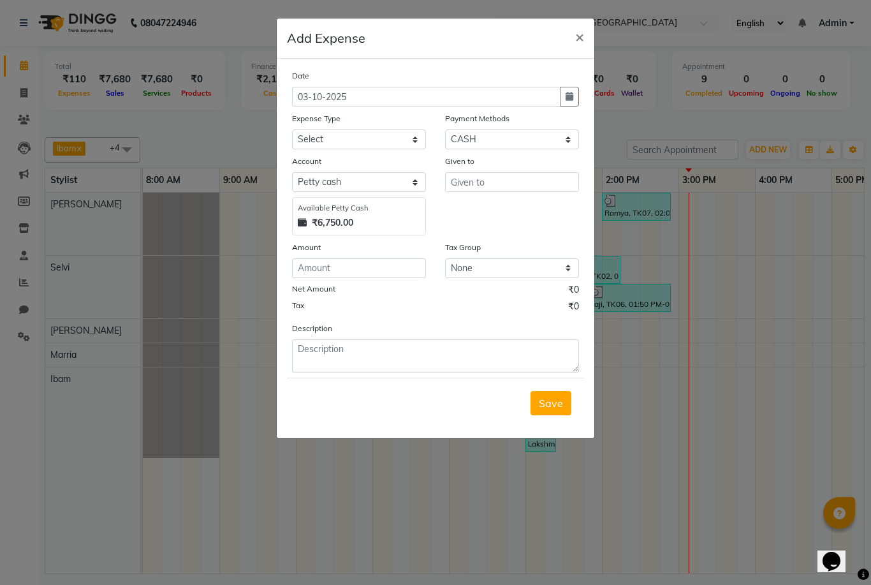
click at [386, 203] on div "Available Petty Cash" at bounding box center [359, 208] width 122 height 11
click at [395, 135] on select "Select Advance Salary food Incentive milk Miscellaneous Other Pantry Product Re…" at bounding box center [359, 139] width 134 height 20
select select "24013"
click at [512, 188] on input "text" at bounding box center [512, 182] width 134 height 20
click at [492, 210] on ngb-highlight "[PERSON_NAME]" at bounding box center [478, 209] width 34 height 13
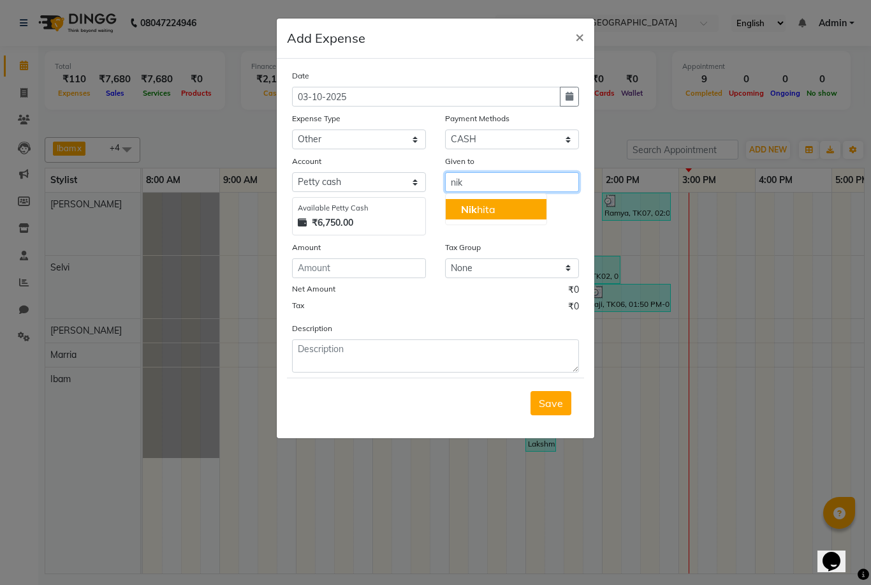
type input "[PERSON_NAME]"
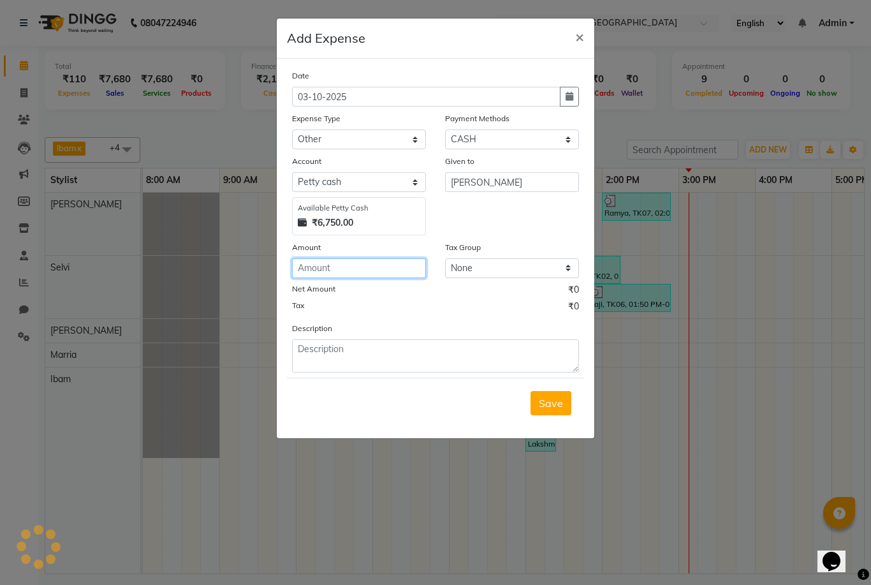
click at [360, 262] on input "number" at bounding box center [359, 268] width 134 height 20
type input "600"
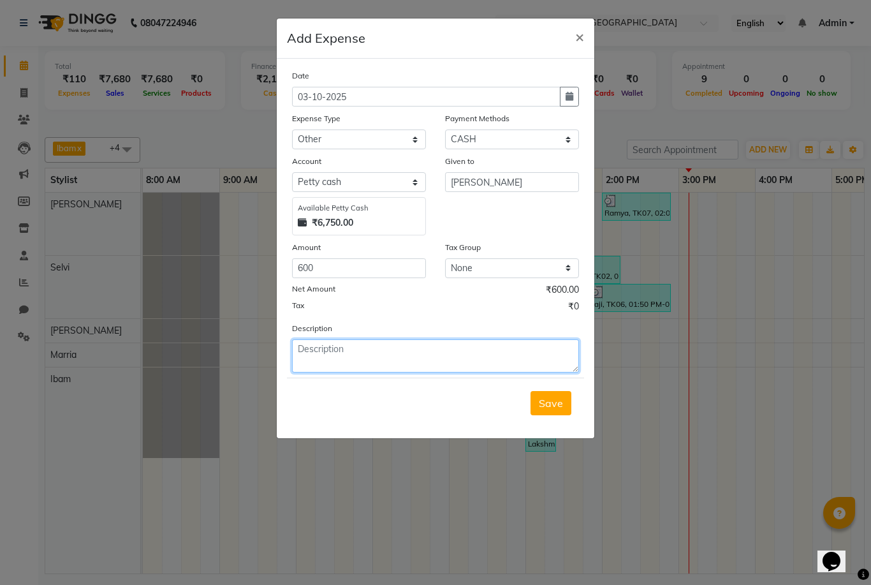
click at [412, 371] on textarea at bounding box center [435, 355] width 287 height 33
type textarea "ironing"
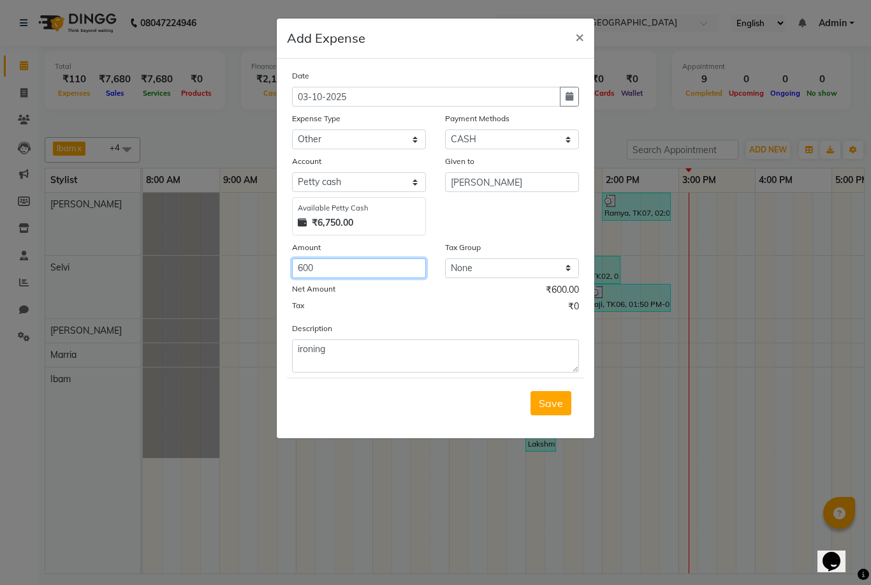
click at [393, 275] on input "600" at bounding box center [359, 268] width 134 height 20
type input "640"
click at [569, 98] on icon "button" at bounding box center [570, 96] width 8 height 9
select select "10"
select select "2025"
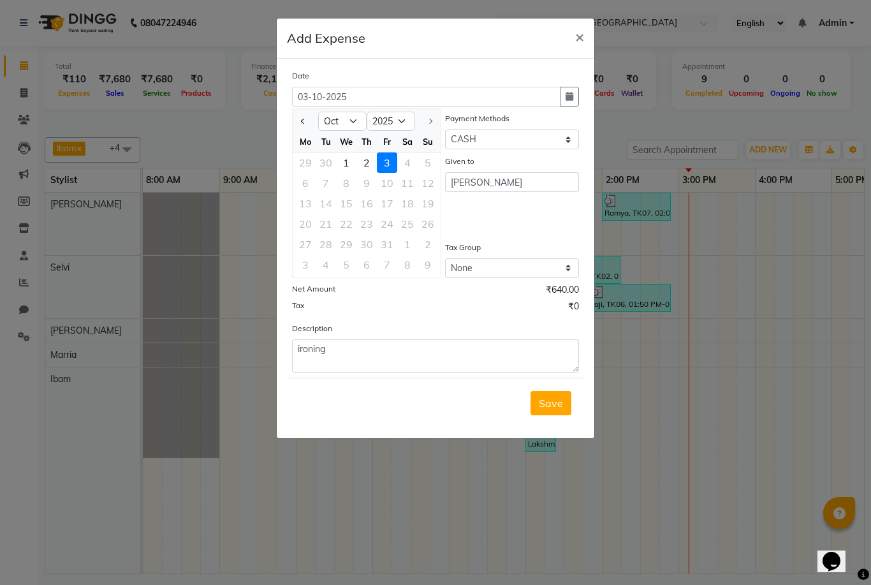
click at [292, 115] on ngb-datepicker "Jan Feb Mar Apr May Jun Jul Aug Sep Oct 2015 2016 2017 2018 2019 2020 2021 2022…" at bounding box center [366, 193] width 149 height 170
click at [309, 126] on button "Previous month" at bounding box center [303, 121] width 11 height 20
select select "9"
click at [305, 224] on div "22" at bounding box center [305, 224] width 20 height 20
type input "22-09-2025"
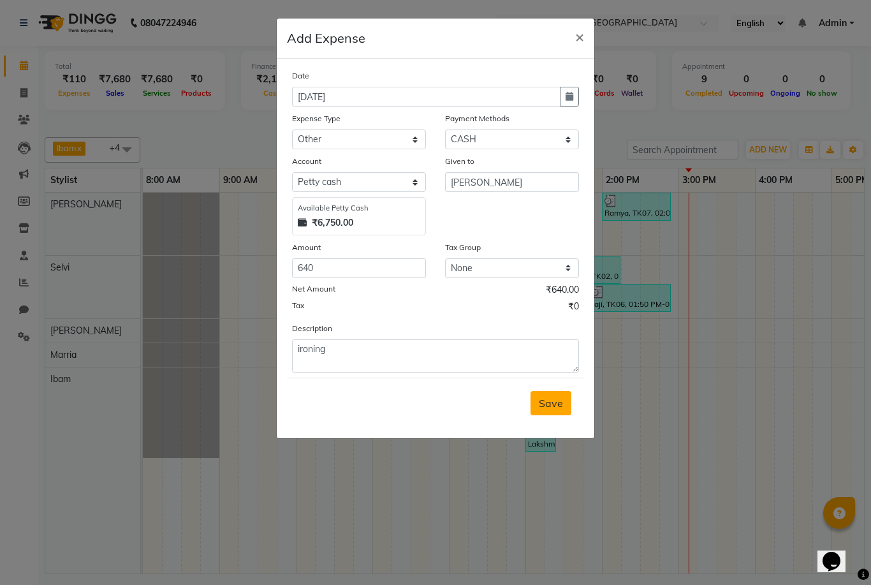
click at [557, 413] on button "Save" at bounding box center [551, 403] width 41 height 24
